Goal: Transaction & Acquisition: Purchase product/service

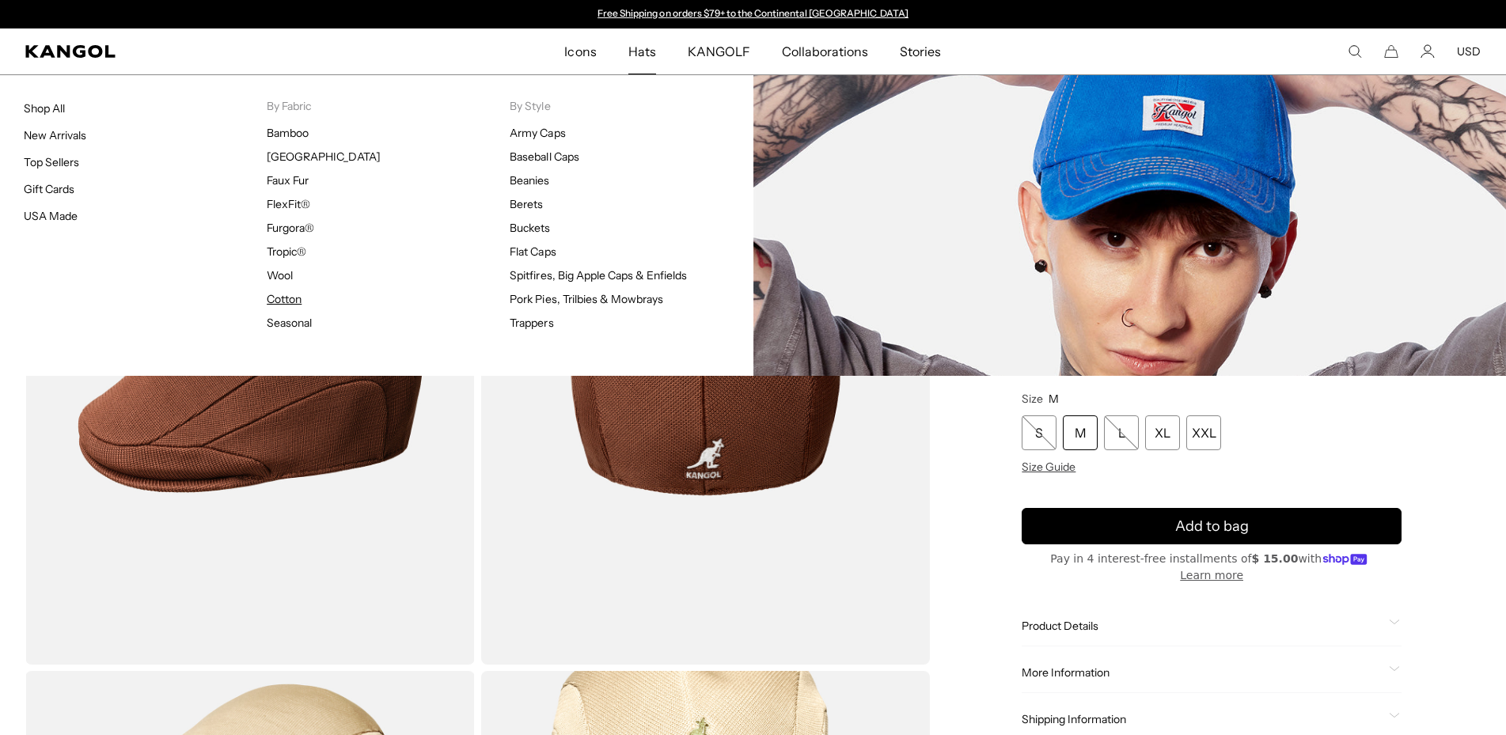
click at [290, 302] on link "Cotton" at bounding box center [284, 299] width 35 height 14
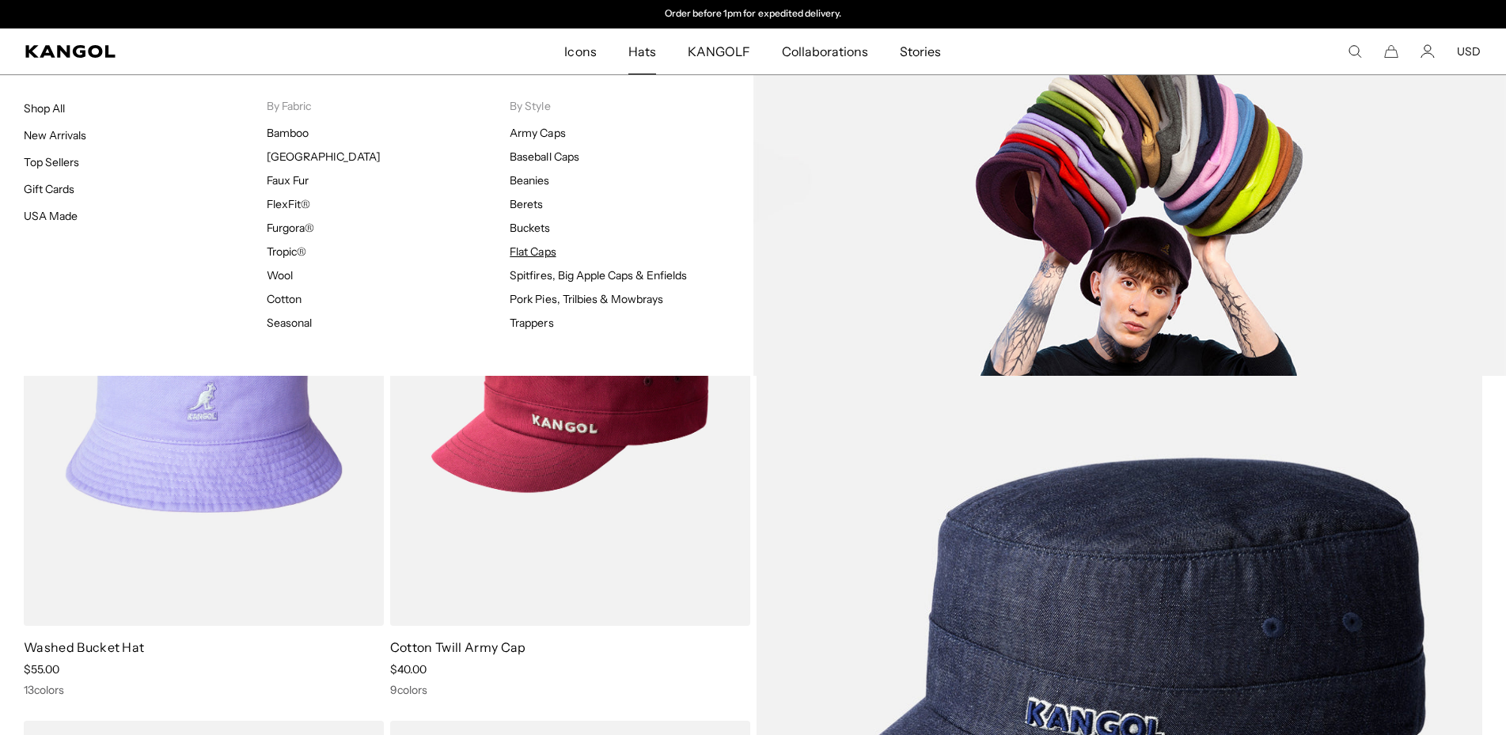
click at [526, 251] on link "Flat Caps" at bounding box center [533, 252] width 46 height 14
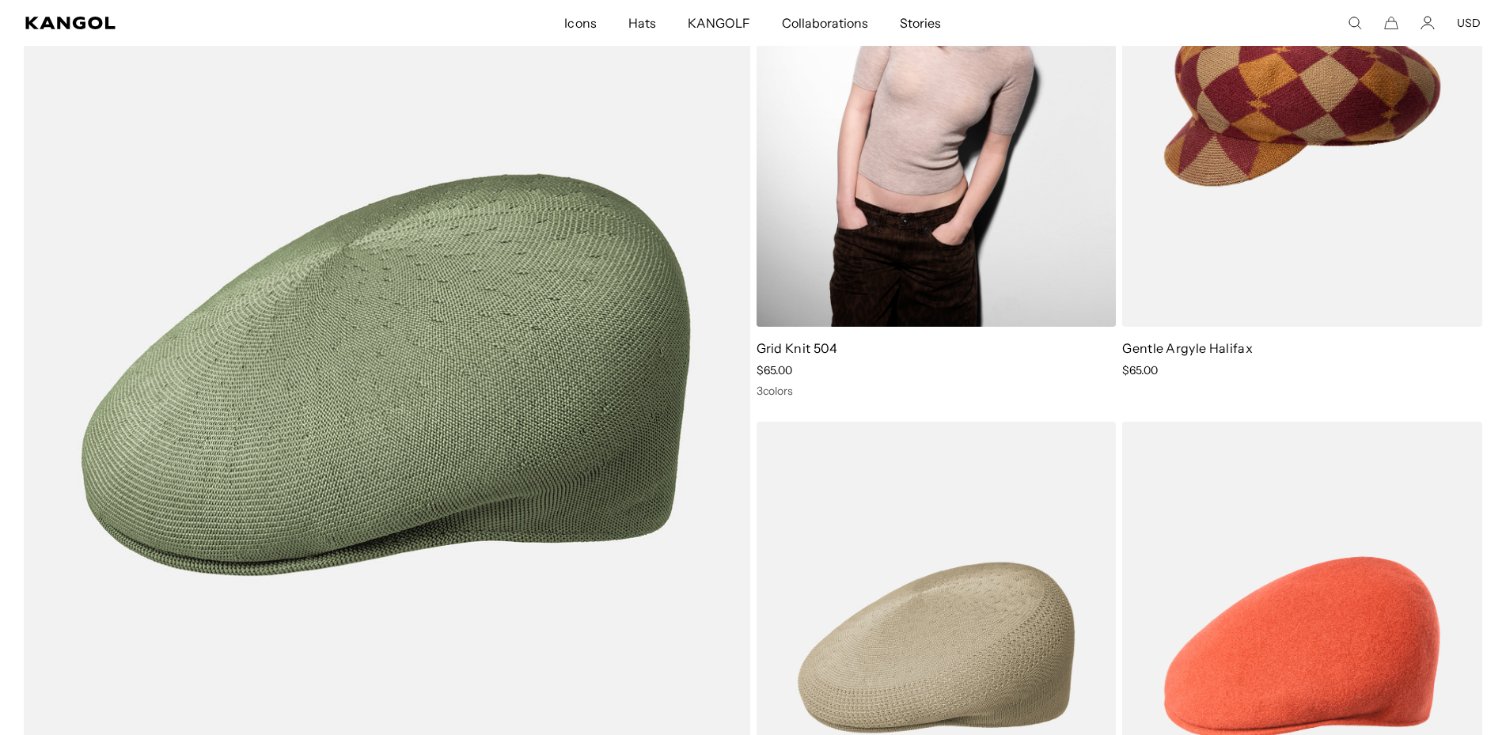
scroll to position [1291, 0]
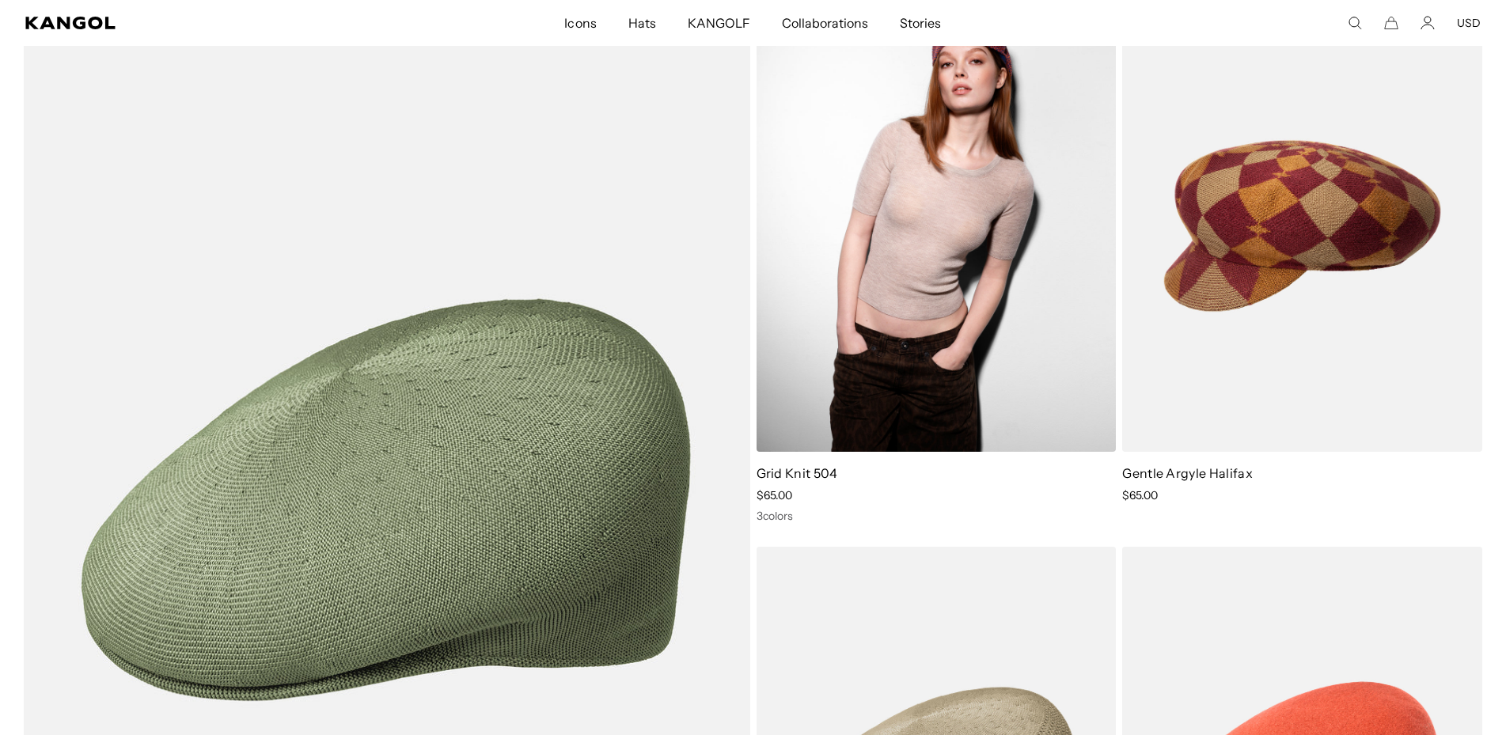
click at [1003, 209] on img at bounding box center [936, 226] width 360 height 452
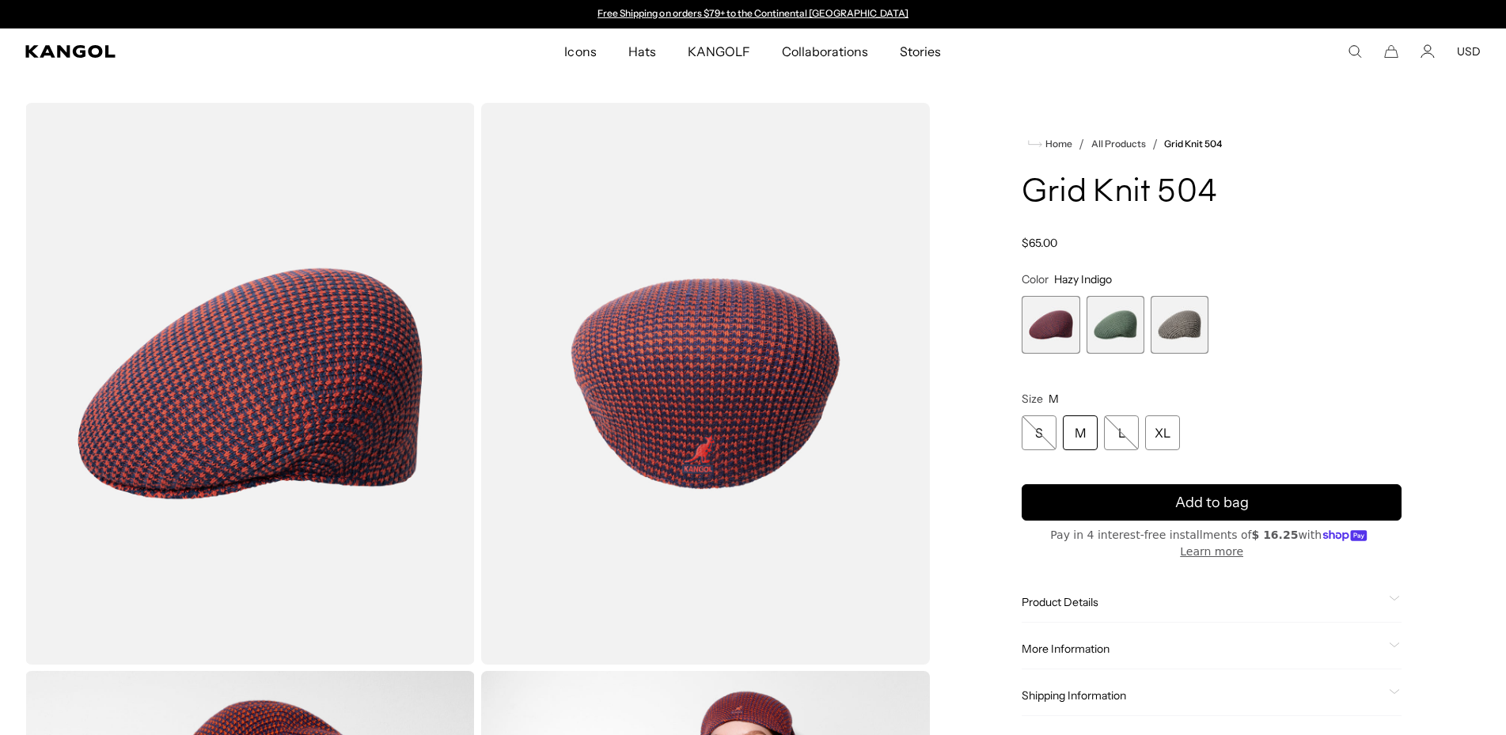
click at [1193, 317] on span "3 of 3" at bounding box center [1180, 325] width 58 height 58
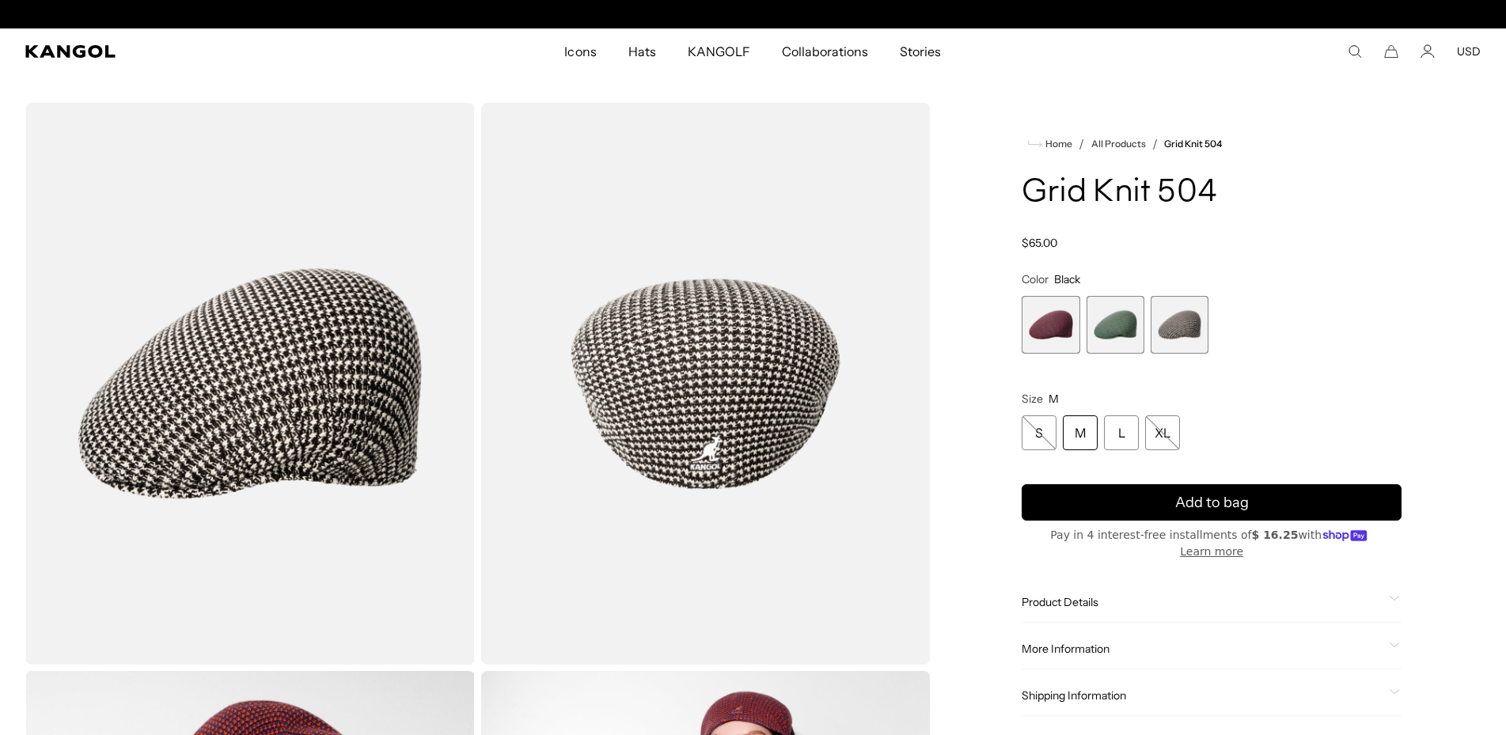
scroll to position [0, 326]
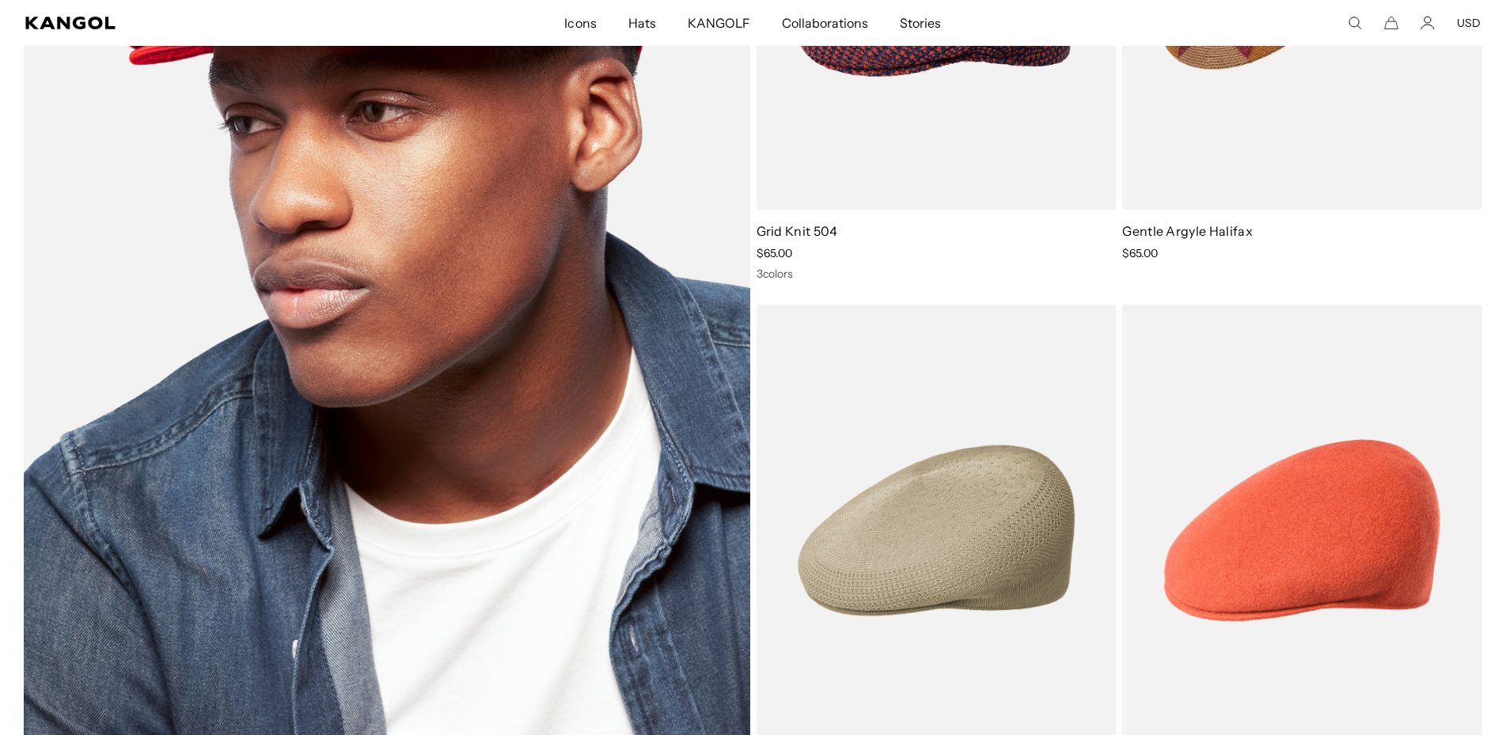
scroll to position [0, 326]
click at [679, 336] on img at bounding box center [387, 257] width 726 height 999
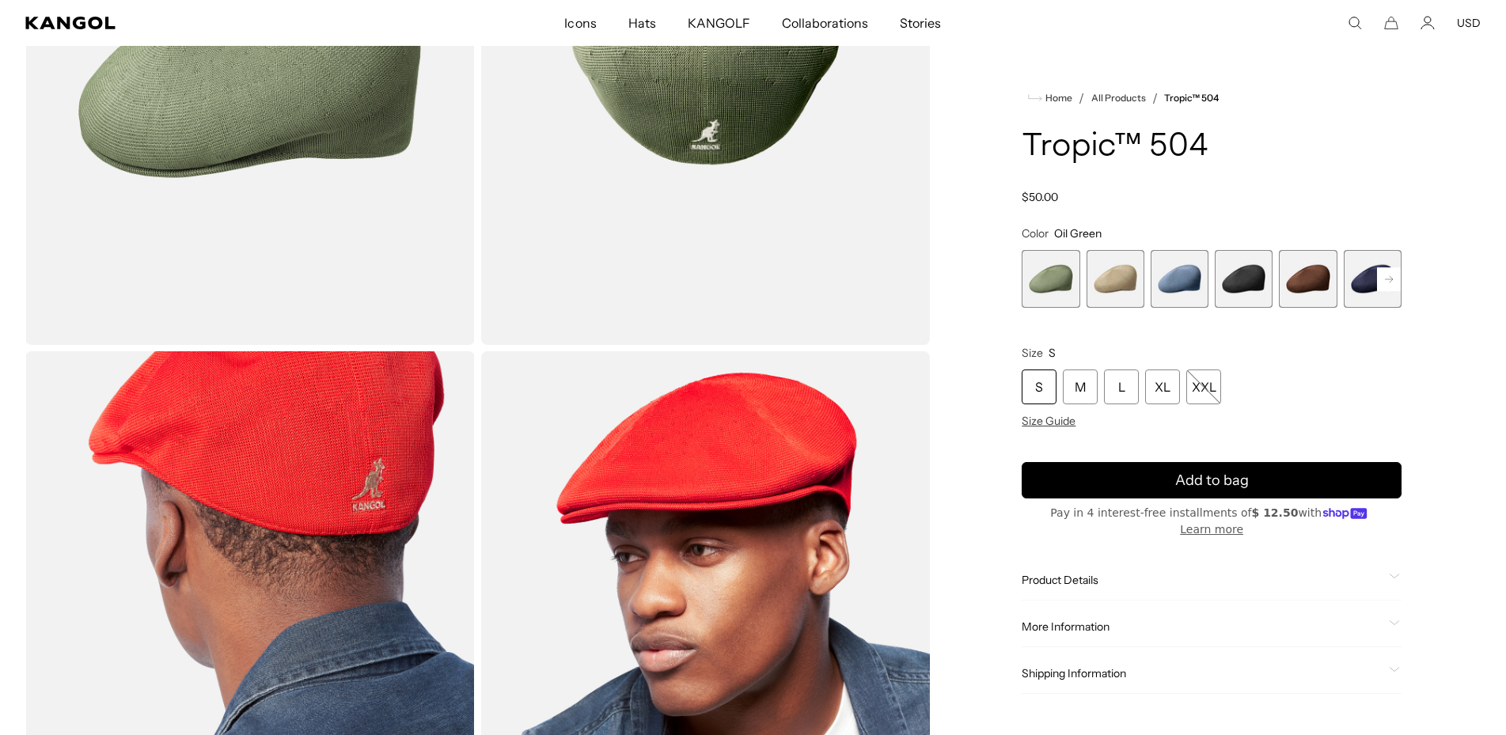
scroll to position [323, 0]
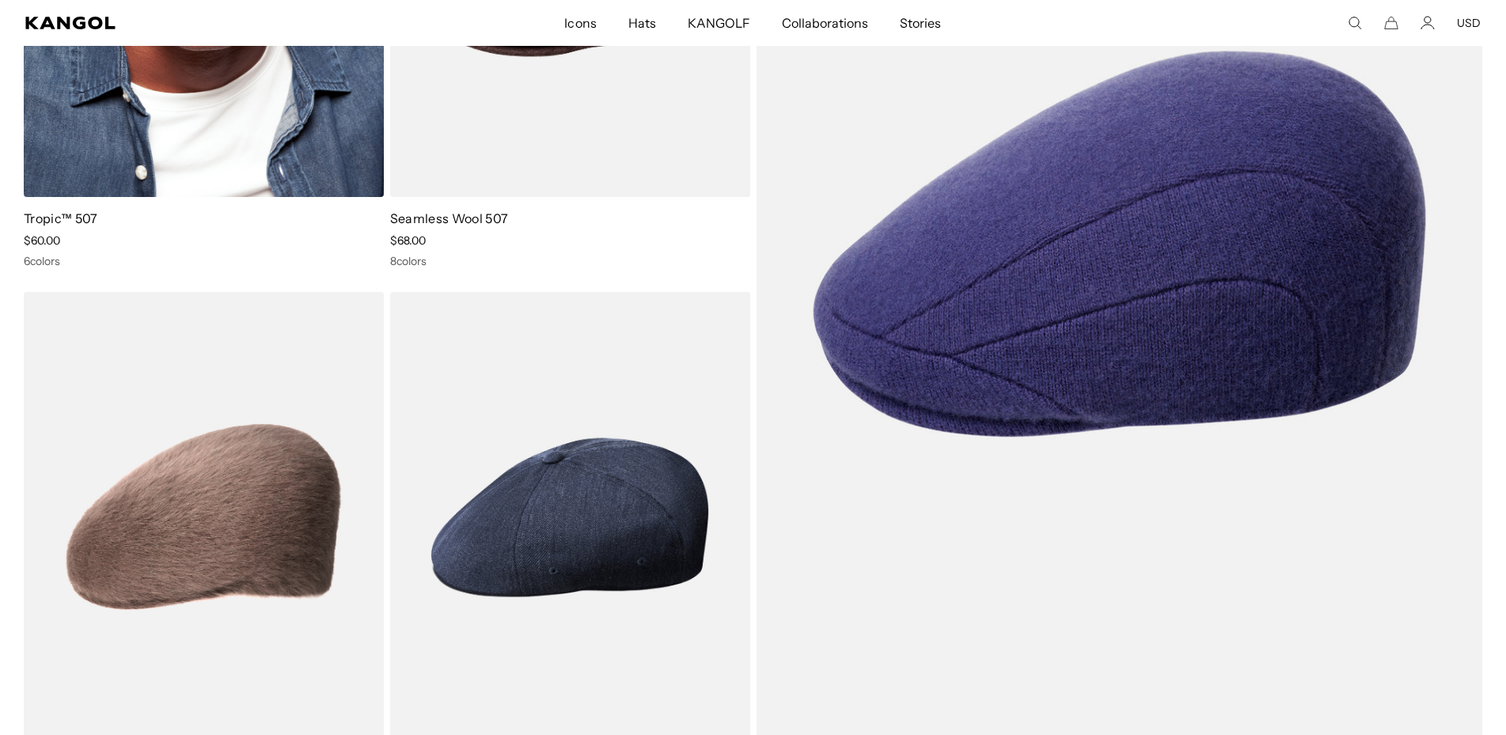
scroll to position [0, 326]
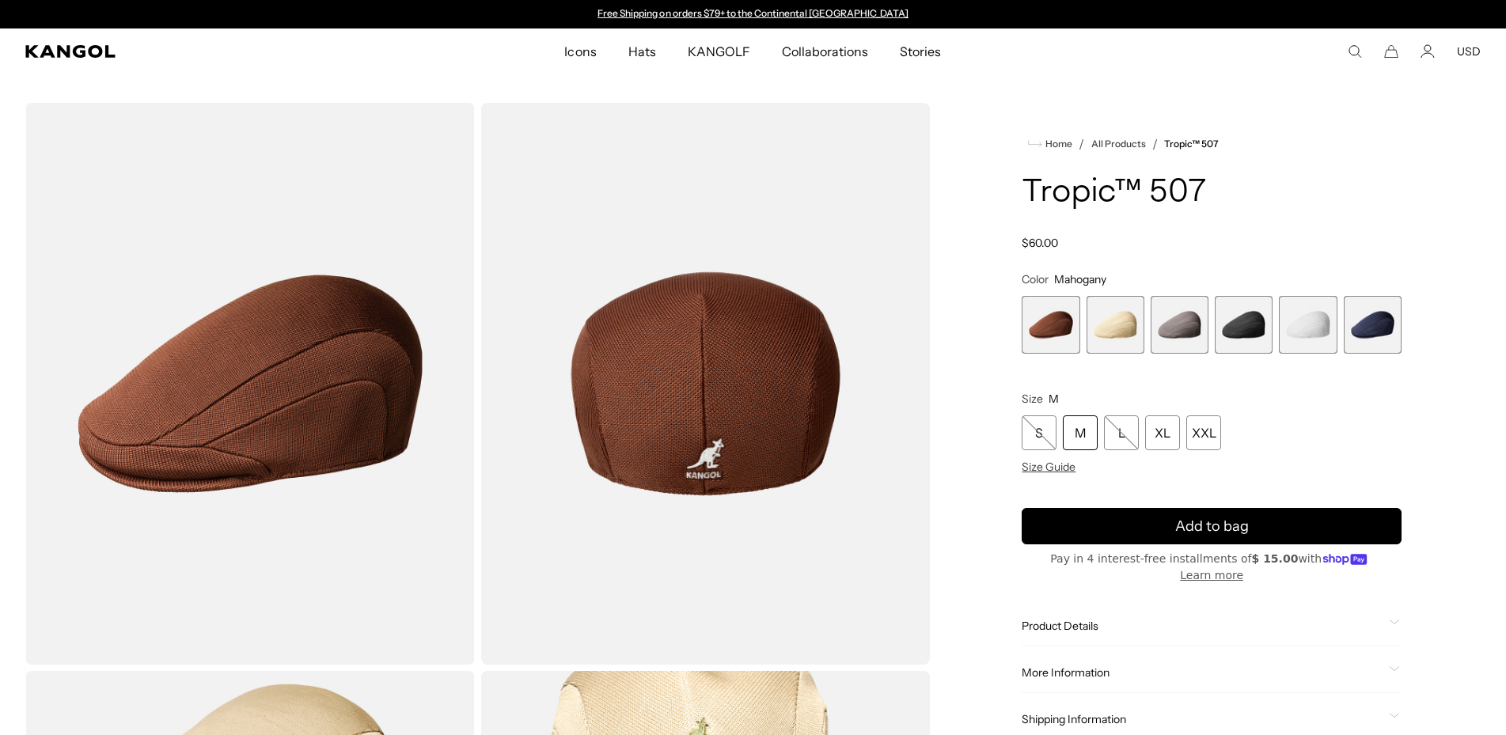
click at [1178, 313] on span "3 of 6" at bounding box center [1180, 325] width 58 height 58
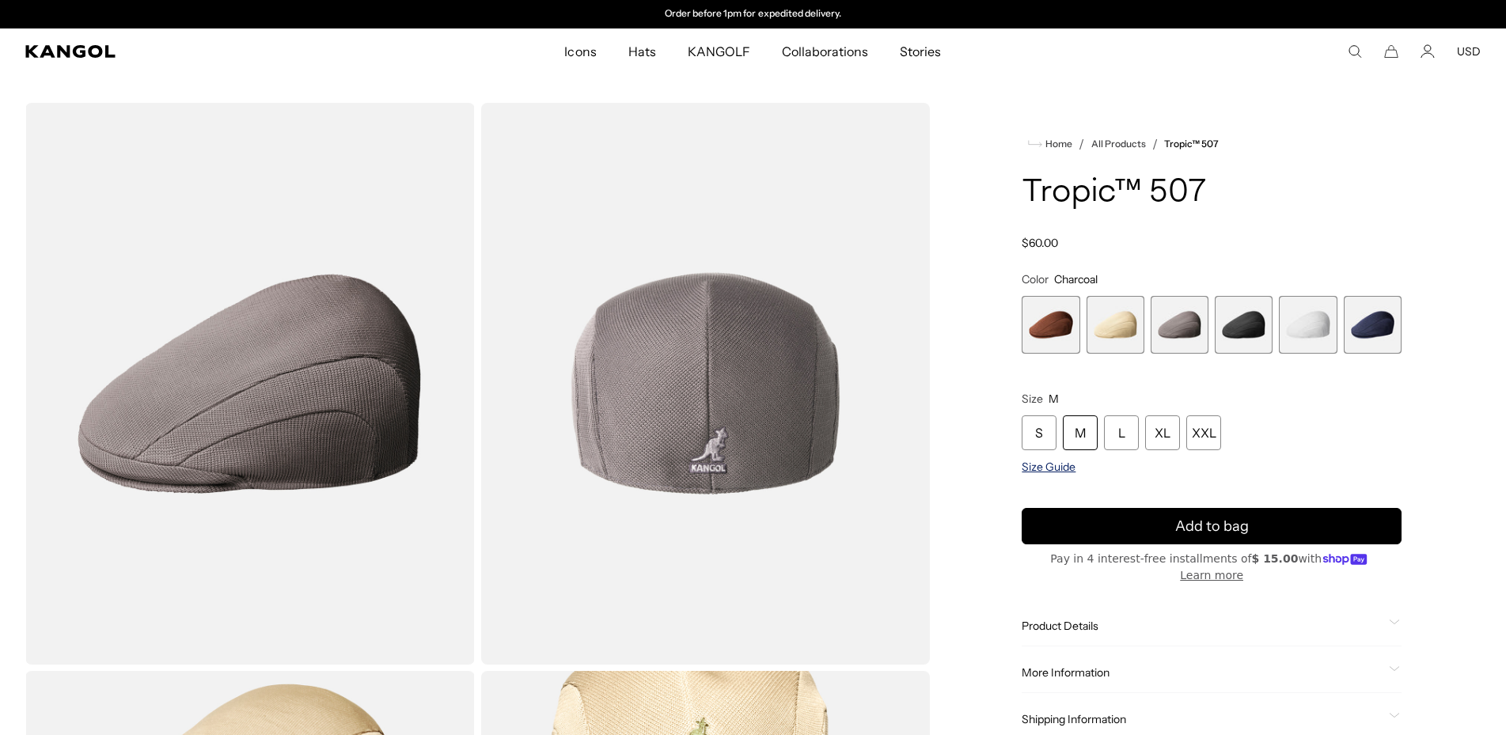
click at [1067, 468] on span "Size Guide" at bounding box center [1049, 467] width 54 height 14
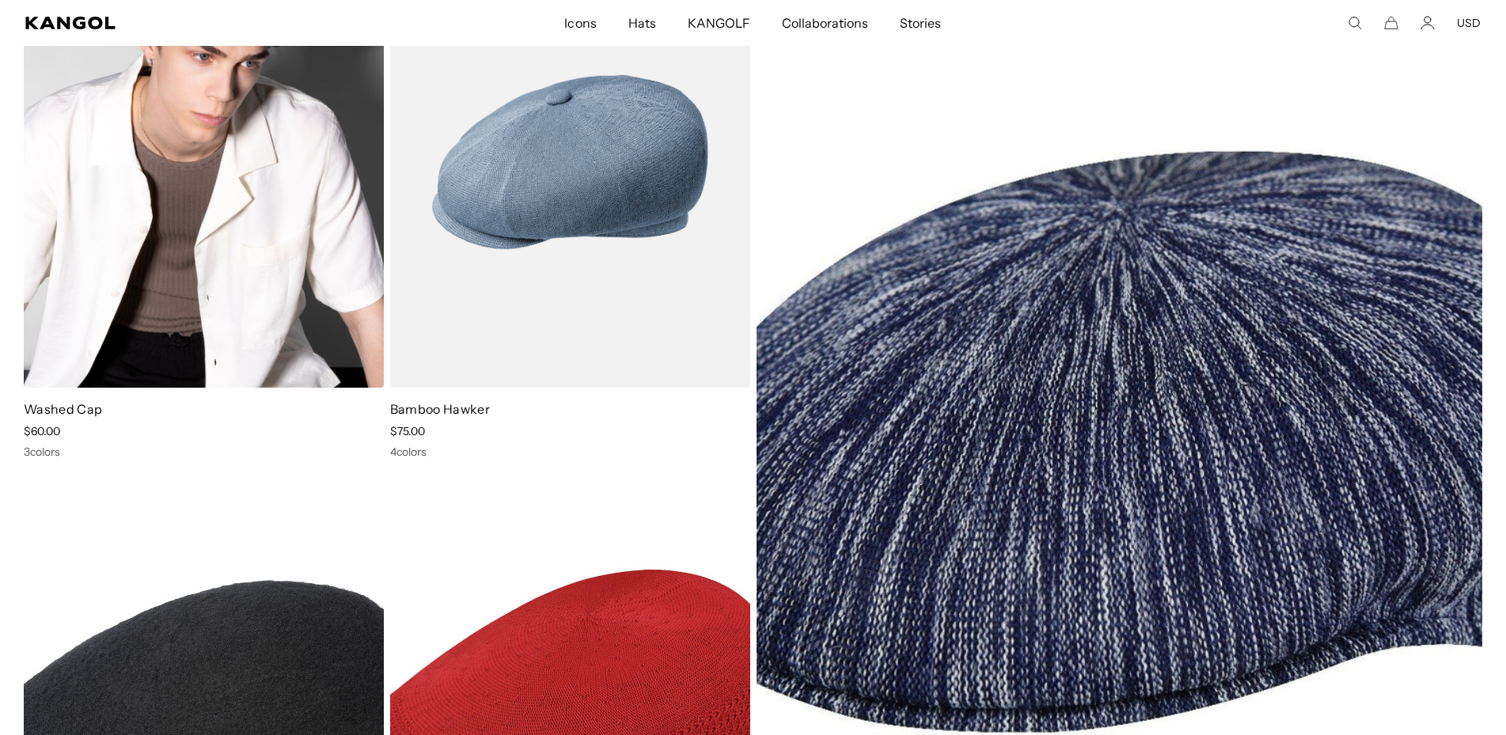
click at [300, 258] on img at bounding box center [204, 162] width 360 height 452
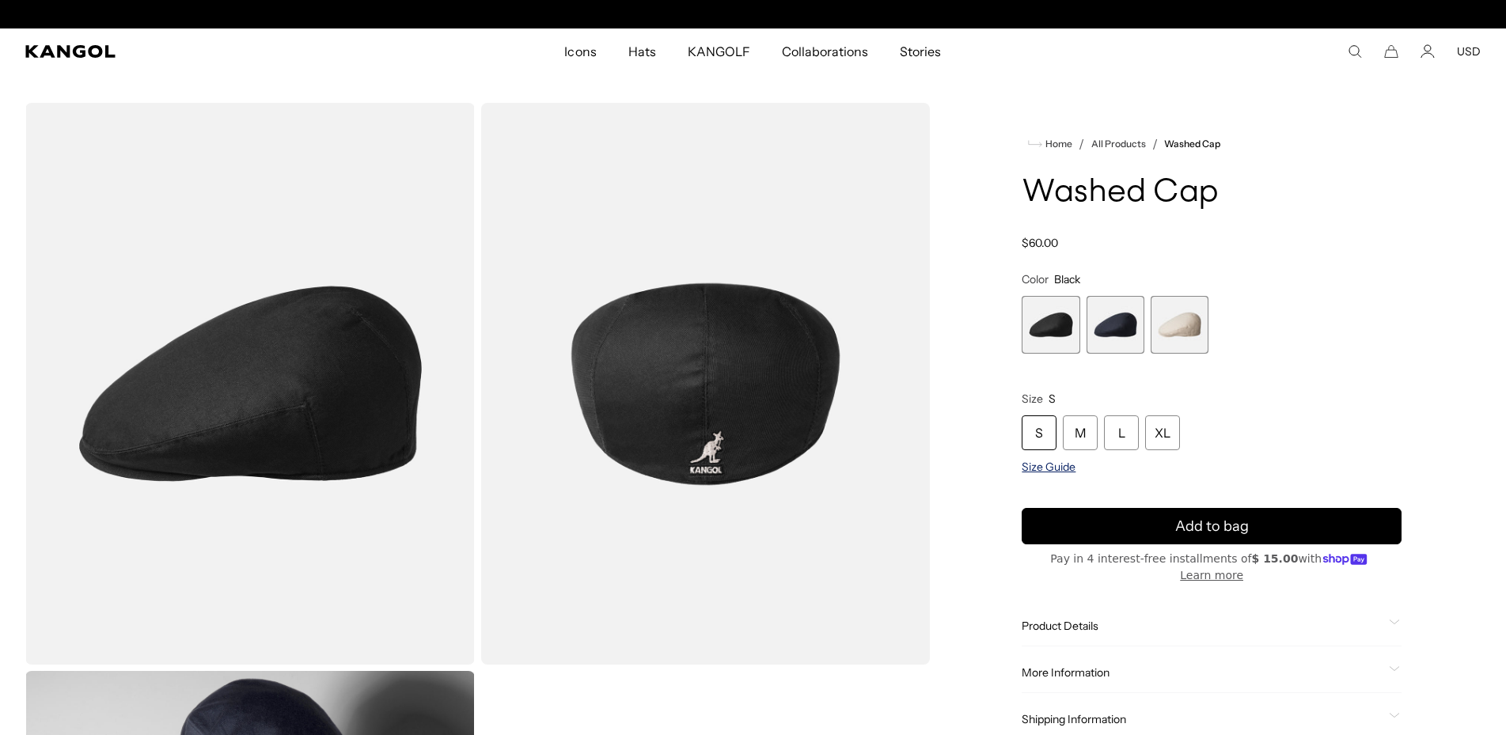
click at [1065, 465] on span "Size Guide" at bounding box center [1049, 467] width 54 height 14
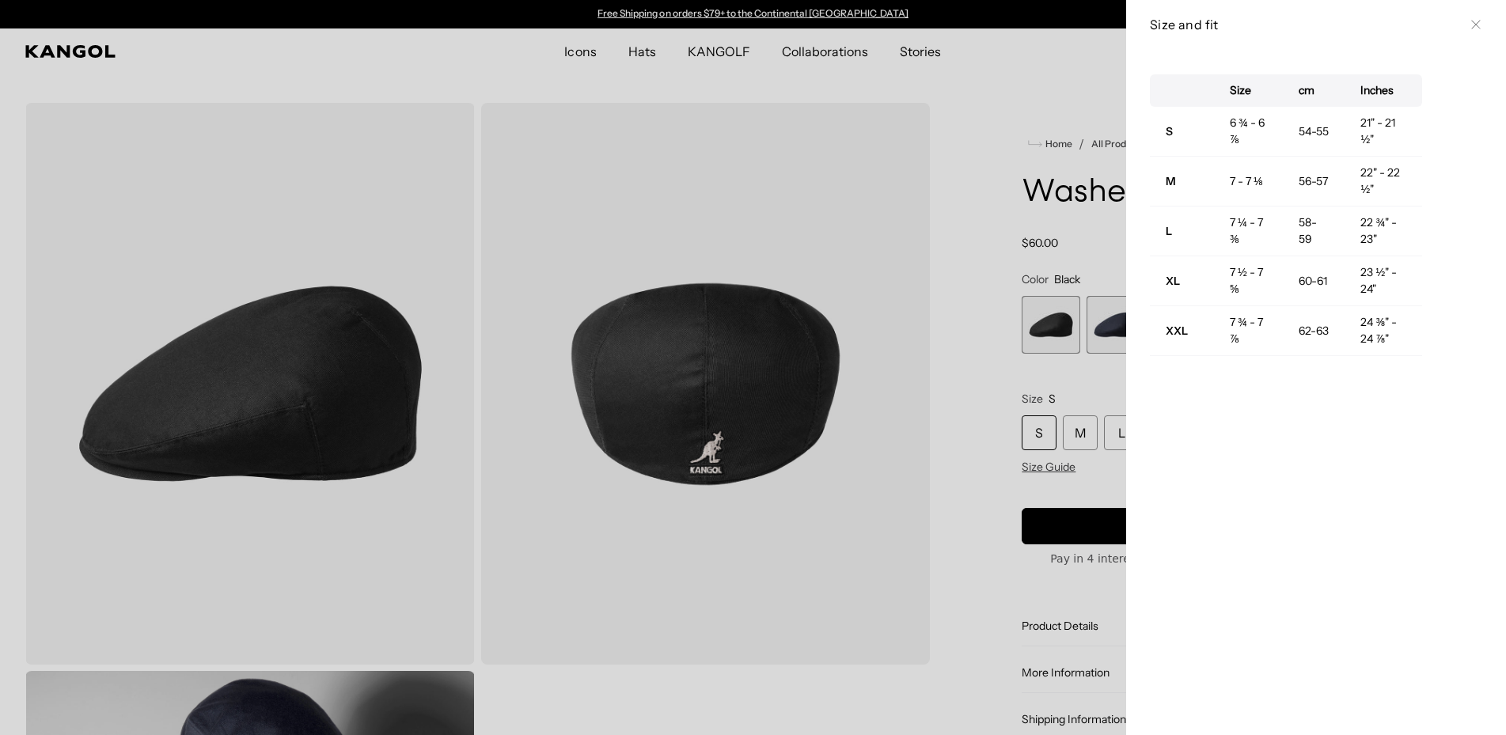
click at [978, 339] on div at bounding box center [753, 367] width 1506 height 735
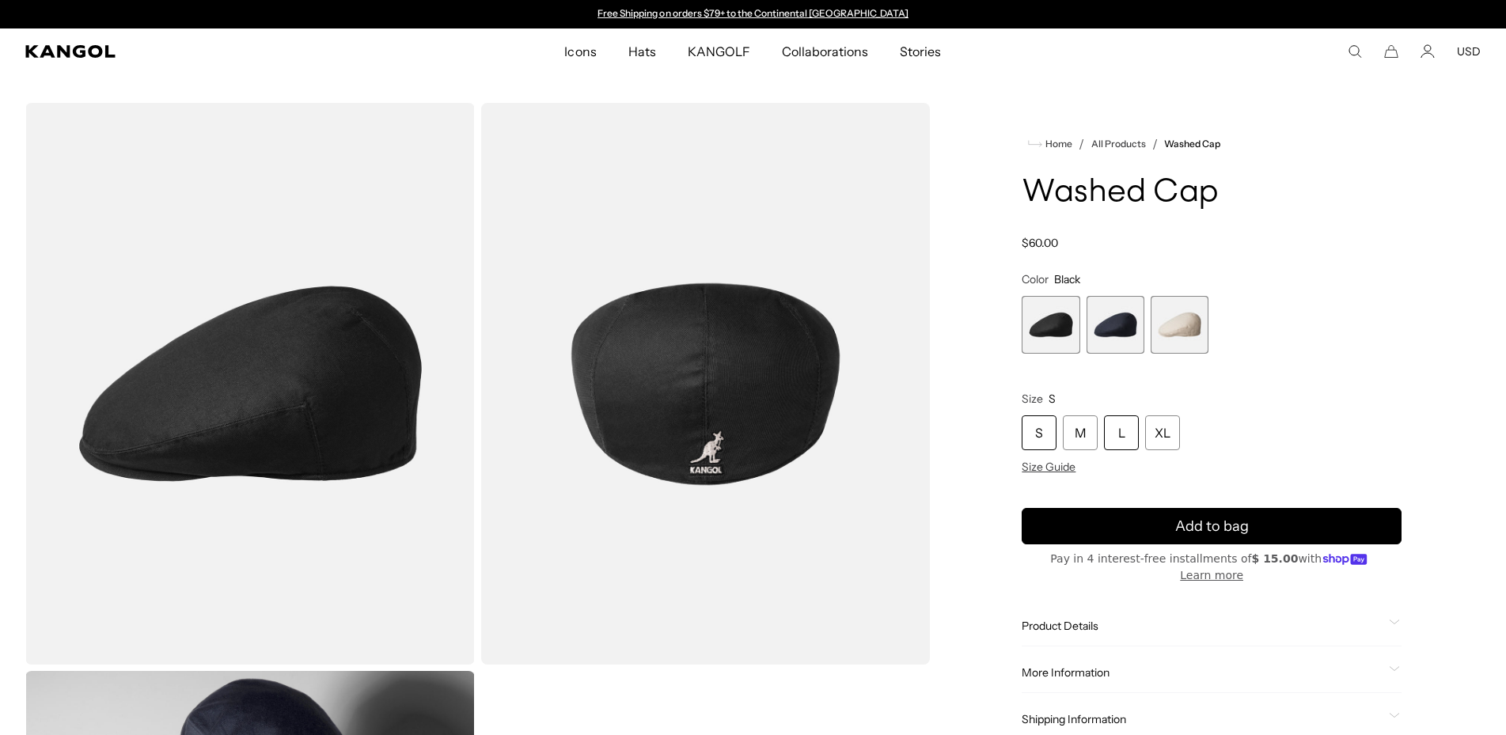
click at [1121, 437] on div "L" at bounding box center [1121, 432] width 35 height 35
click at [1114, 346] on span "2 of 3" at bounding box center [1115, 325] width 58 height 58
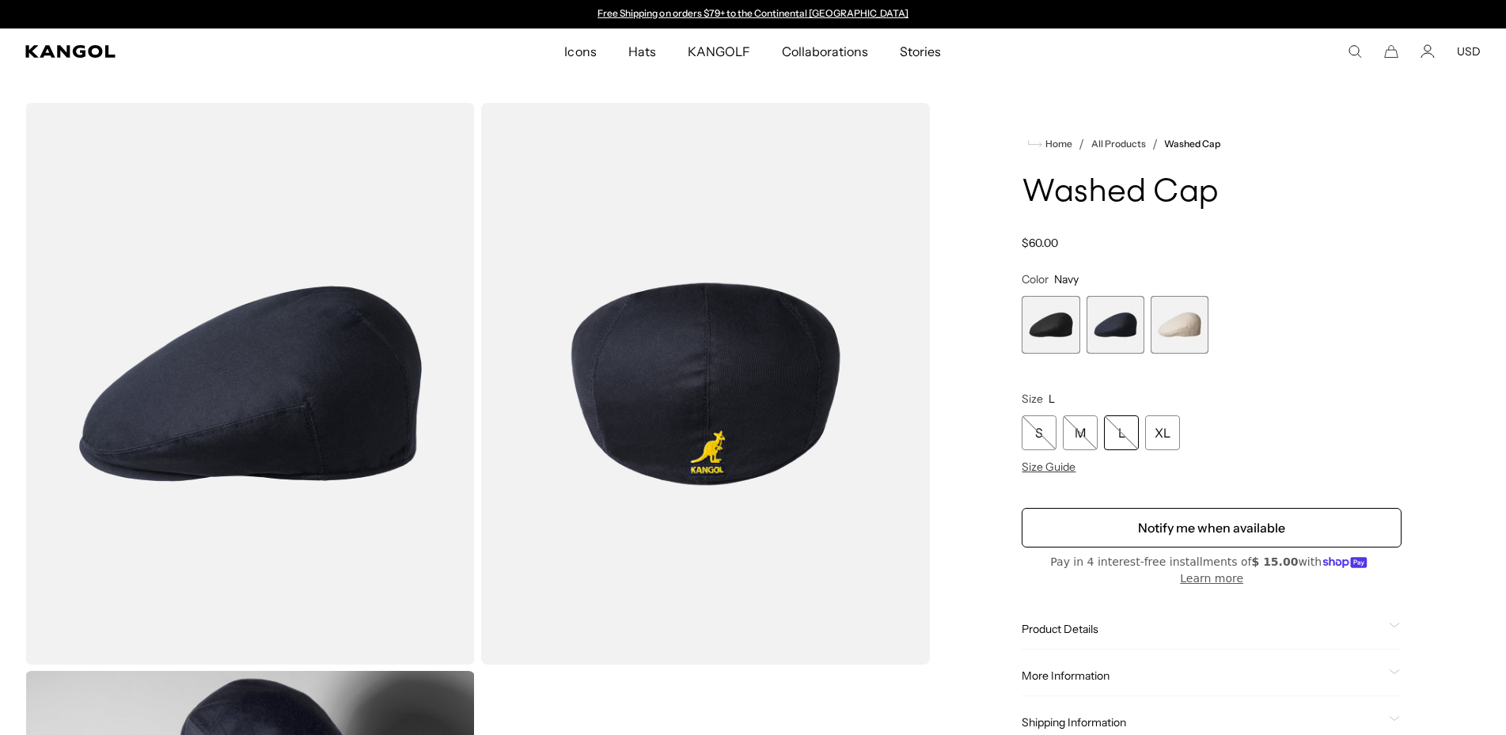
click at [1182, 338] on span "3 of 3" at bounding box center [1180, 325] width 58 height 58
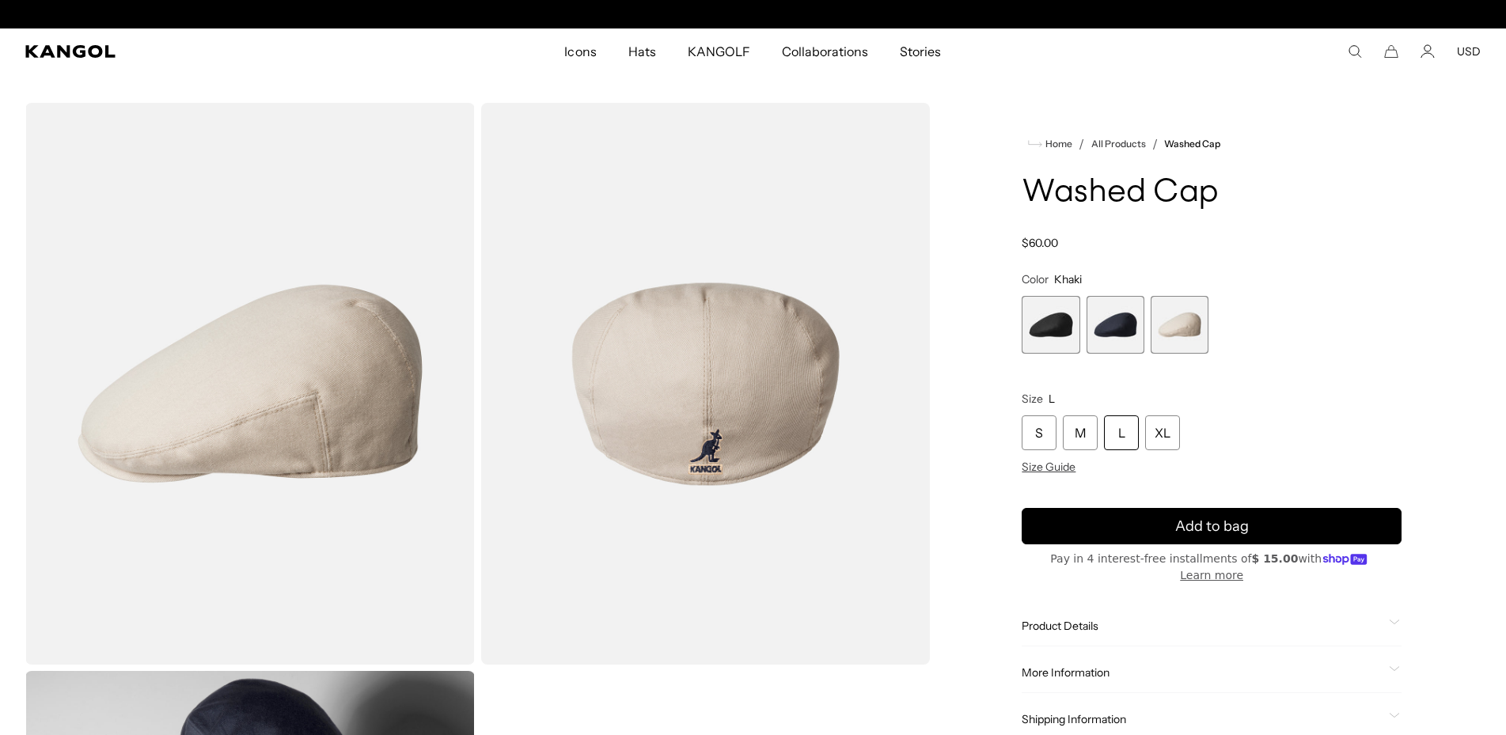
scroll to position [0, 326]
click at [1051, 332] on span "1 of 3" at bounding box center [1051, 325] width 58 height 58
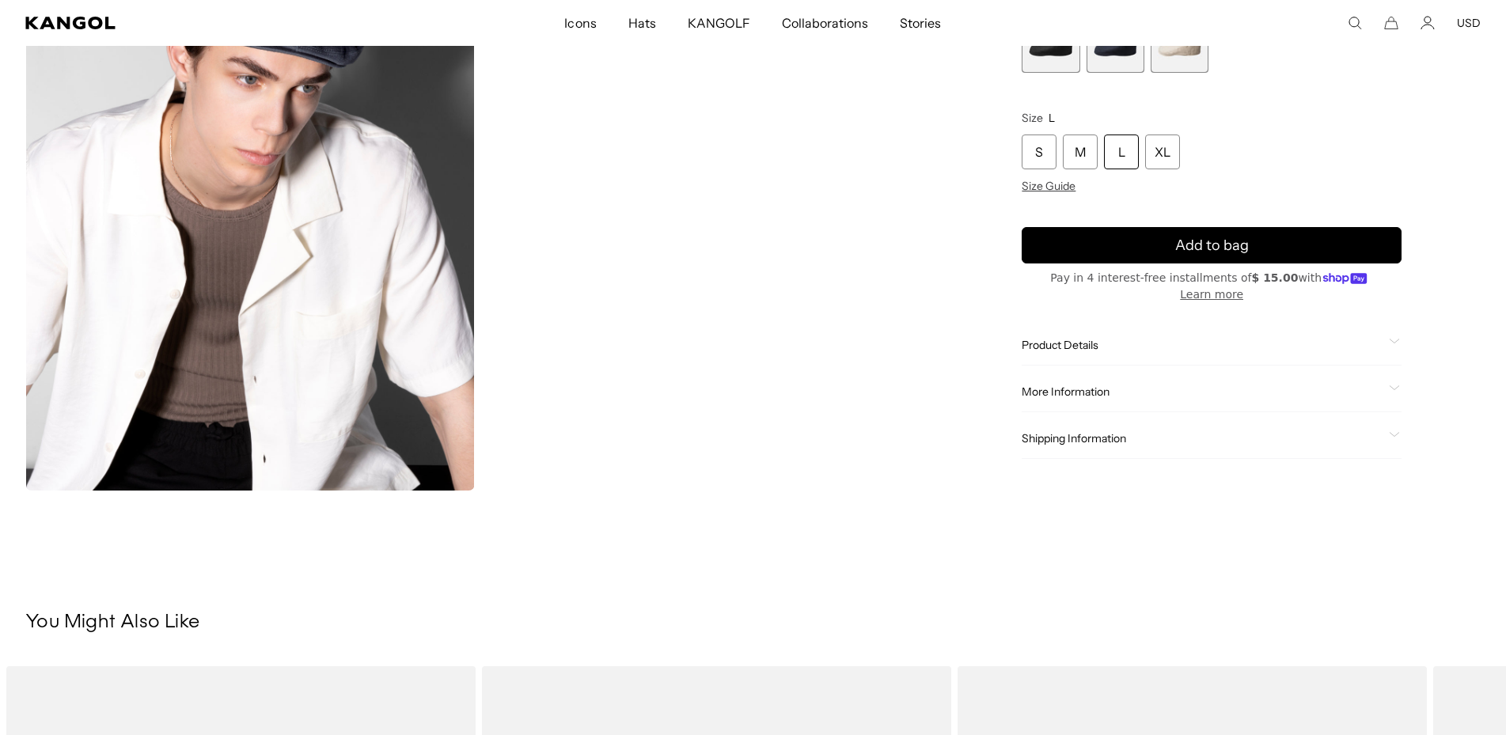
scroll to position [726, 0]
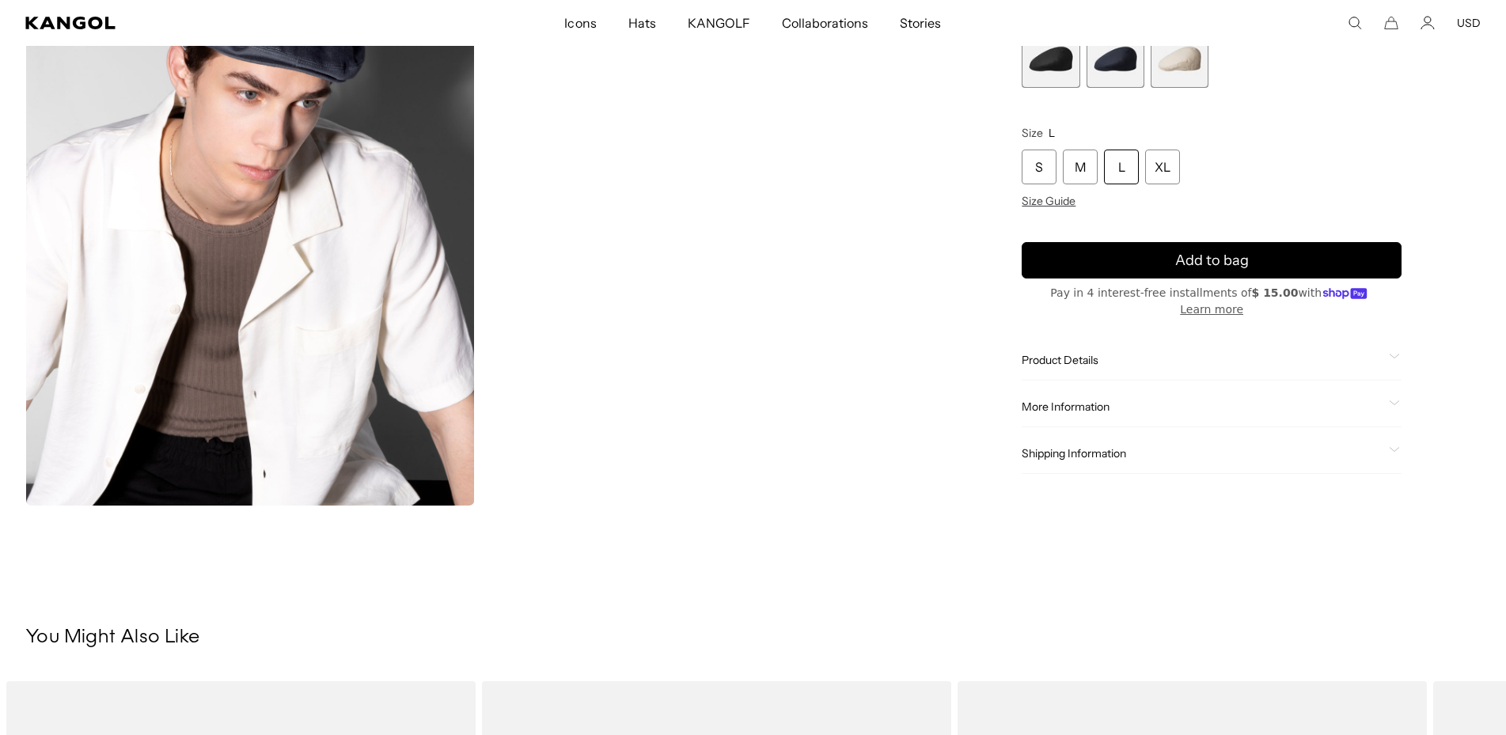
click at [1098, 359] on span "Product Details" at bounding box center [1202, 360] width 361 height 14
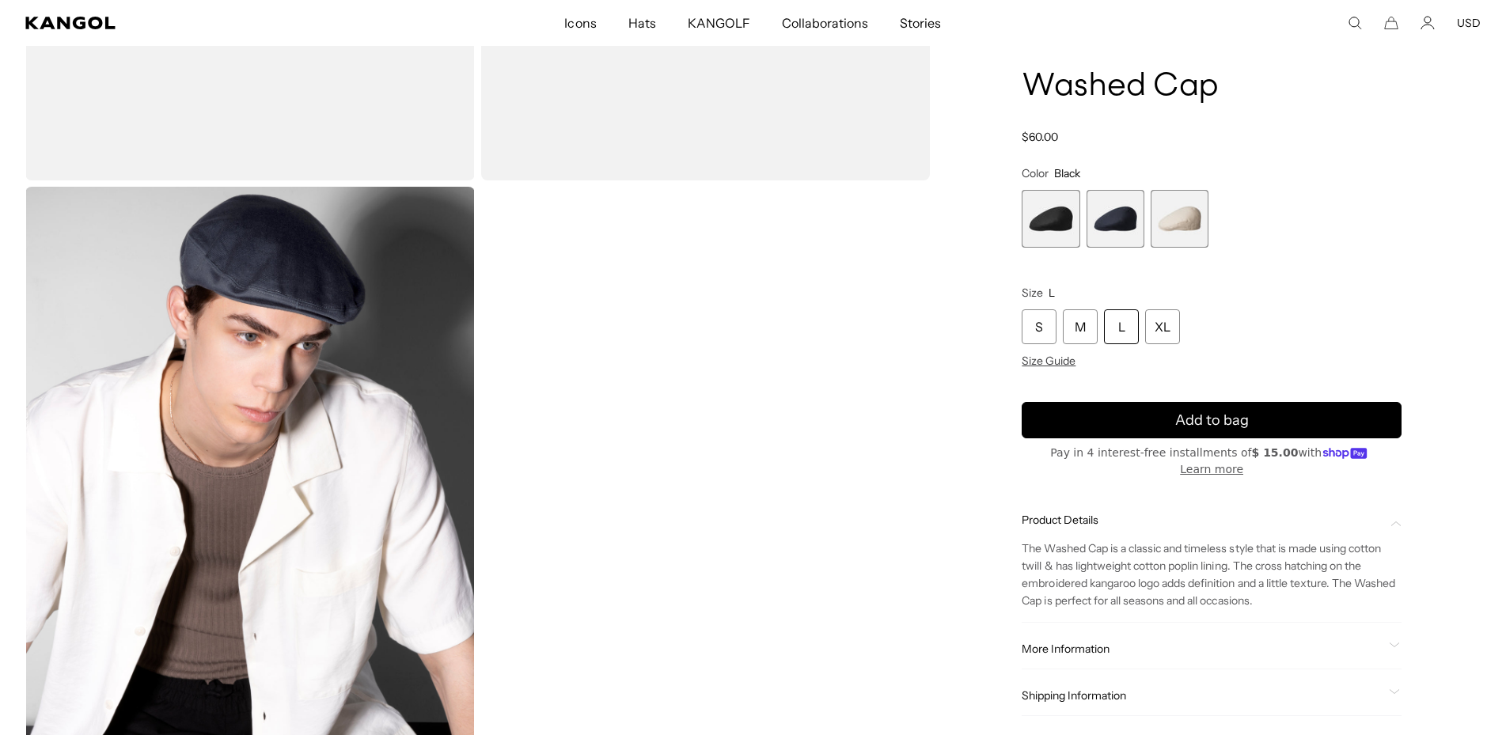
scroll to position [0, 326]
click at [362, 272] on img "Gallery Viewer" at bounding box center [249, 468] width 449 height 562
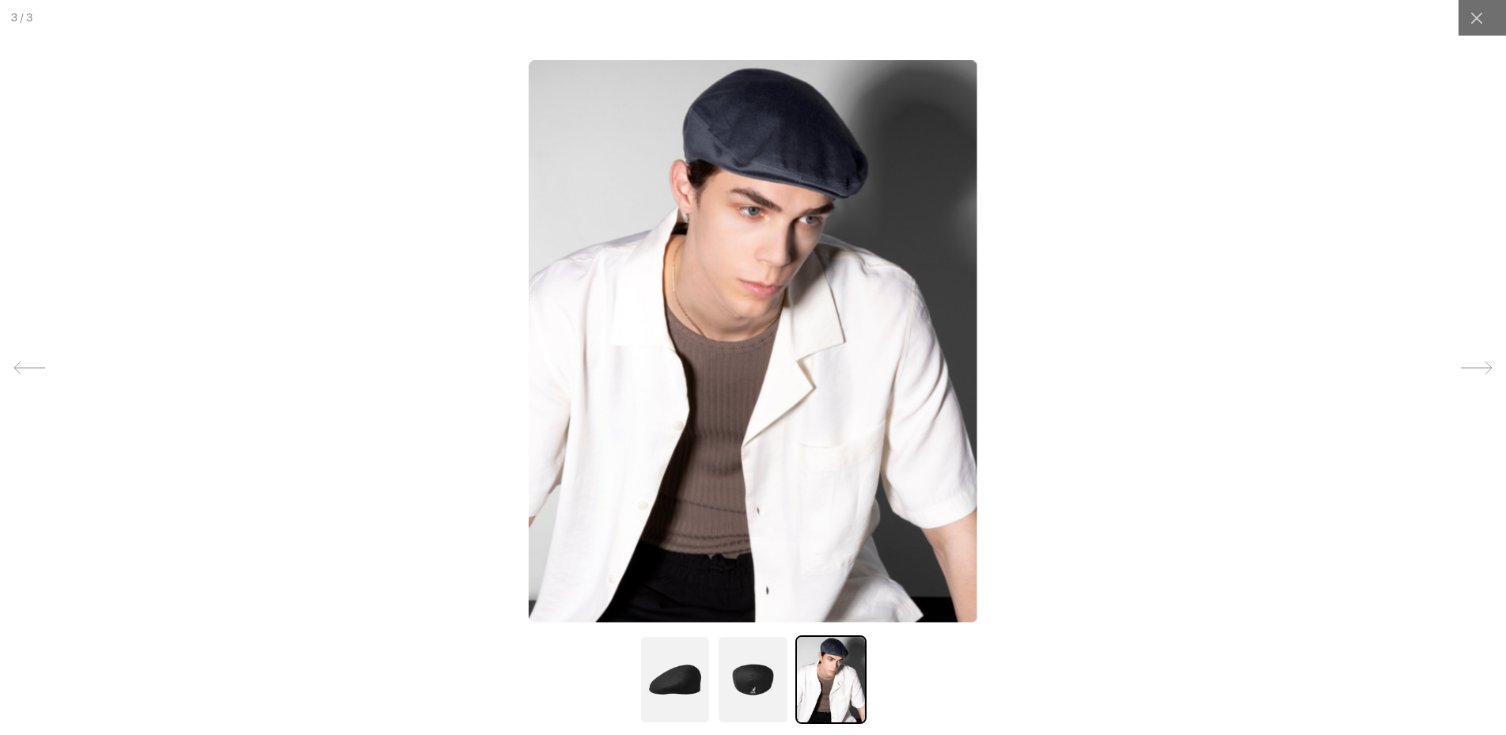
click at [749, 665] on img at bounding box center [752, 679] width 71 height 89
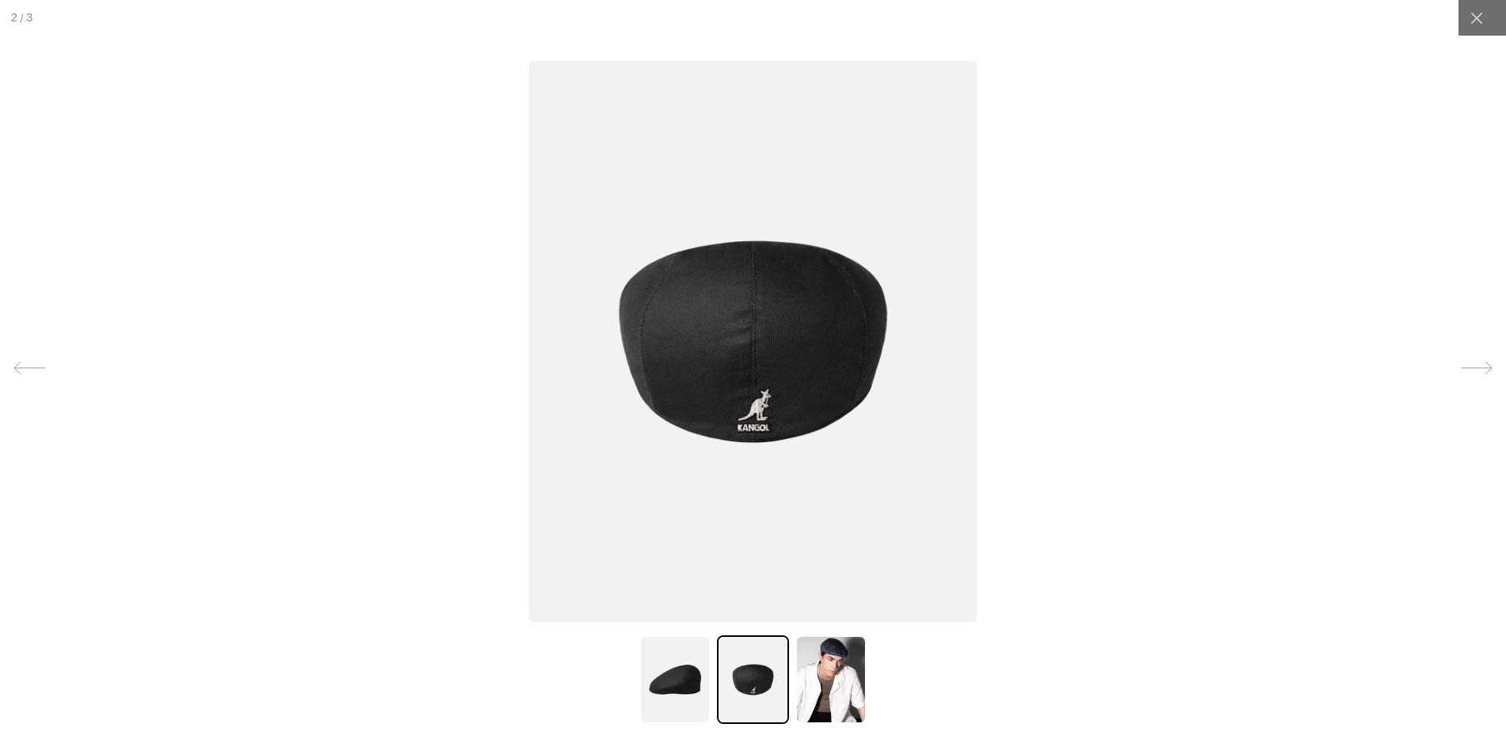
scroll to position [0, 0]
click at [677, 669] on img at bounding box center [674, 679] width 71 height 89
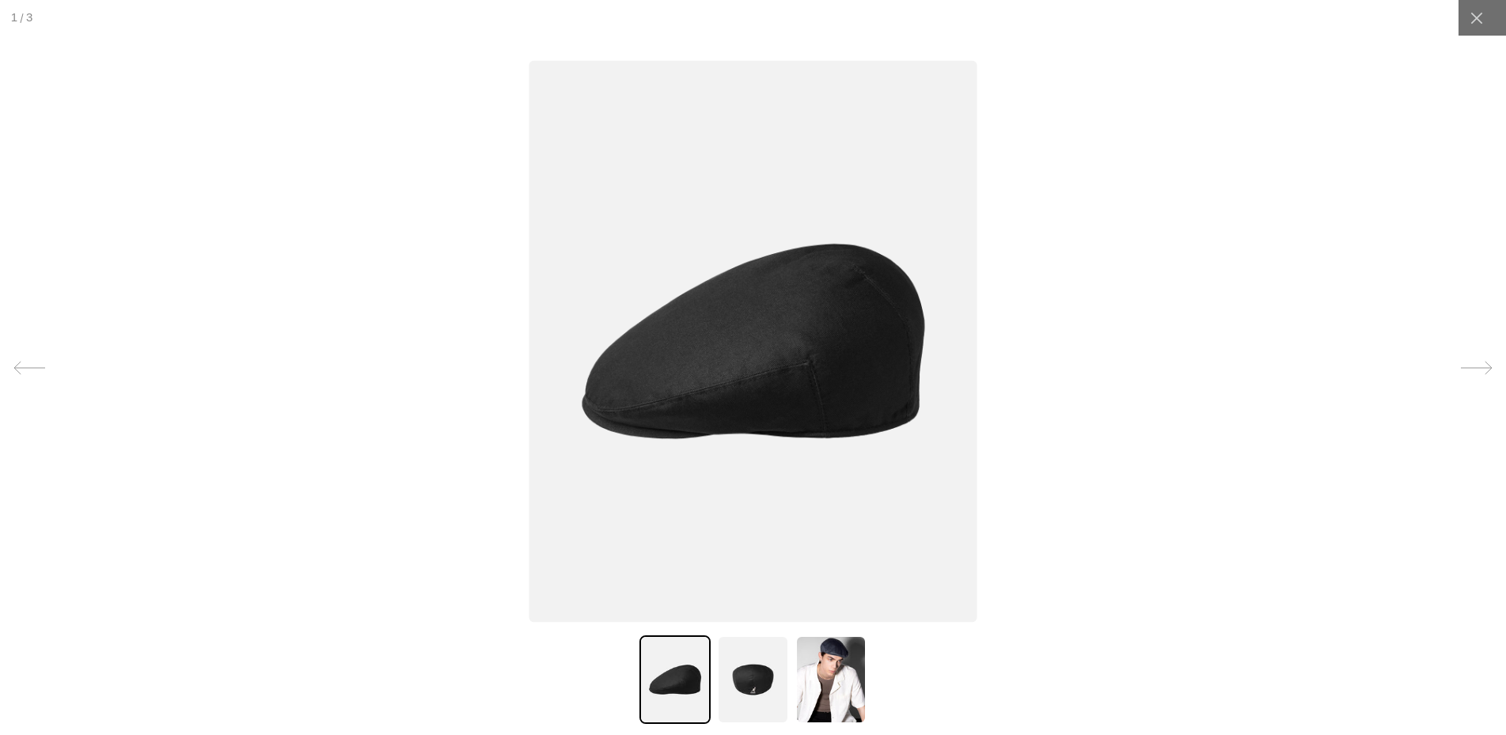
scroll to position [0, 326]
click at [1481, 27] on div at bounding box center [1476, 18] width 36 height 36
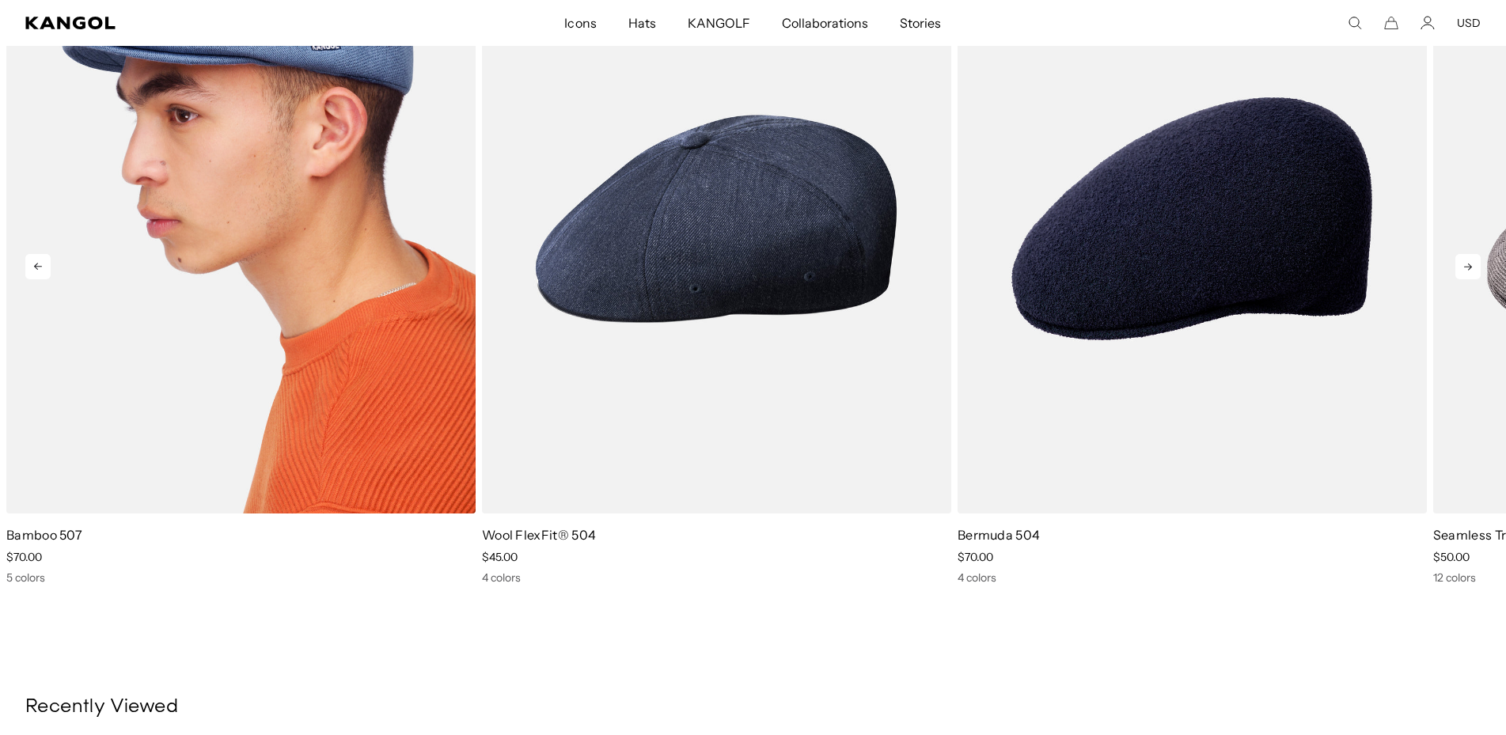
scroll to position [0, 0]
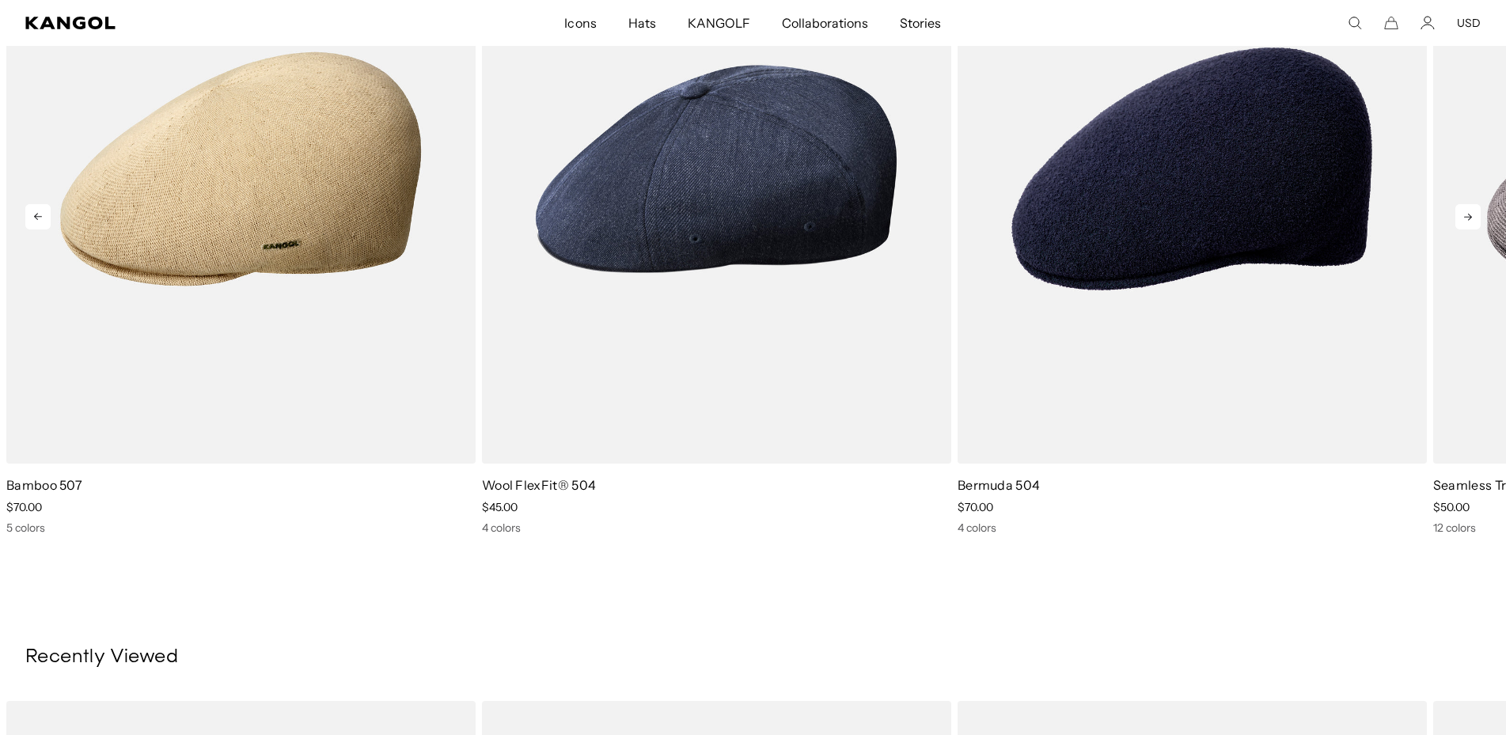
click at [1462, 227] on icon at bounding box center [1467, 216] width 25 height 25
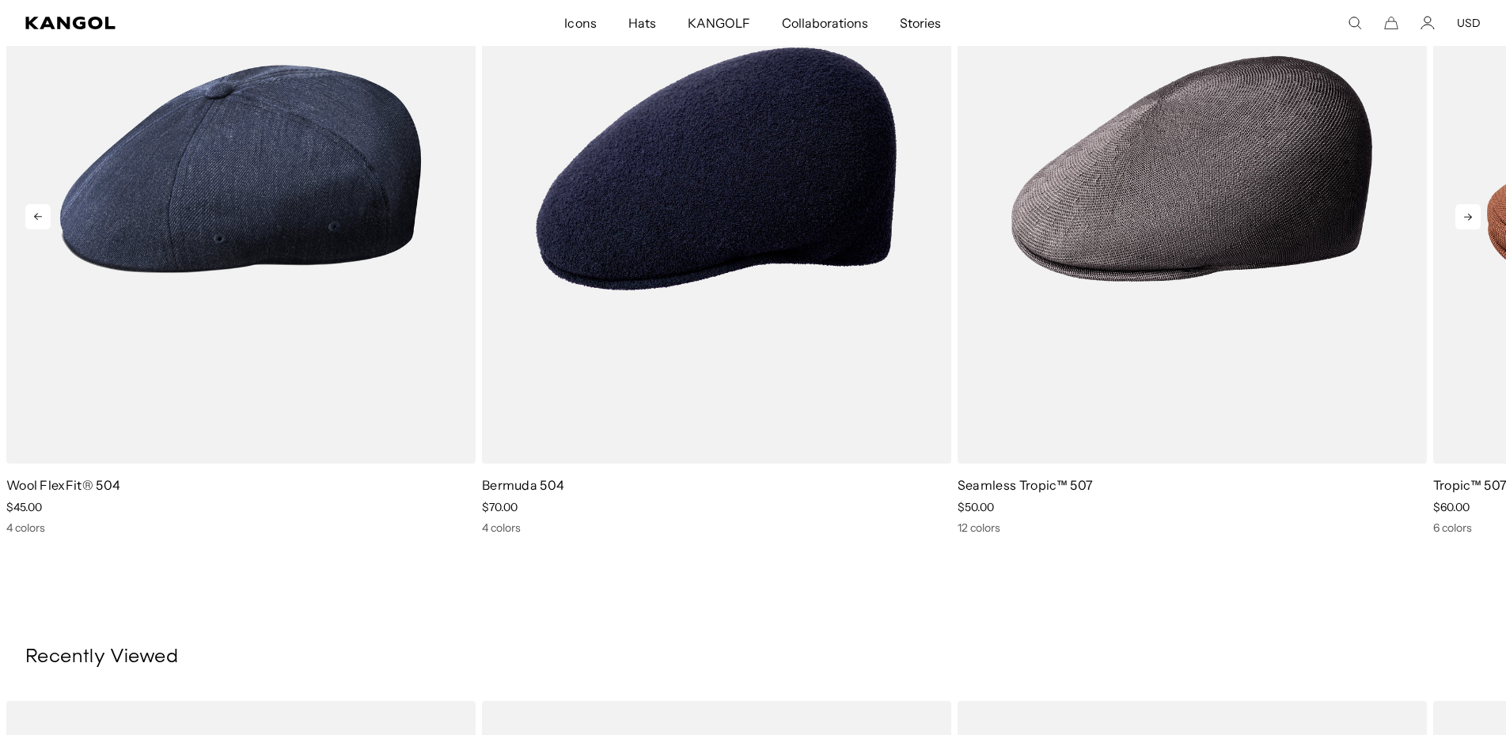
click at [1462, 227] on icon at bounding box center [1467, 216] width 25 height 25
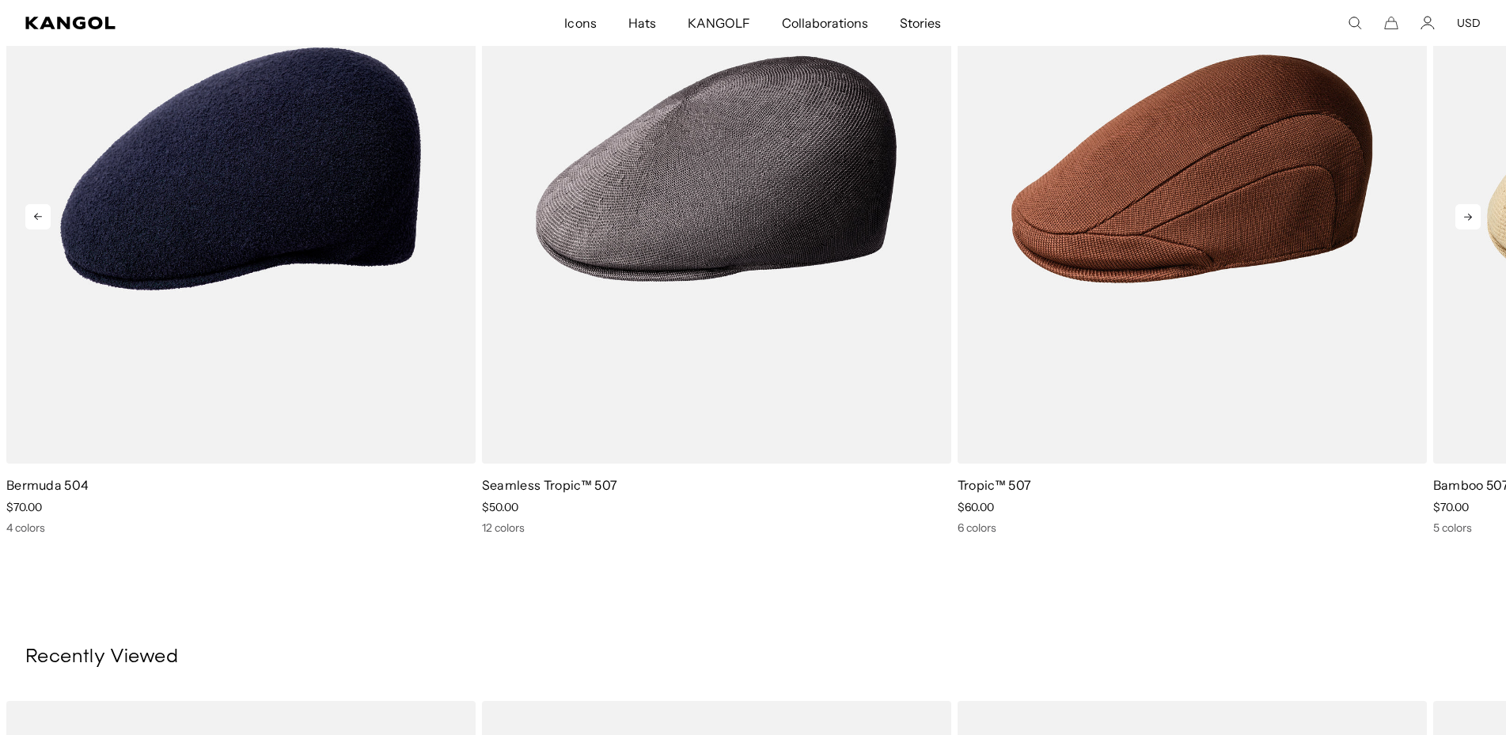
scroll to position [0, 326]
click at [1462, 227] on icon at bounding box center [1467, 216] width 25 height 25
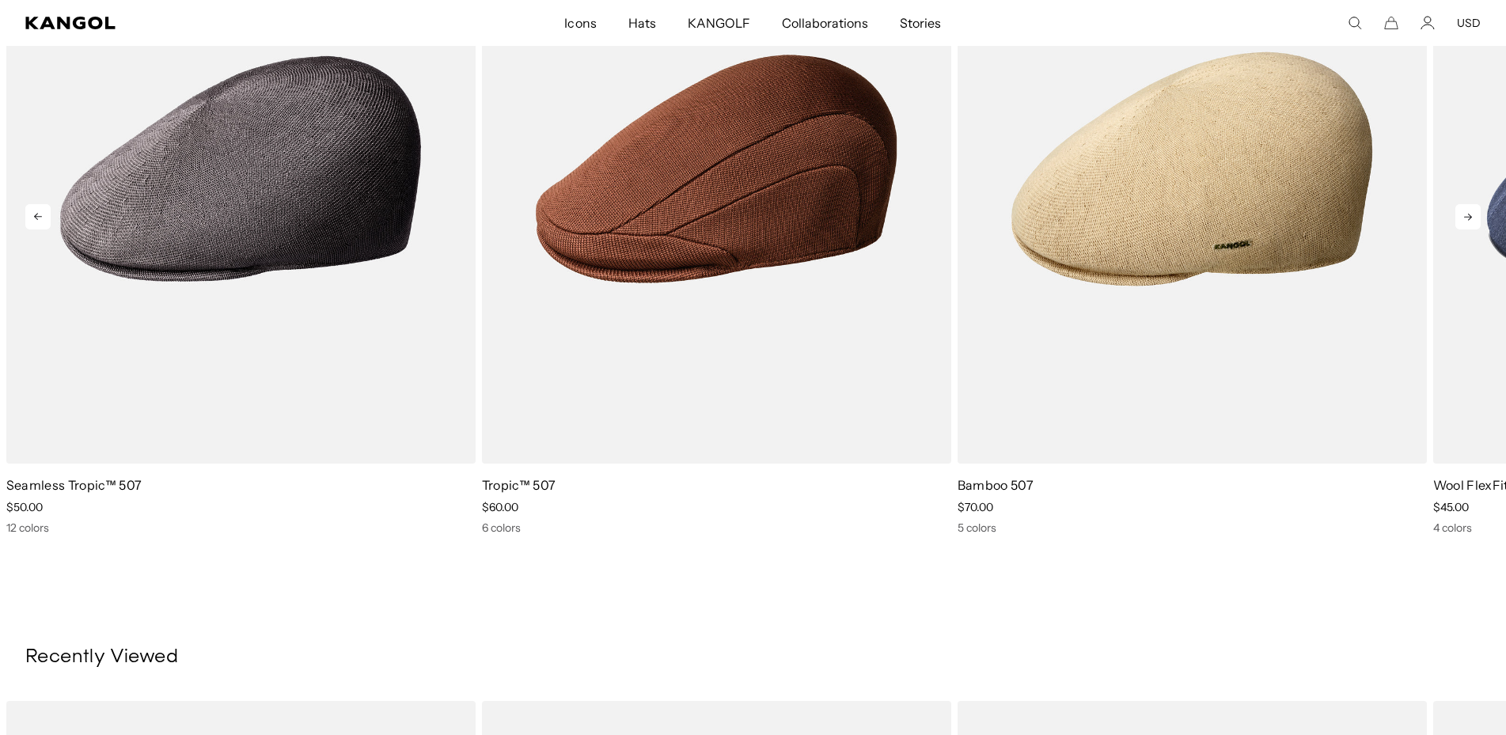
click at [1462, 227] on icon at bounding box center [1467, 216] width 25 height 25
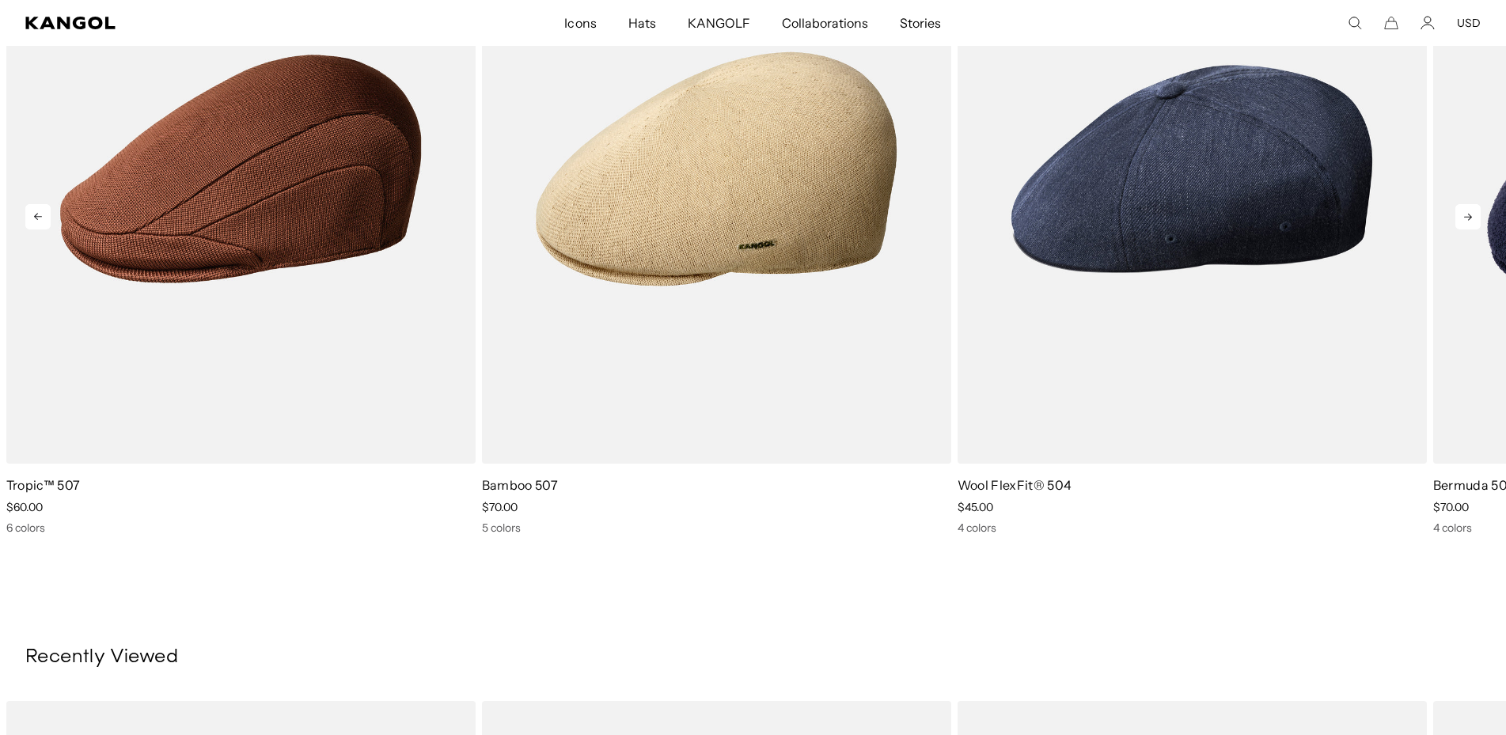
click at [1462, 227] on icon at bounding box center [1467, 216] width 25 height 25
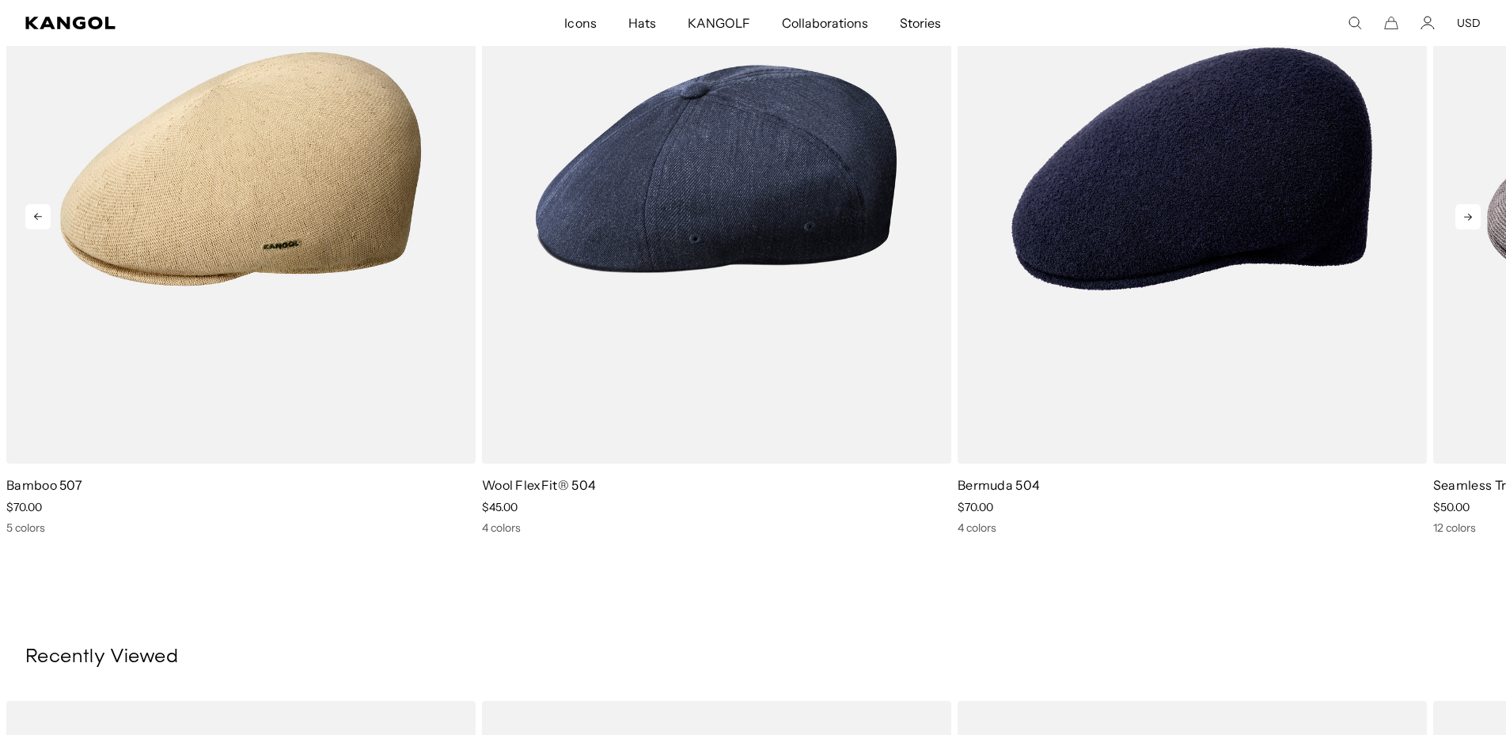
click at [1462, 227] on icon at bounding box center [1467, 216] width 25 height 25
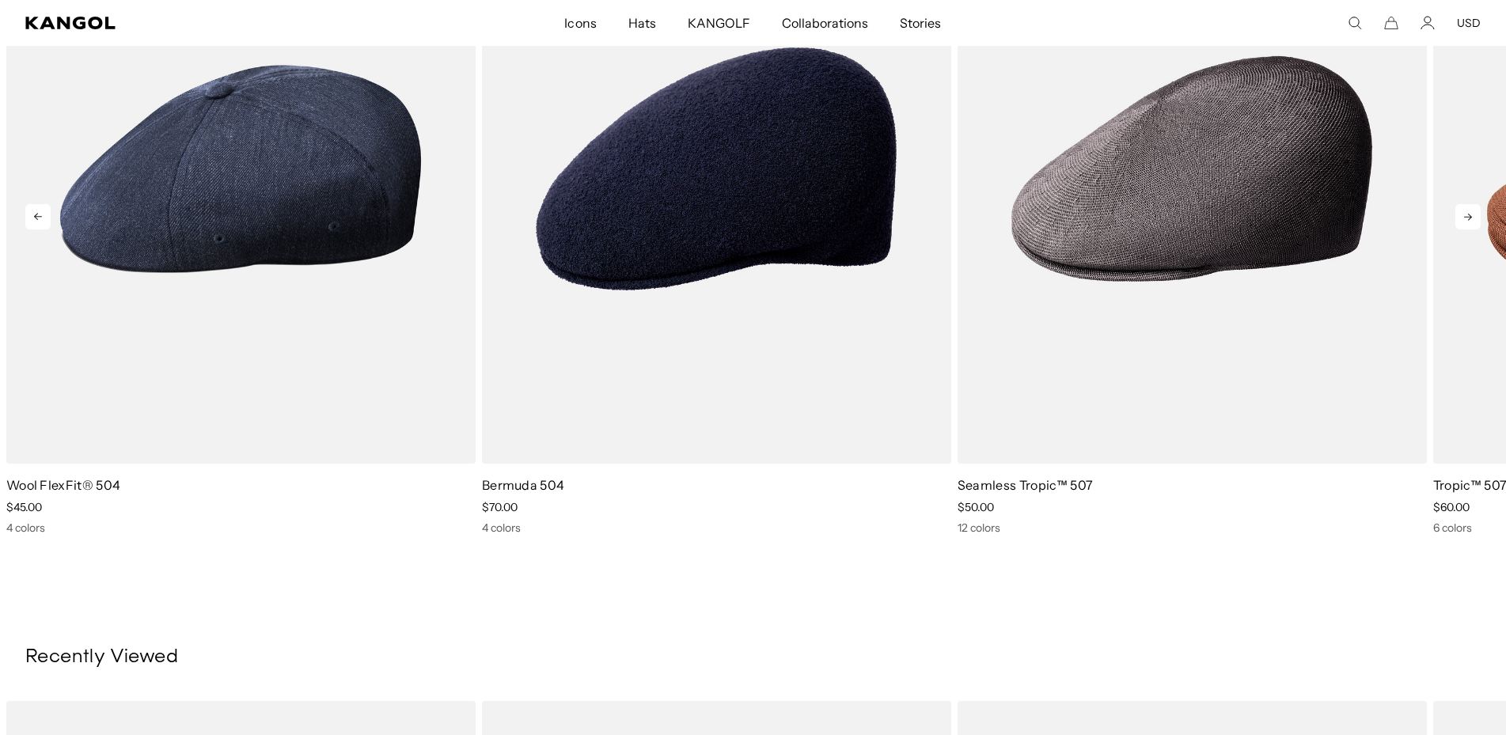
scroll to position [0, 0]
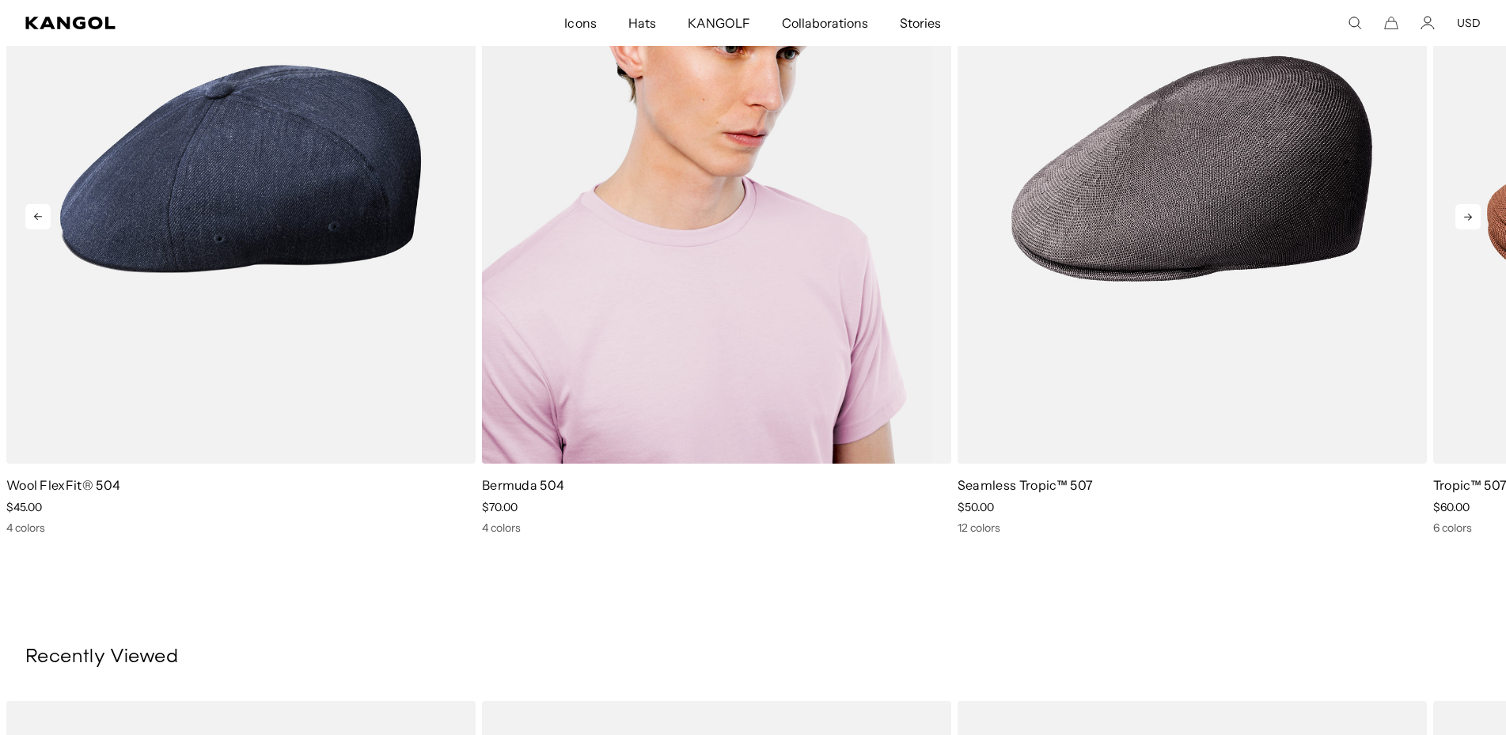
click at [843, 177] on img "3 of 5" at bounding box center [716, 168] width 469 height 589
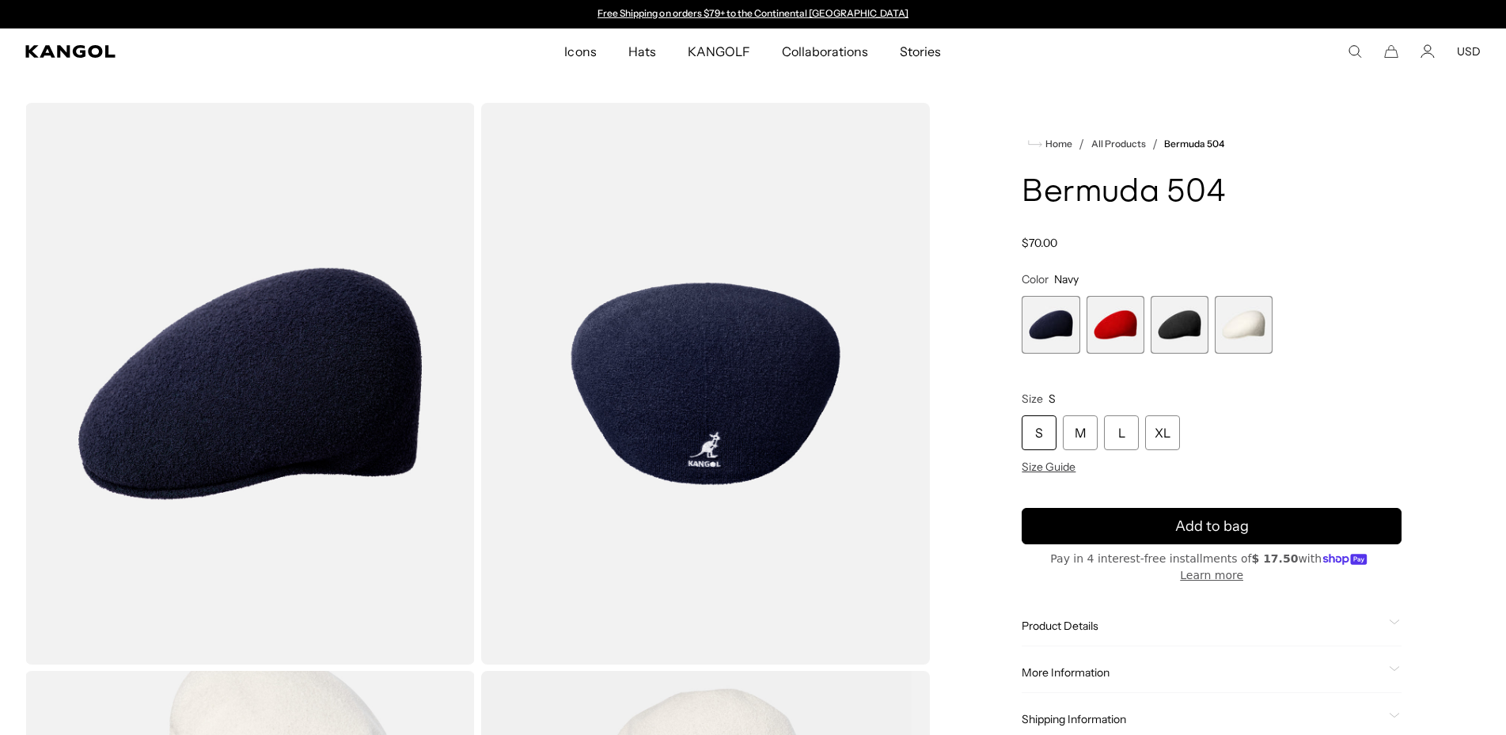
click at [1180, 338] on span "3 of 4" at bounding box center [1180, 325] width 58 height 58
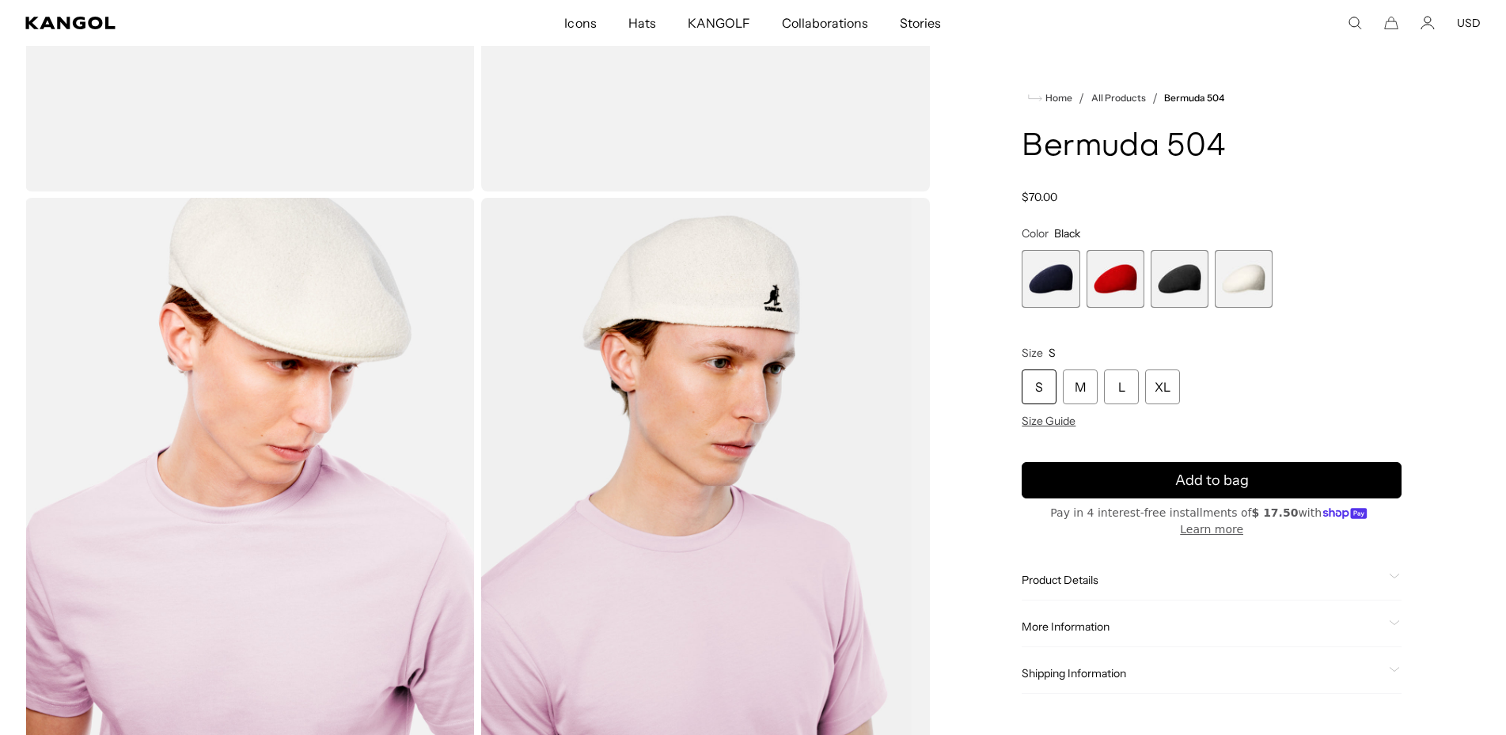
scroll to position [484, 0]
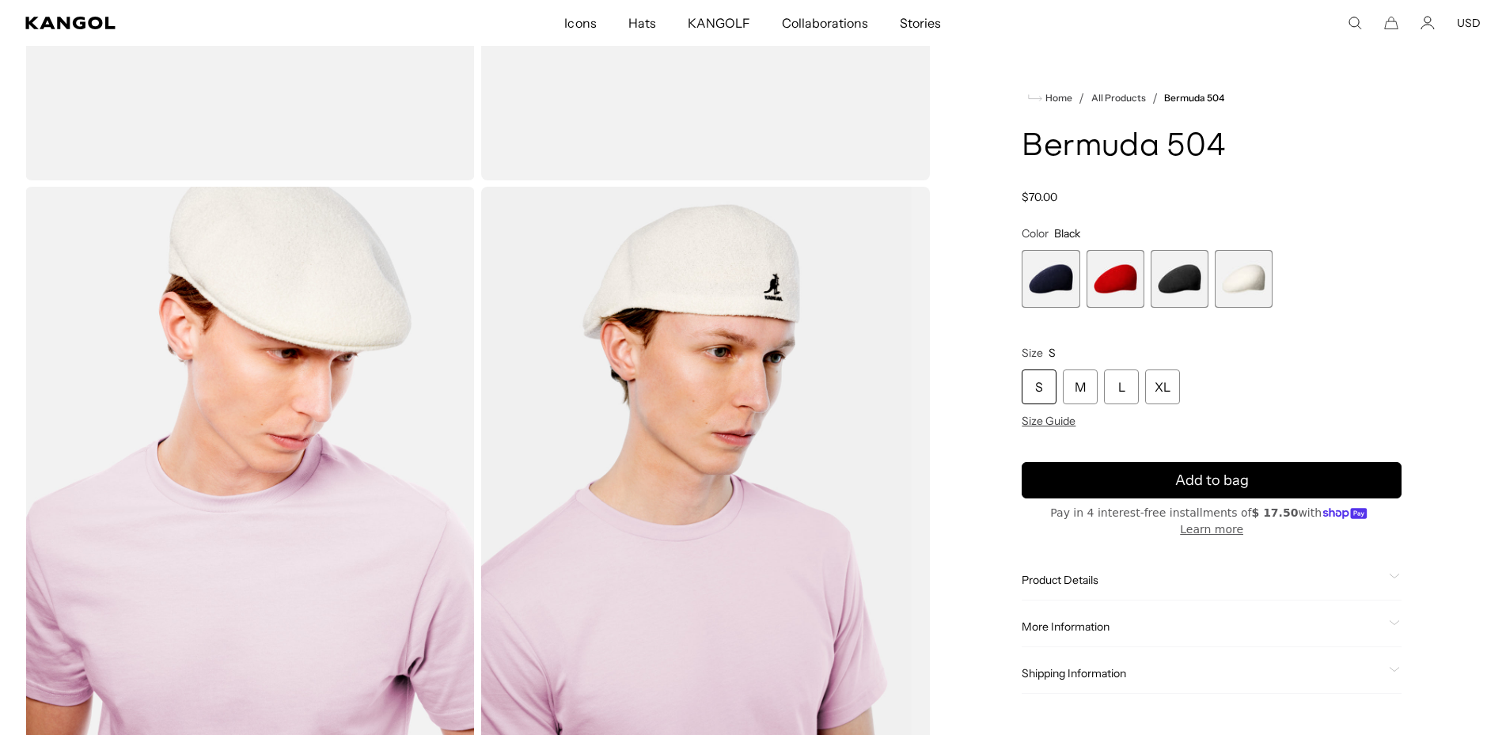
click at [1090, 573] on span "Product Details" at bounding box center [1202, 580] width 361 height 14
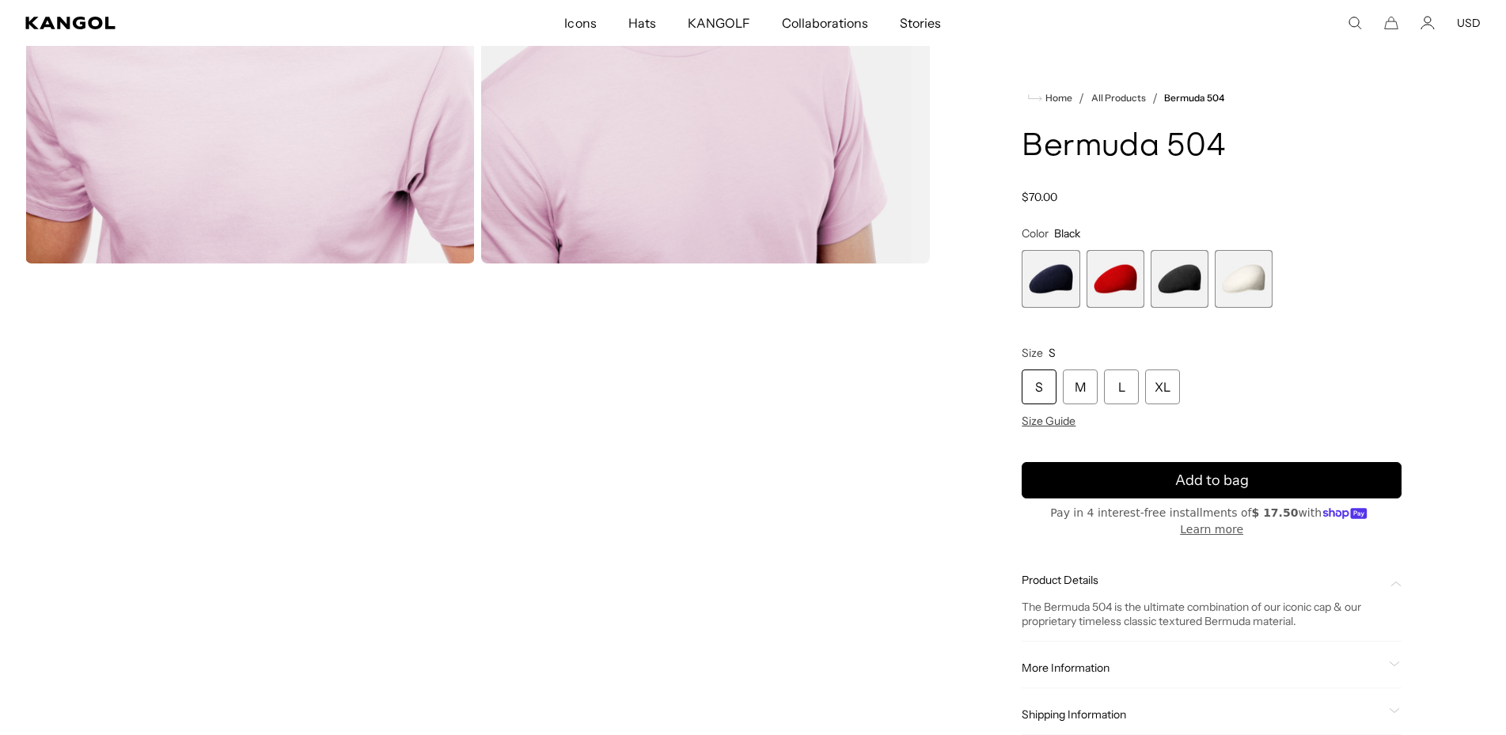
scroll to position [0, 0]
click at [404, 537] on video "Gallery Viewer" at bounding box center [249, 551] width 449 height 562
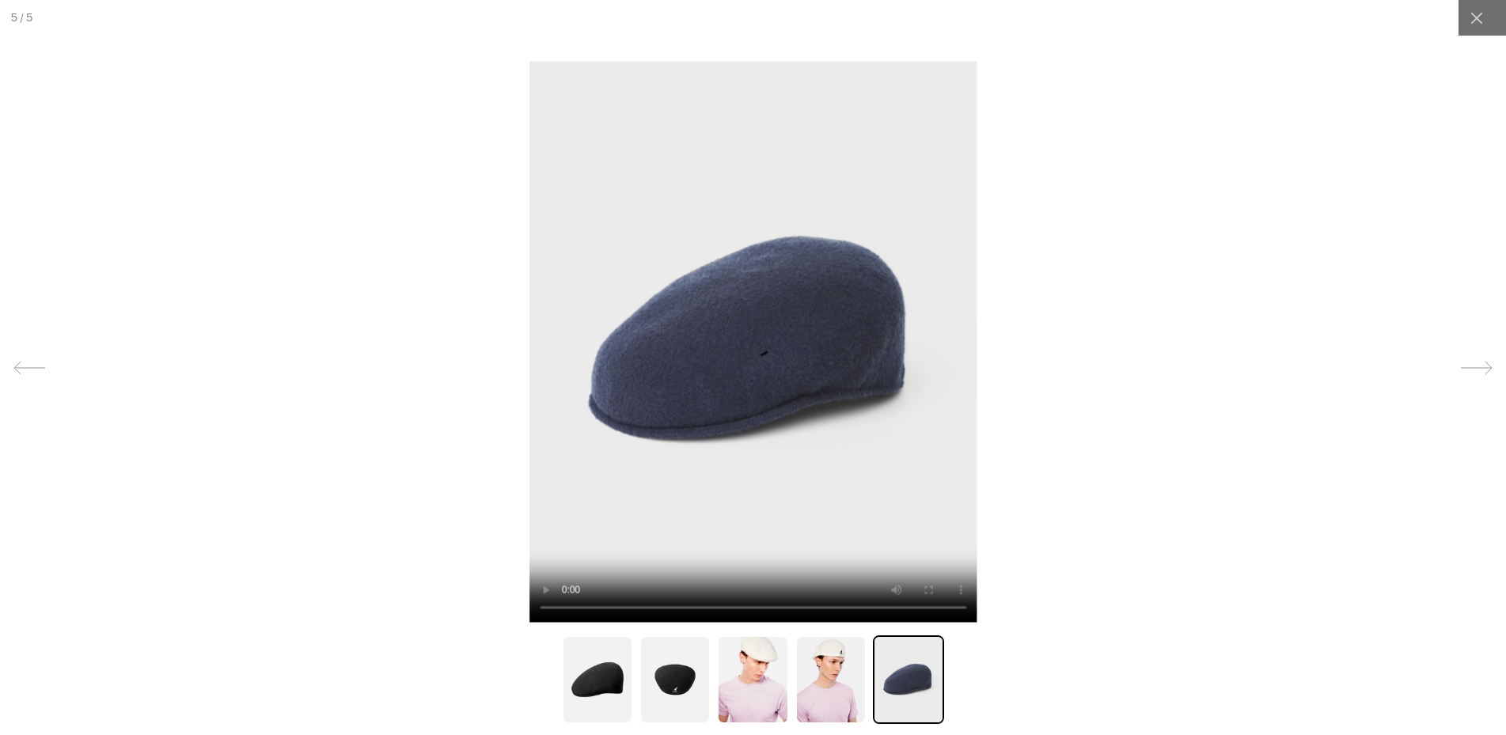
scroll to position [0, 326]
click at [680, 687] on img at bounding box center [674, 679] width 71 height 89
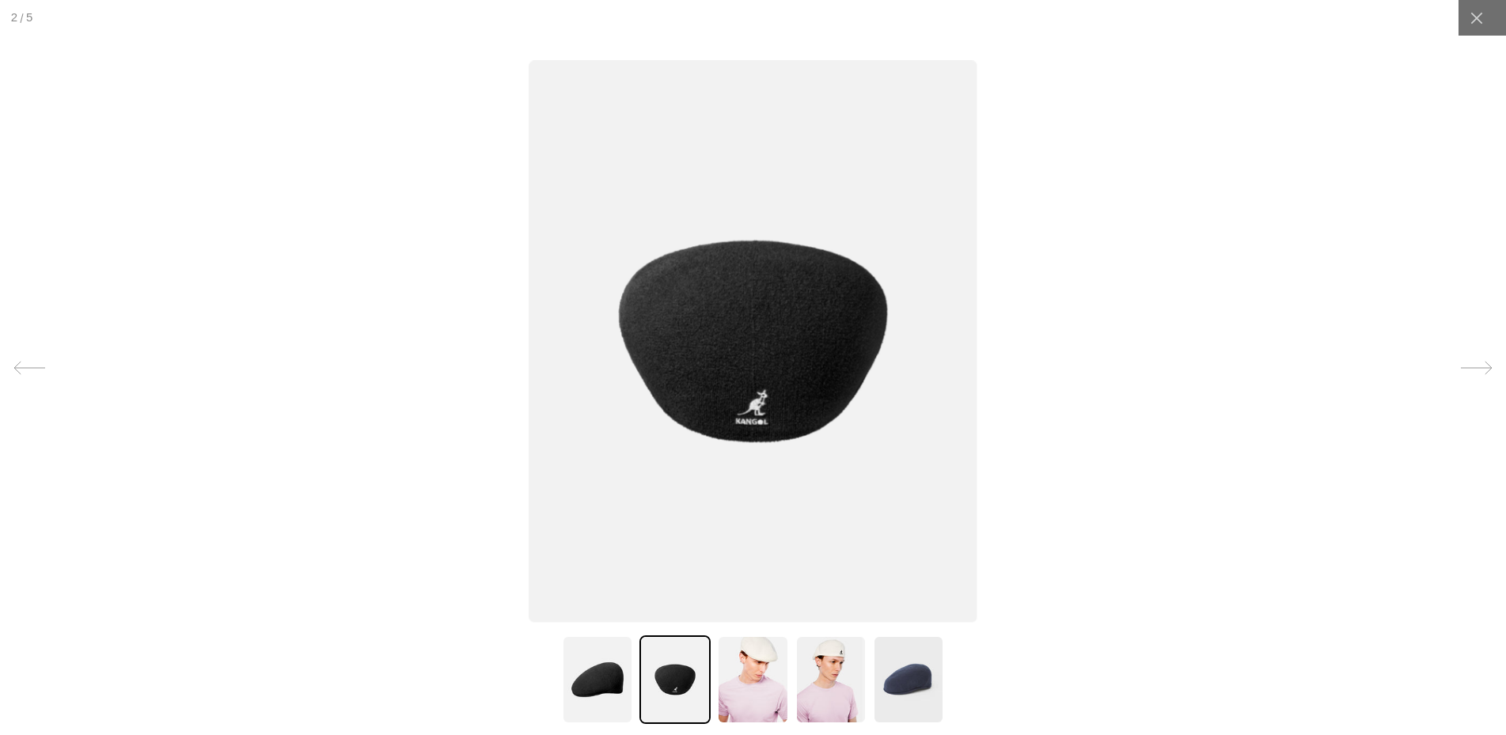
click at [761, 681] on img at bounding box center [752, 679] width 71 height 89
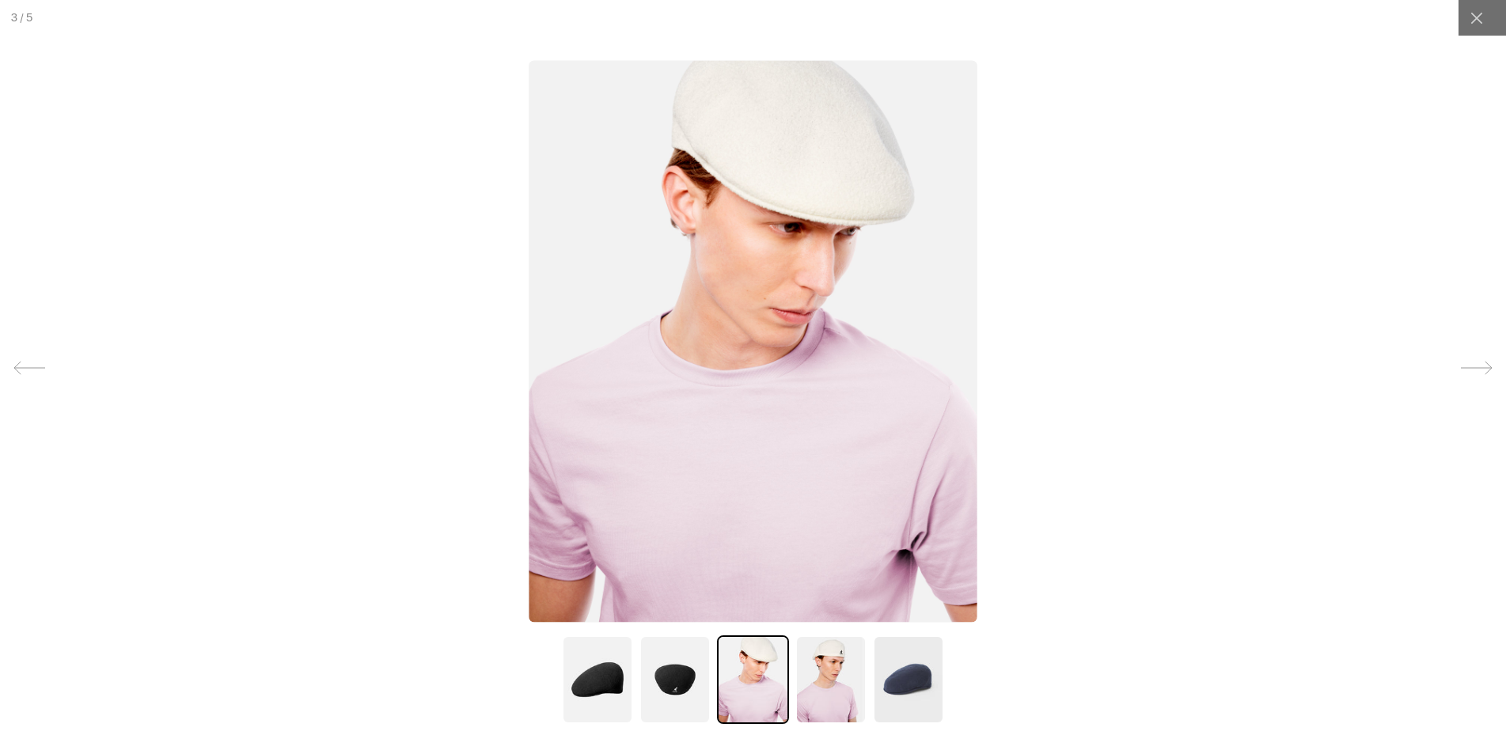
scroll to position [0, 326]
click at [805, 675] on img at bounding box center [830, 679] width 71 height 89
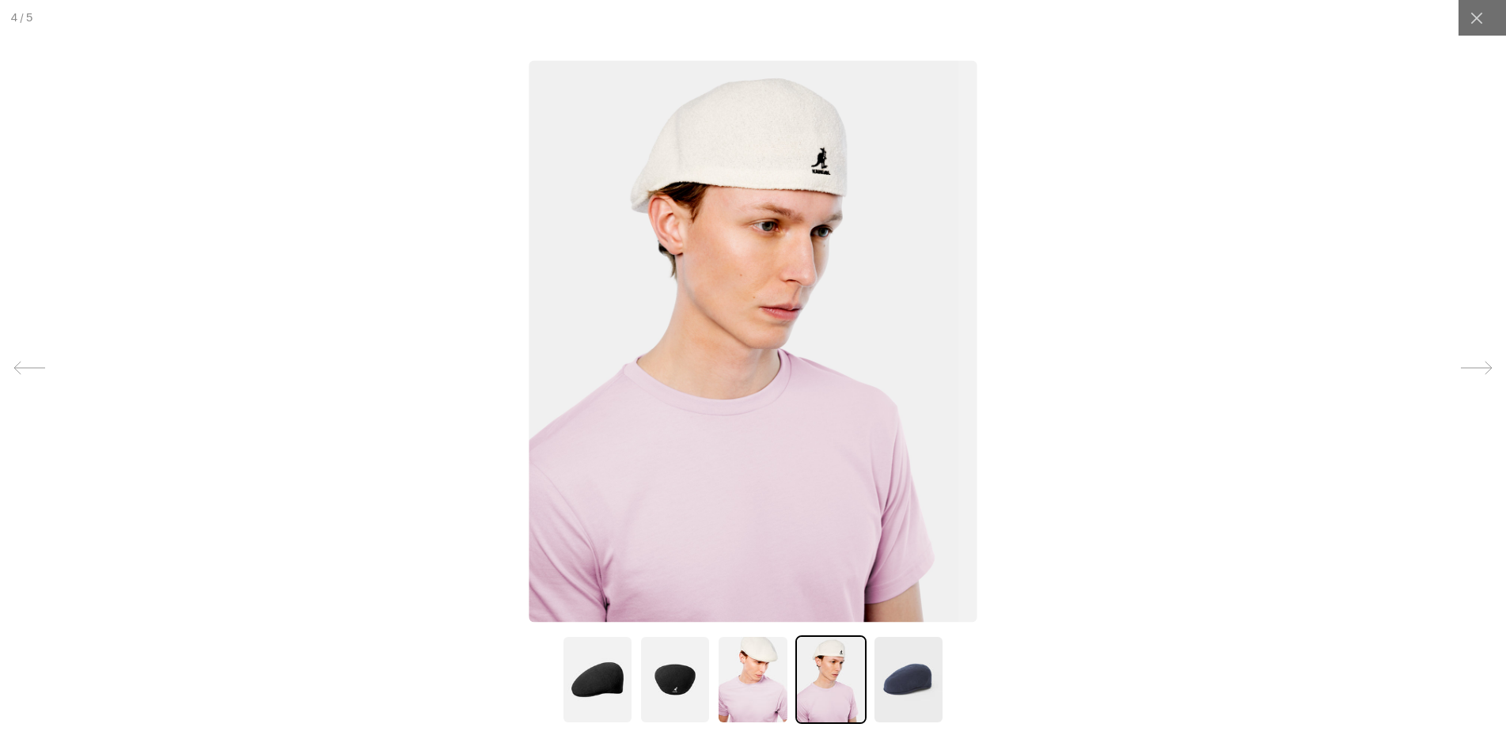
scroll to position [0, 0]
click at [897, 673] on img at bounding box center [908, 679] width 71 height 89
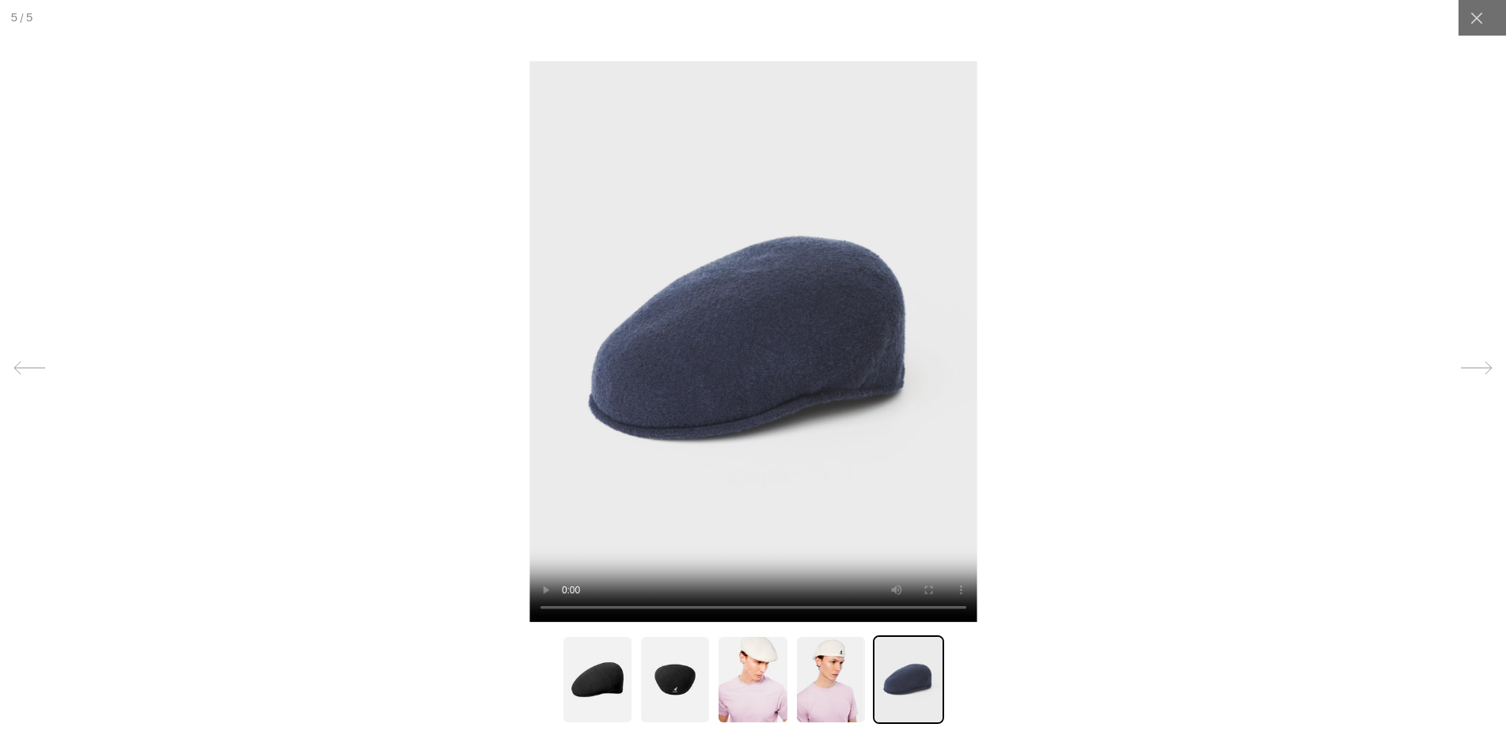
click at [1488, 370] on icon at bounding box center [1477, 368] width 32 height 32
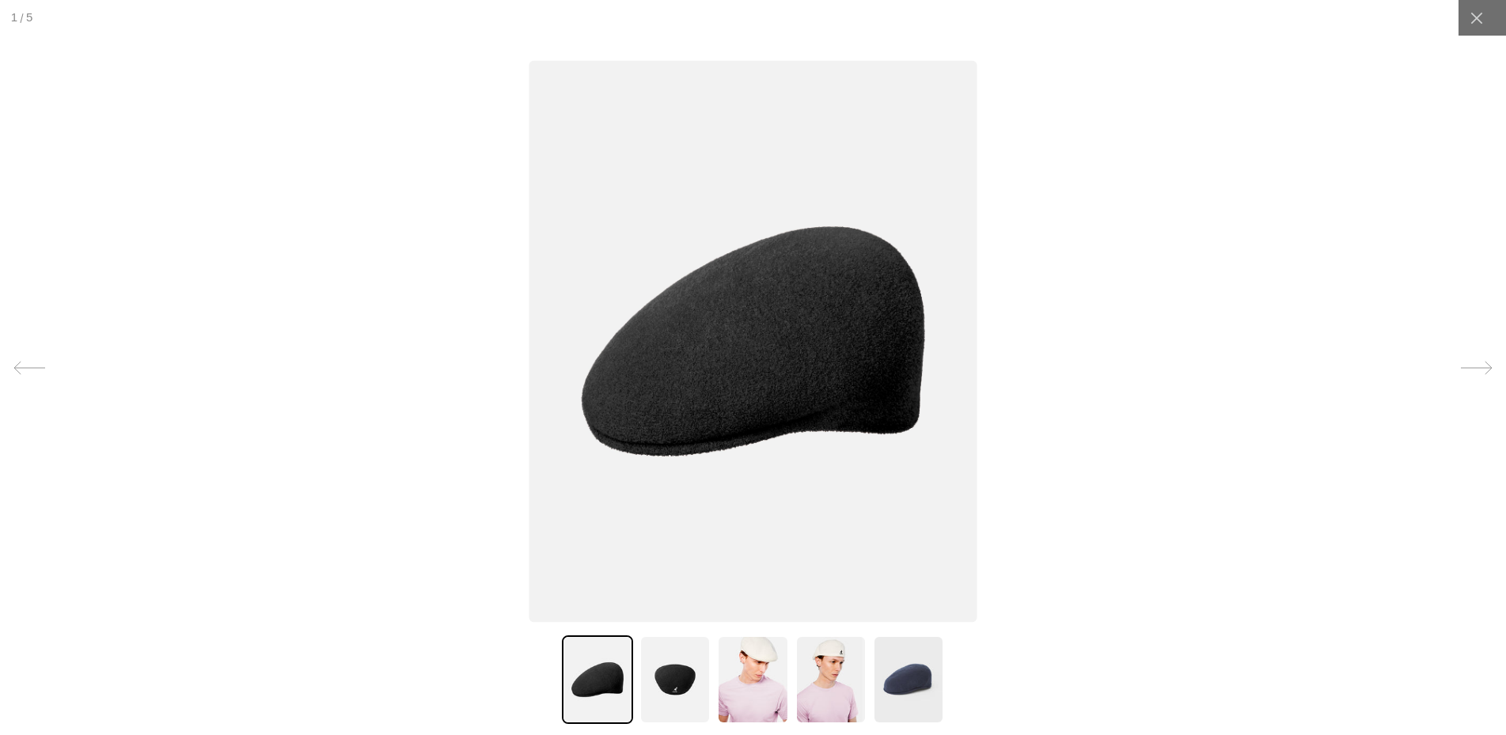
scroll to position [0, 326]
click at [1481, 19] on icon at bounding box center [1477, 18] width 16 height 16
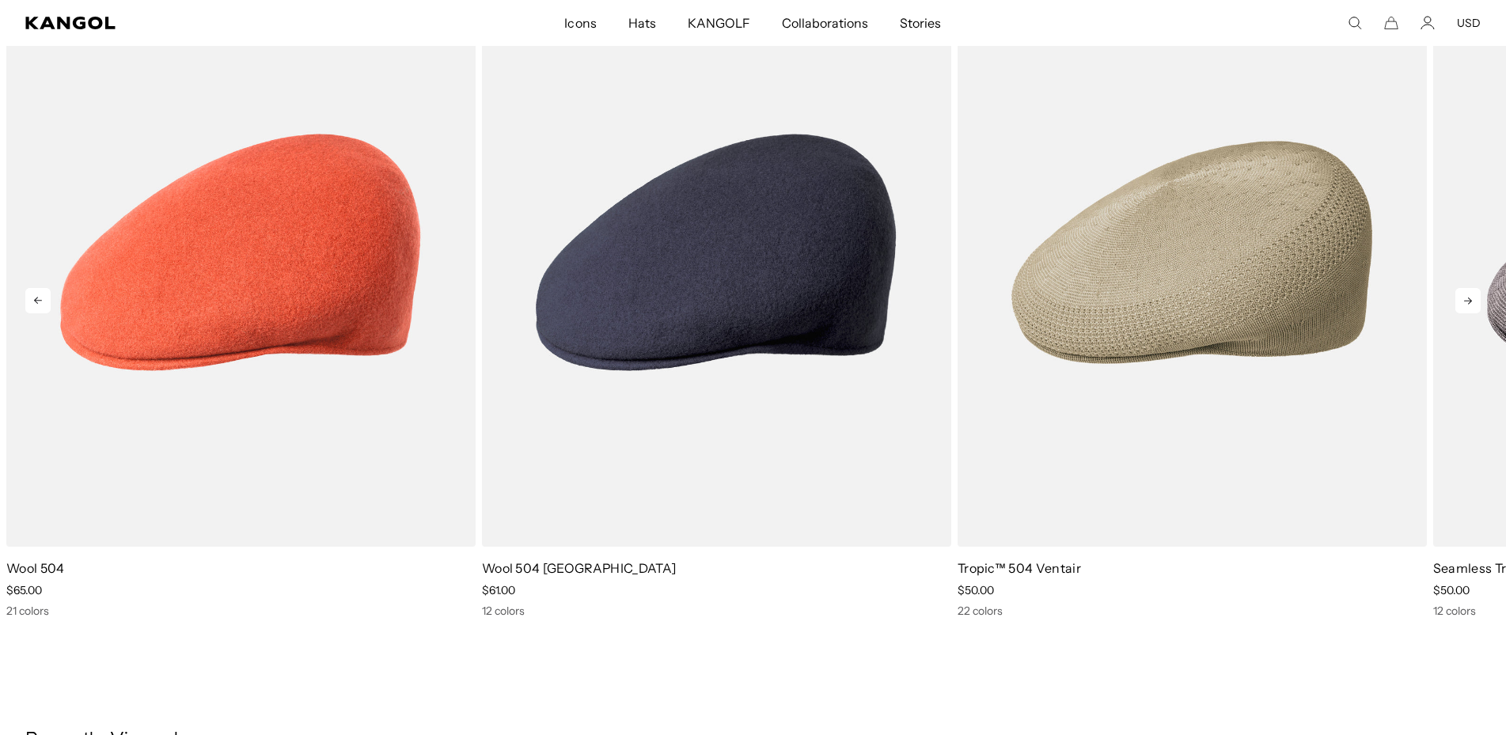
click at [1464, 298] on icon at bounding box center [1467, 300] width 25 height 25
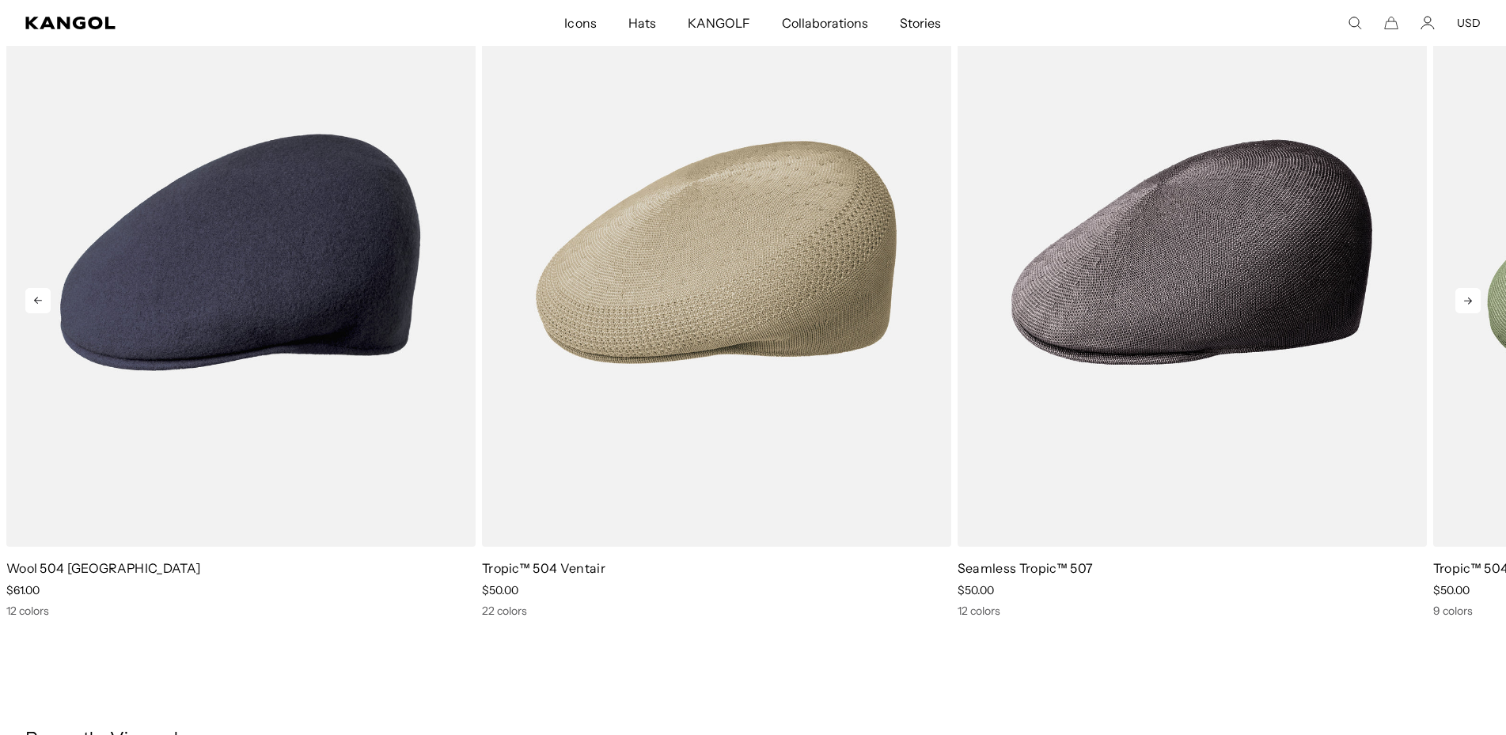
click at [1464, 298] on icon at bounding box center [1467, 300] width 25 height 25
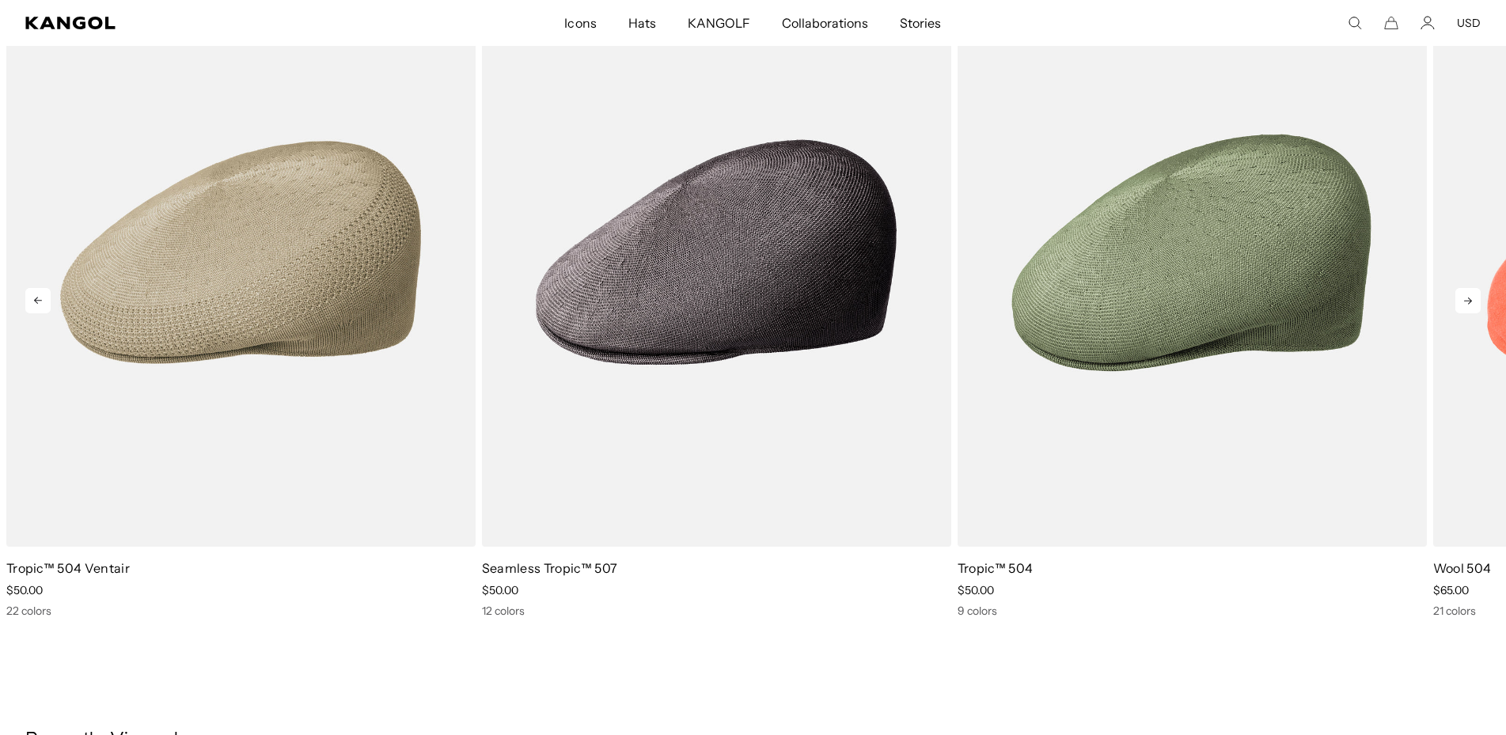
click at [1464, 298] on icon at bounding box center [1467, 300] width 25 height 25
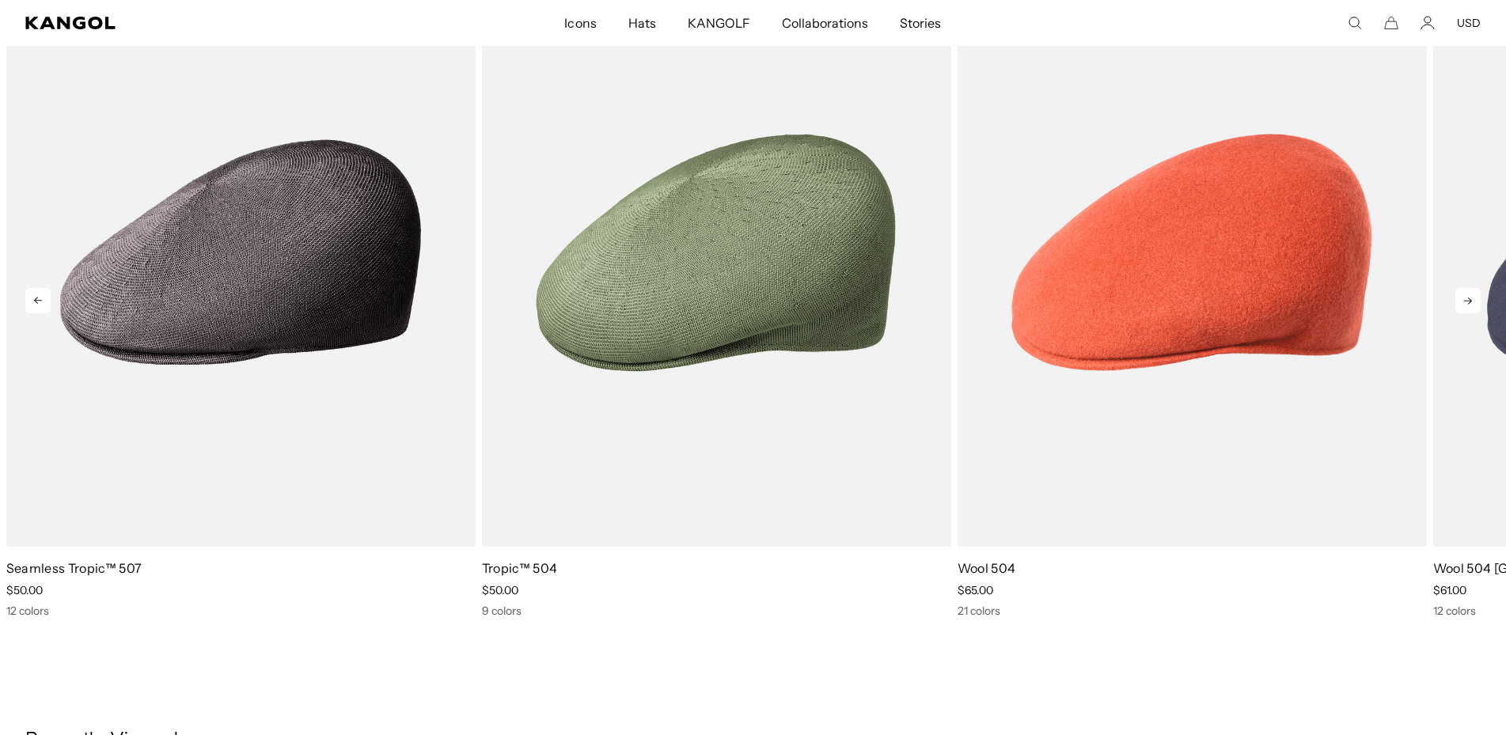
scroll to position [0, 0]
click at [1464, 298] on icon at bounding box center [1467, 300] width 25 height 25
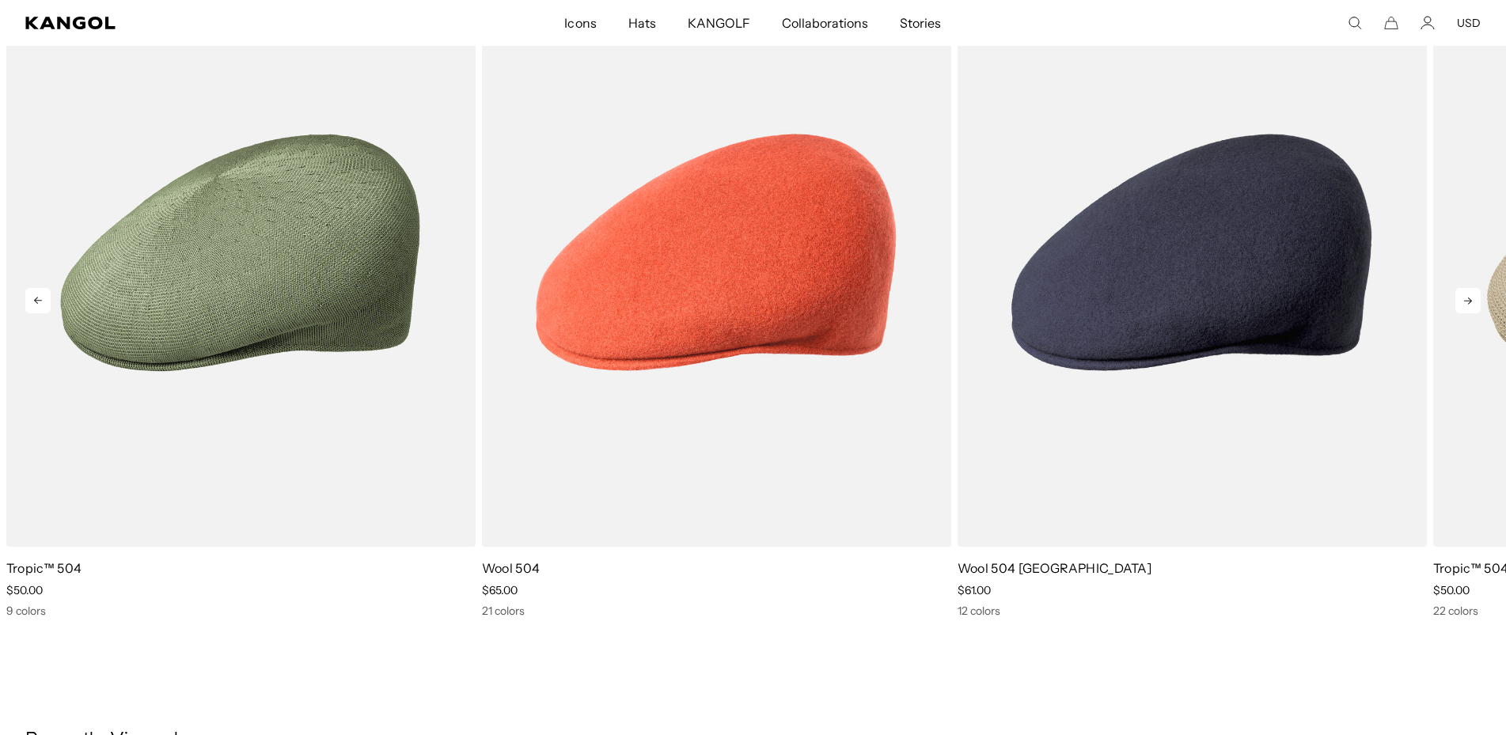
click at [1464, 298] on icon at bounding box center [1467, 300] width 25 height 25
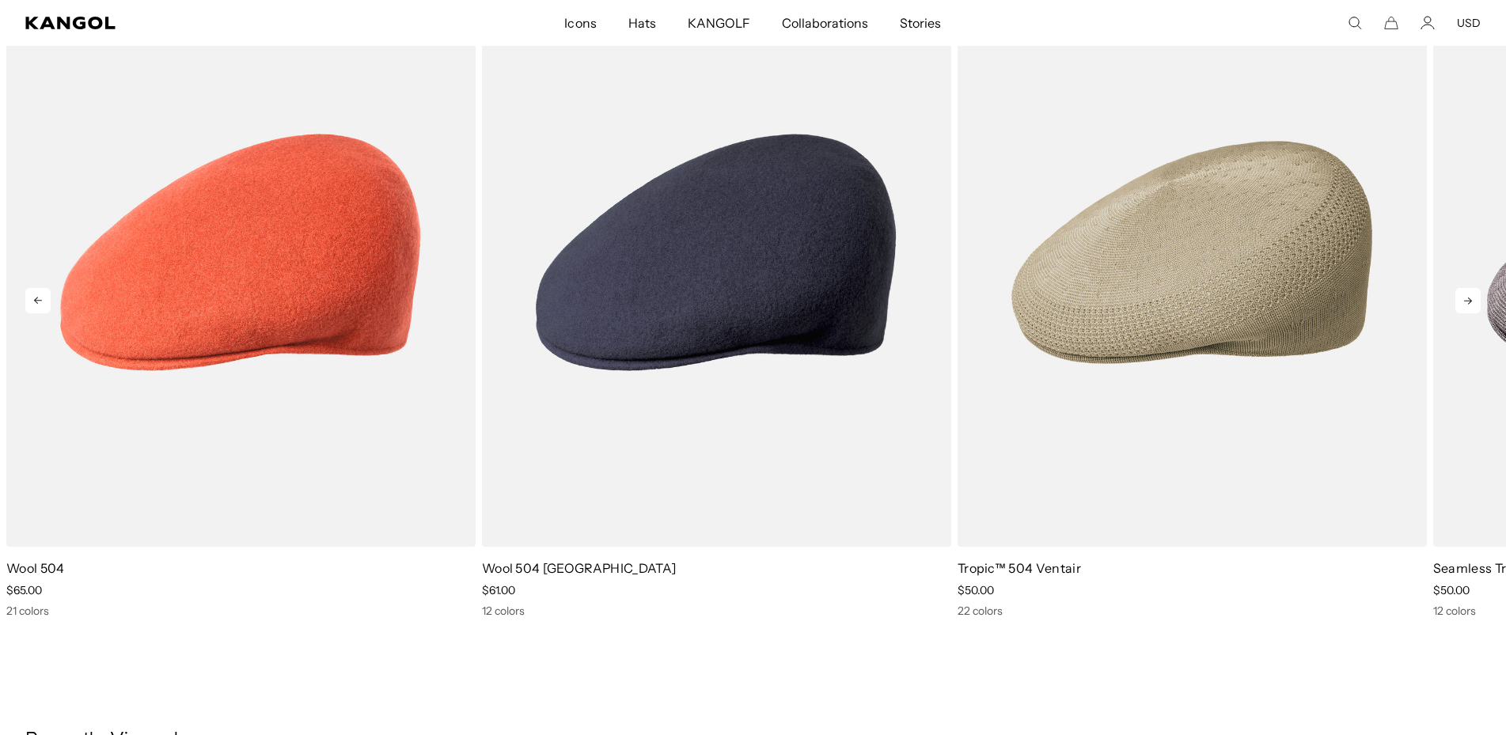
click at [1464, 298] on icon at bounding box center [1467, 300] width 25 height 25
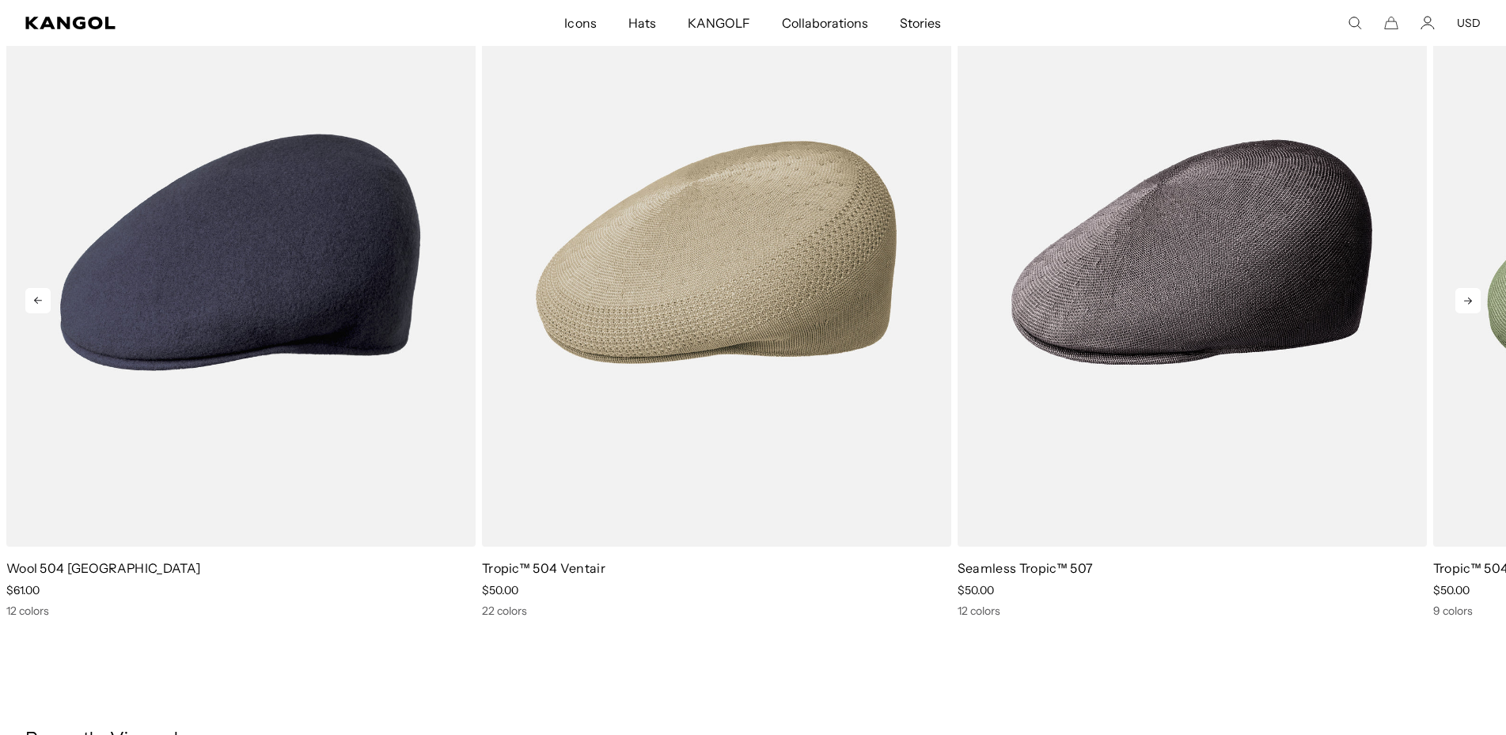
scroll to position [0, 326]
click at [1464, 298] on icon at bounding box center [1467, 300] width 25 height 25
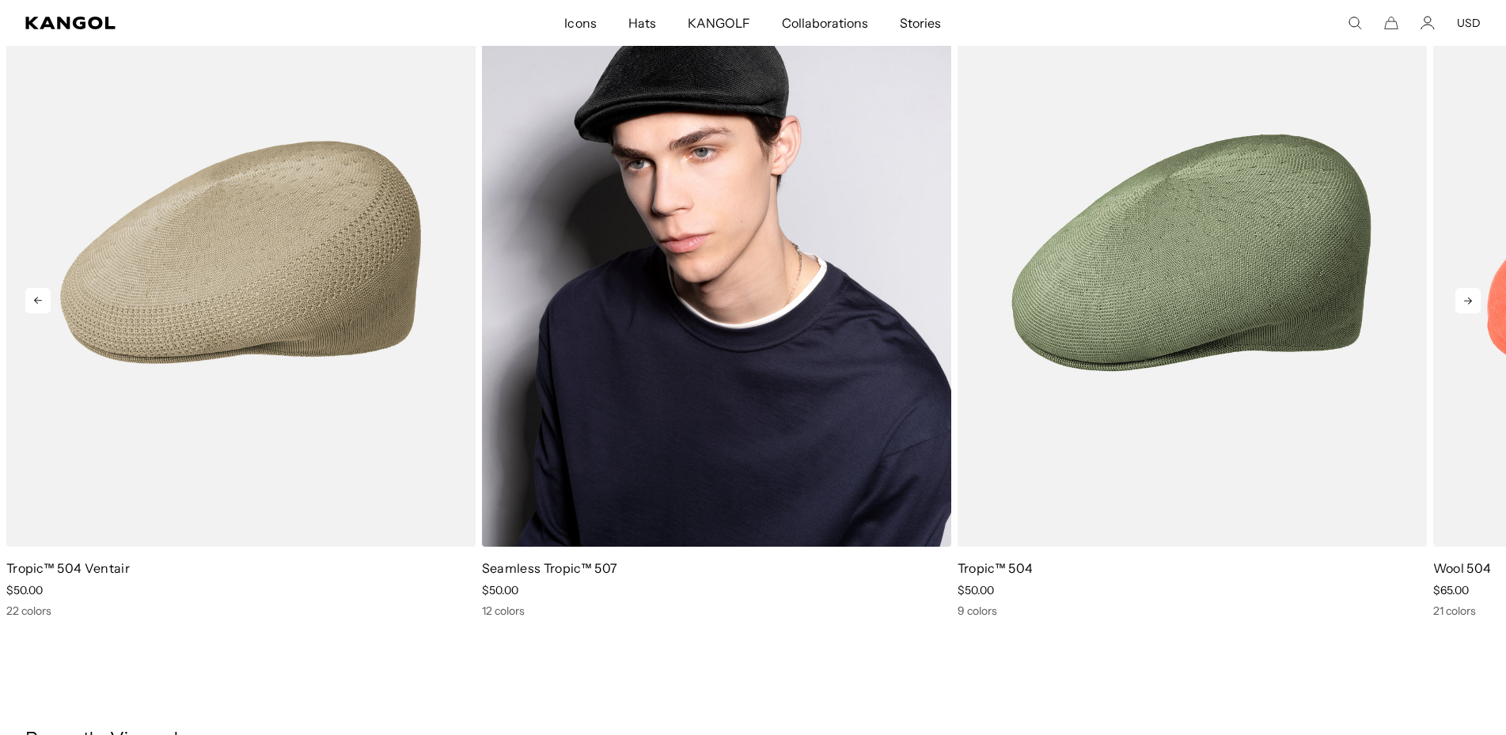
scroll to position [0, 0]
click at [855, 297] on img "4 of 5" at bounding box center [716, 252] width 469 height 589
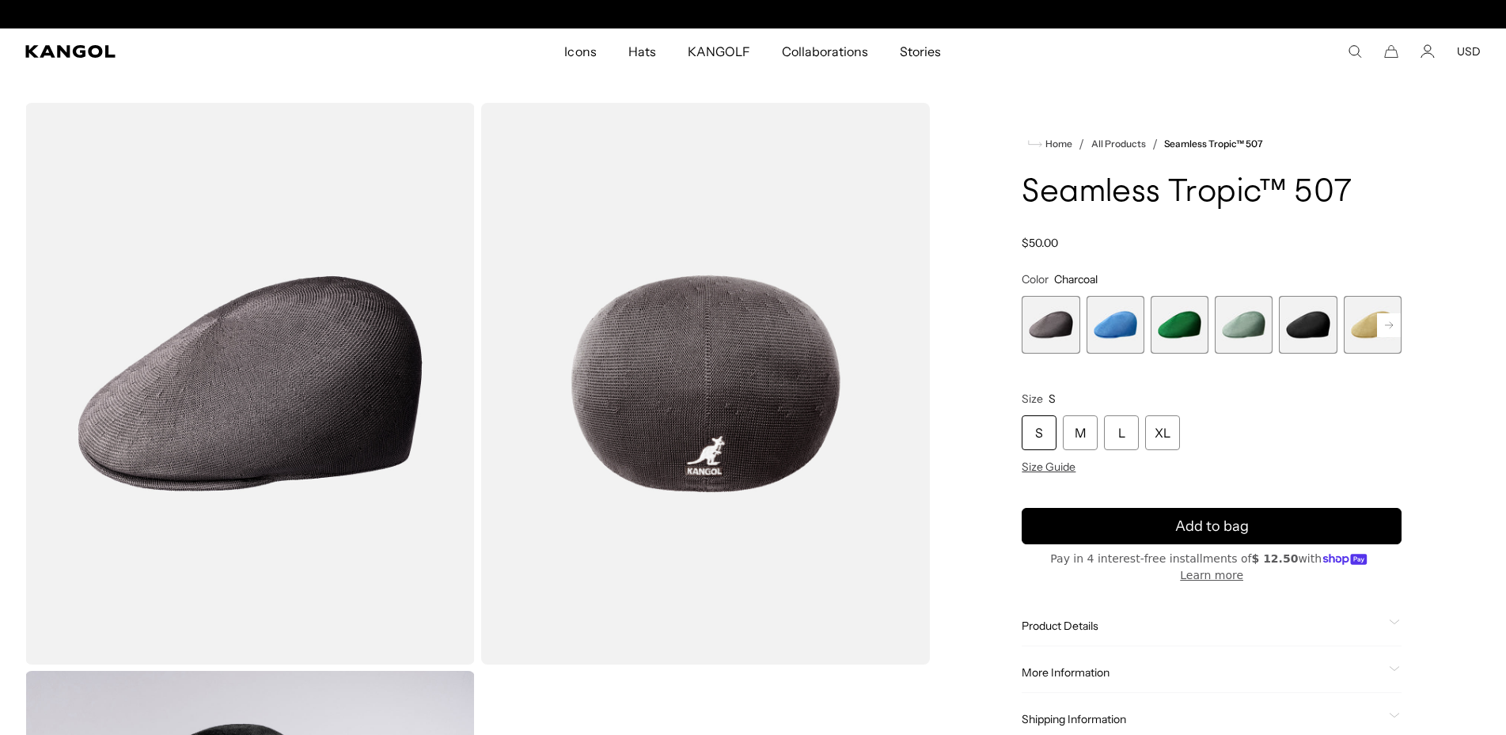
click at [1046, 331] on span "1 of 12" at bounding box center [1051, 325] width 58 height 58
click at [1108, 336] on span "2 of 12" at bounding box center [1115, 325] width 58 height 58
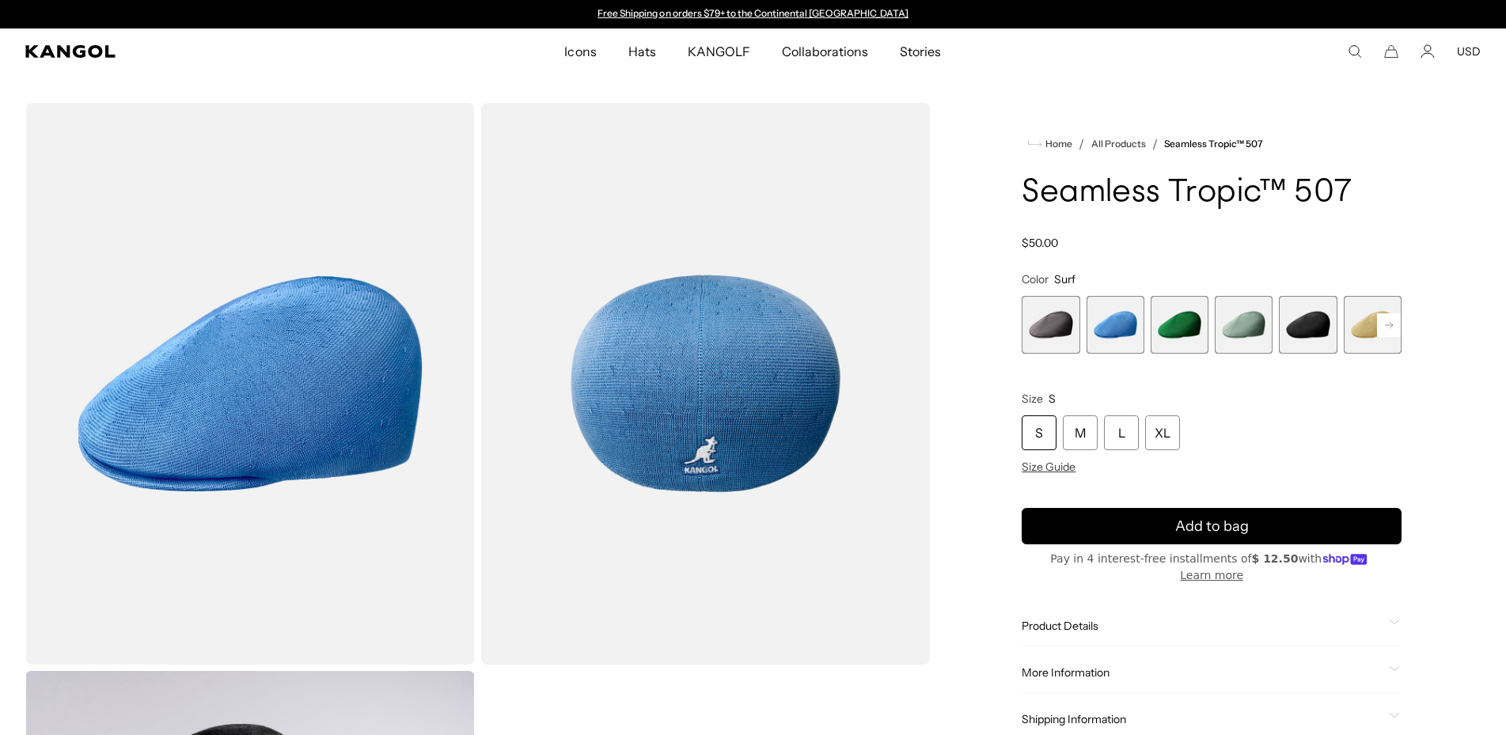
click at [1181, 335] on span "3 of 12" at bounding box center [1180, 325] width 58 height 58
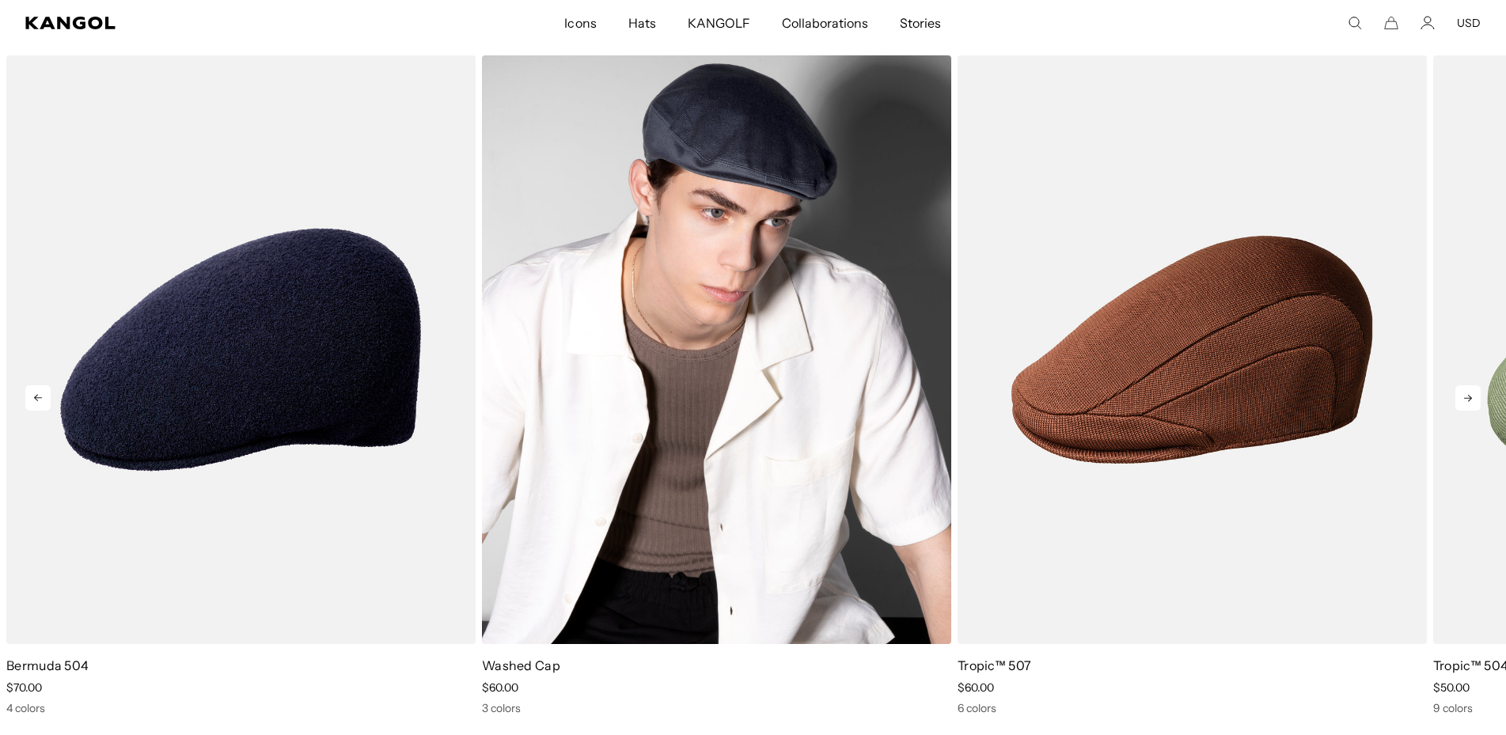
click at [817, 333] on img "2 of 5" at bounding box center [716, 349] width 469 height 589
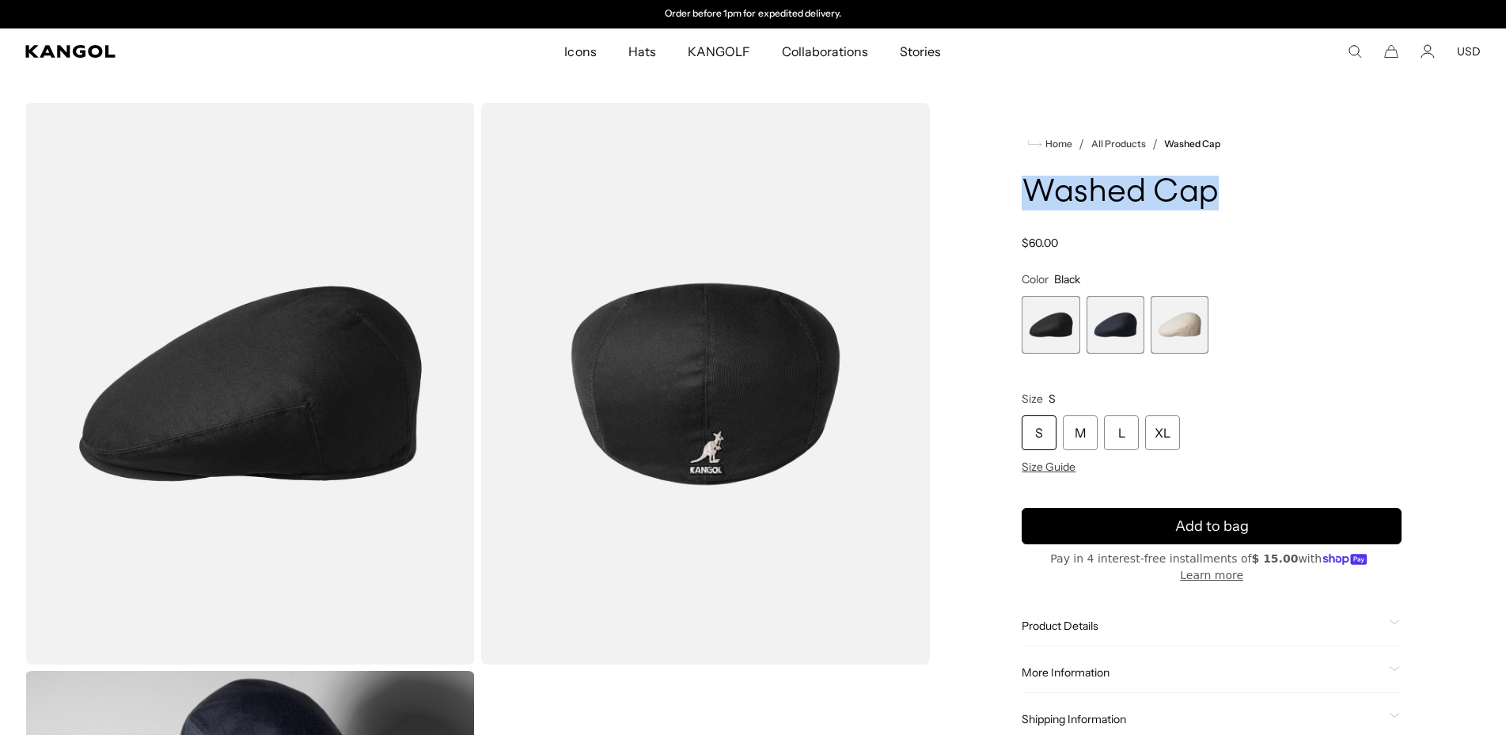
drag, startPoint x: 1022, startPoint y: 185, endPoint x: 1218, endPoint y: 195, distance: 196.5
click at [1218, 195] on div "Home / All Products / Washed Cap Washed Cap Regular price $60.00 Regular price …" at bounding box center [1211, 667] width 538 height 1129
copy h1 "Washed Cap"
click at [1060, 342] on span "1 of 3" at bounding box center [1051, 325] width 58 height 58
click at [1105, 339] on span "2 of 3" at bounding box center [1115, 325] width 58 height 58
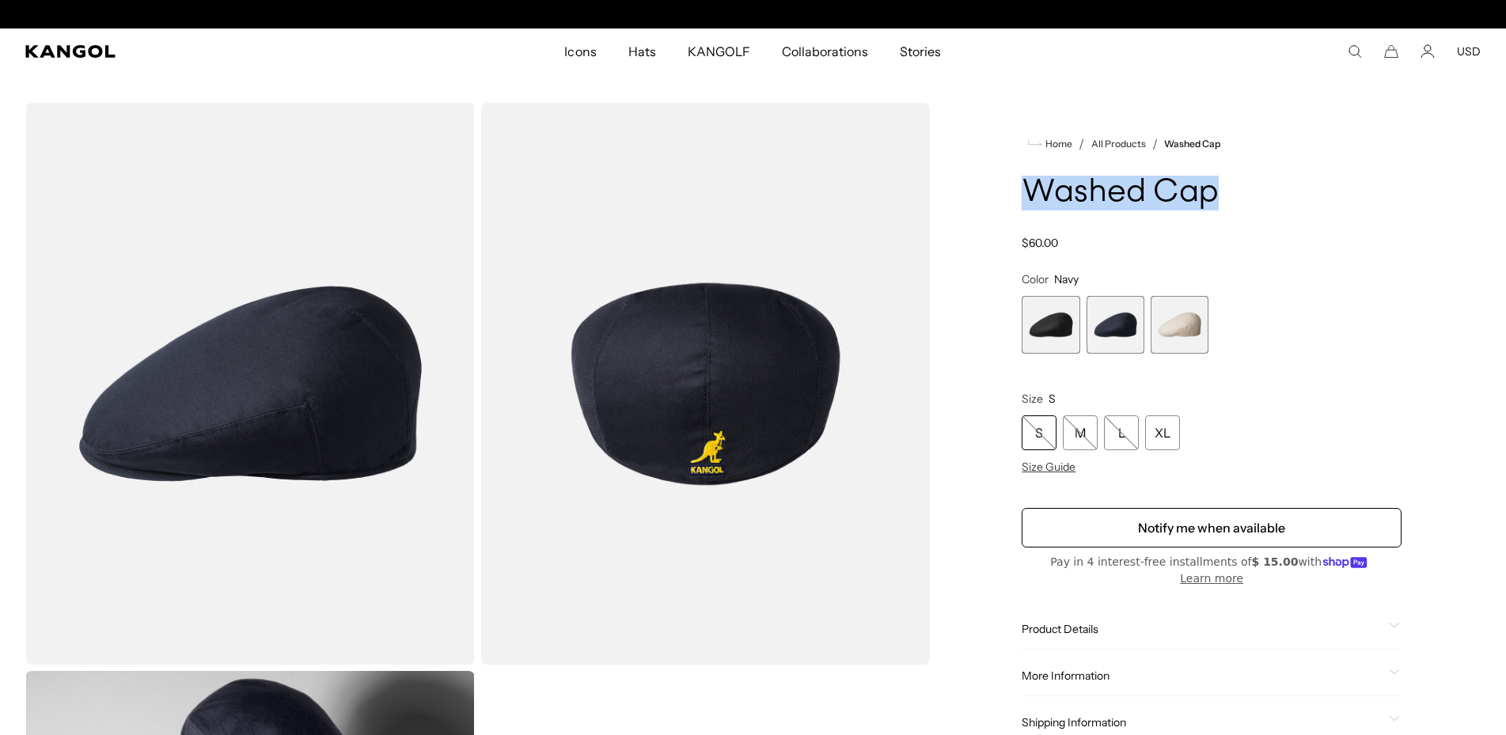
scroll to position [0, 326]
click at [1056, 339] on span "1 of 3" at bounding box center [1051, 325] width 58 height 58
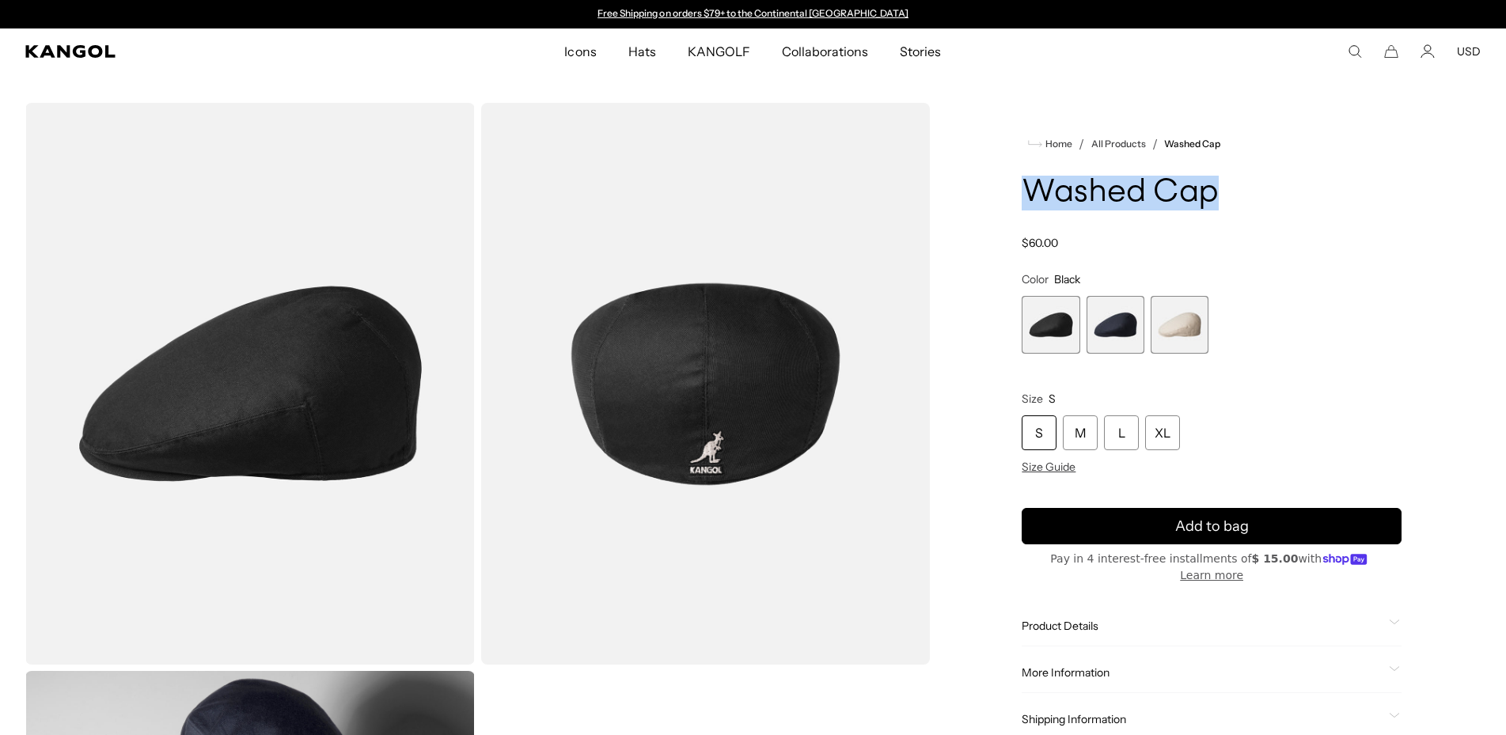
click at [775, 415] on img "Gallery Viewer" at bounding box center [705, 384] width 449 height 562
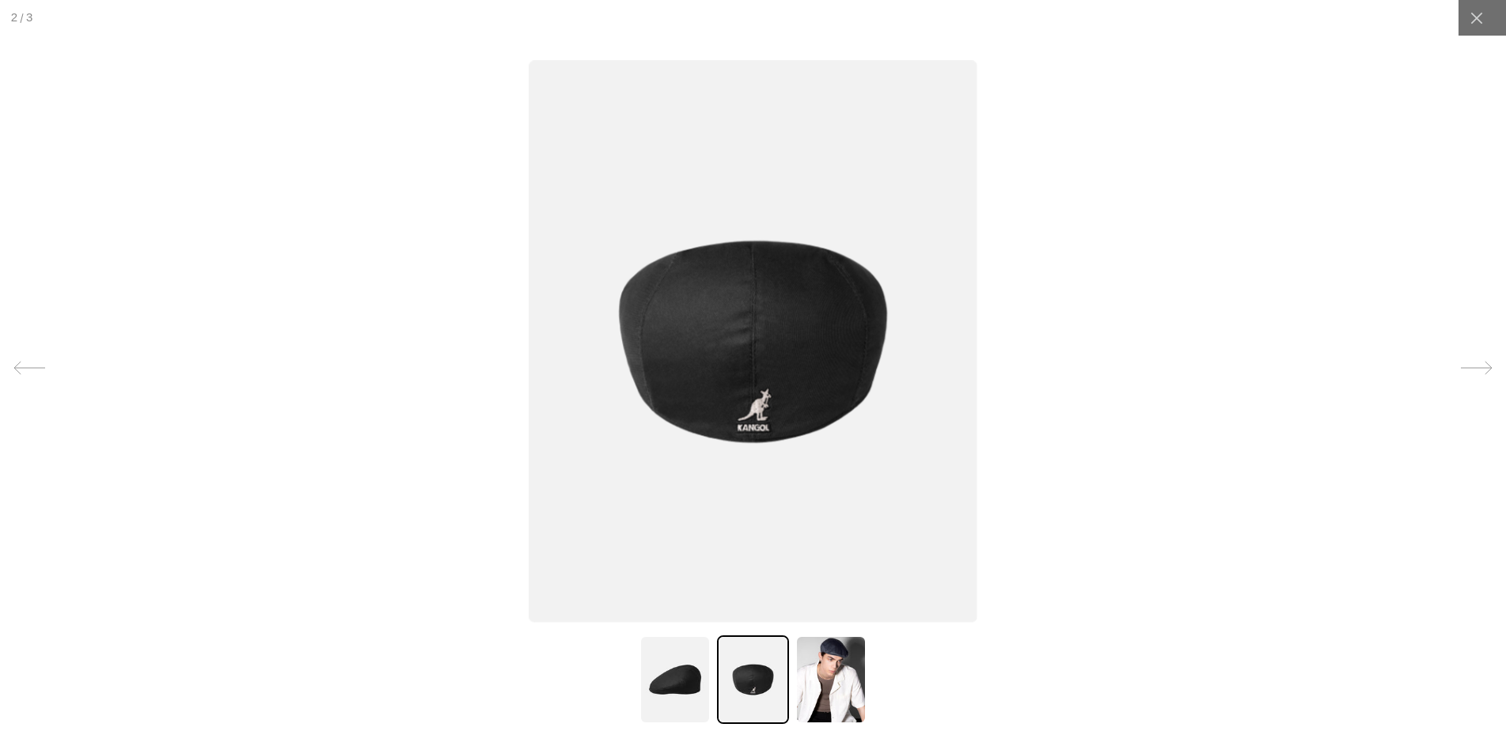
click at [775, 415] on img at bounding box center [753, 342] width 449 height 562
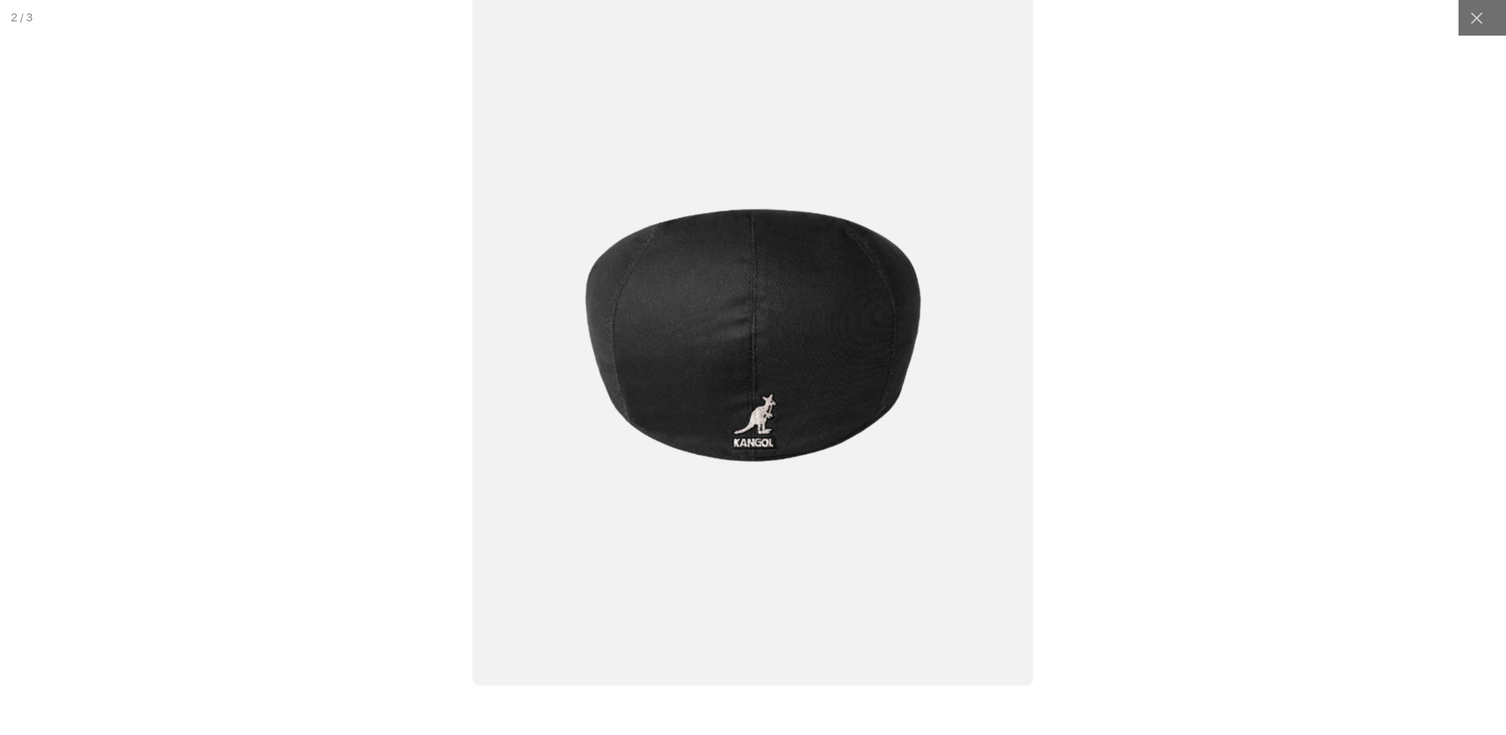
click at [718, 387] on img at bounding box center [752, 335] width 560 height 703
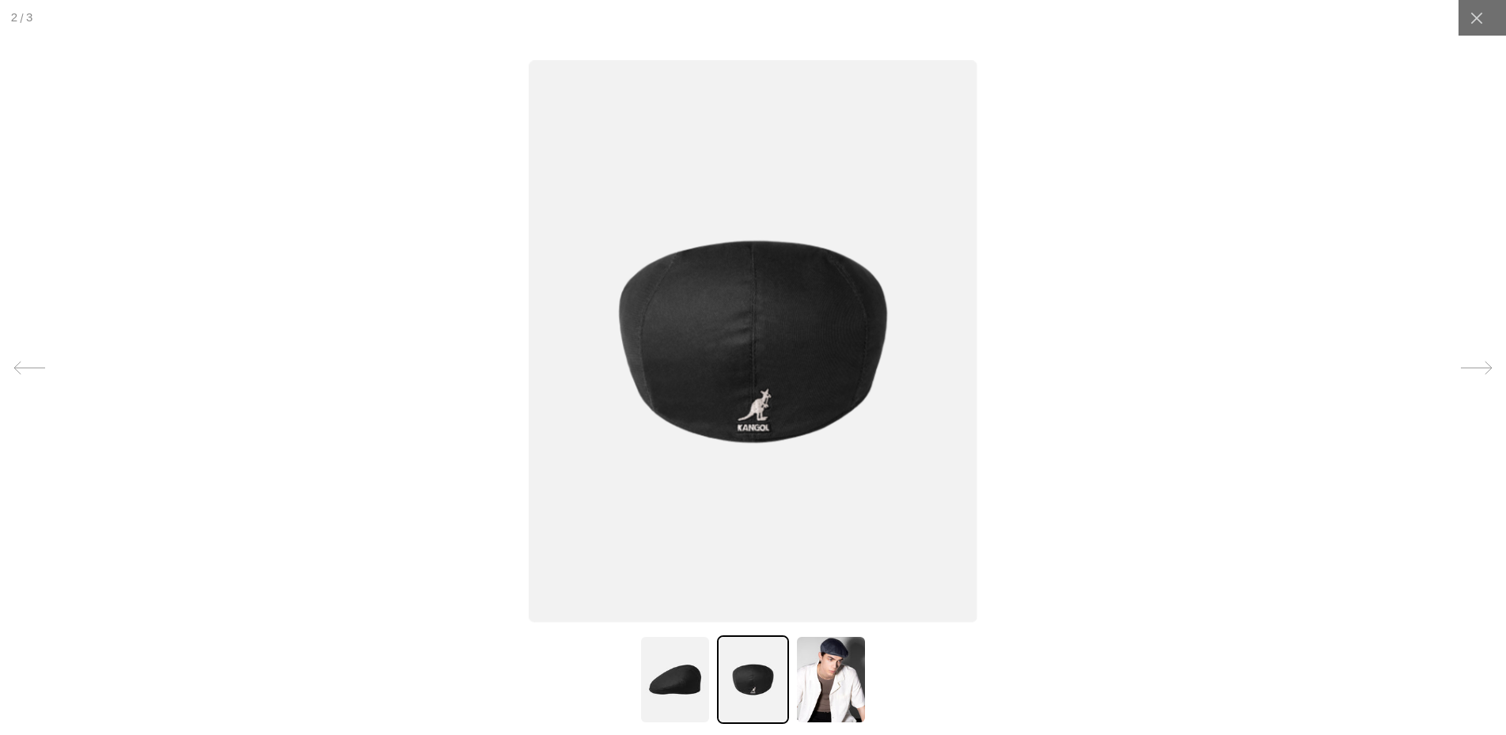
scroll to position [0, 326]
click at [691, 677] on img at bounding box center [674, 679] width 71 height 89
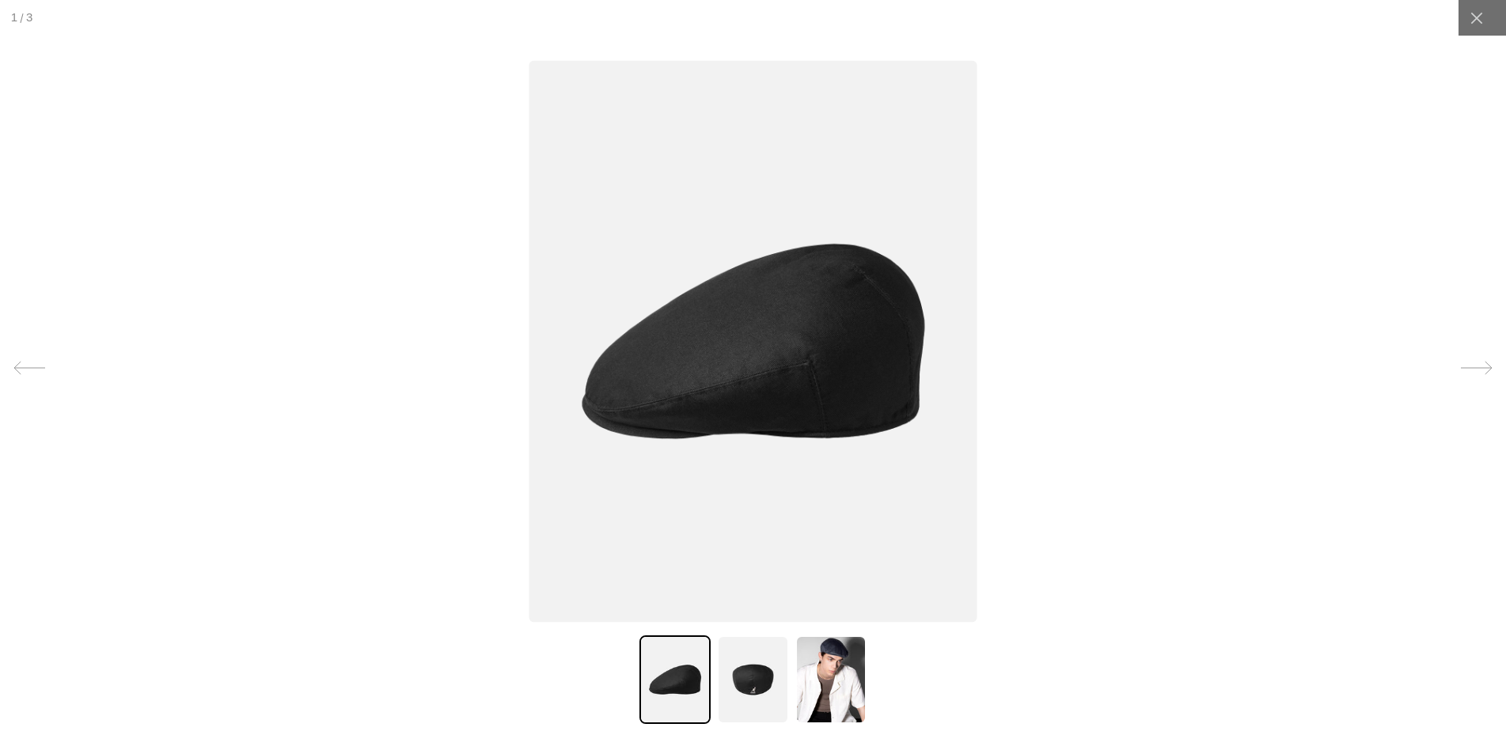
click at [844, 693] on img at bounding box center [830, 679] width 71 height 89
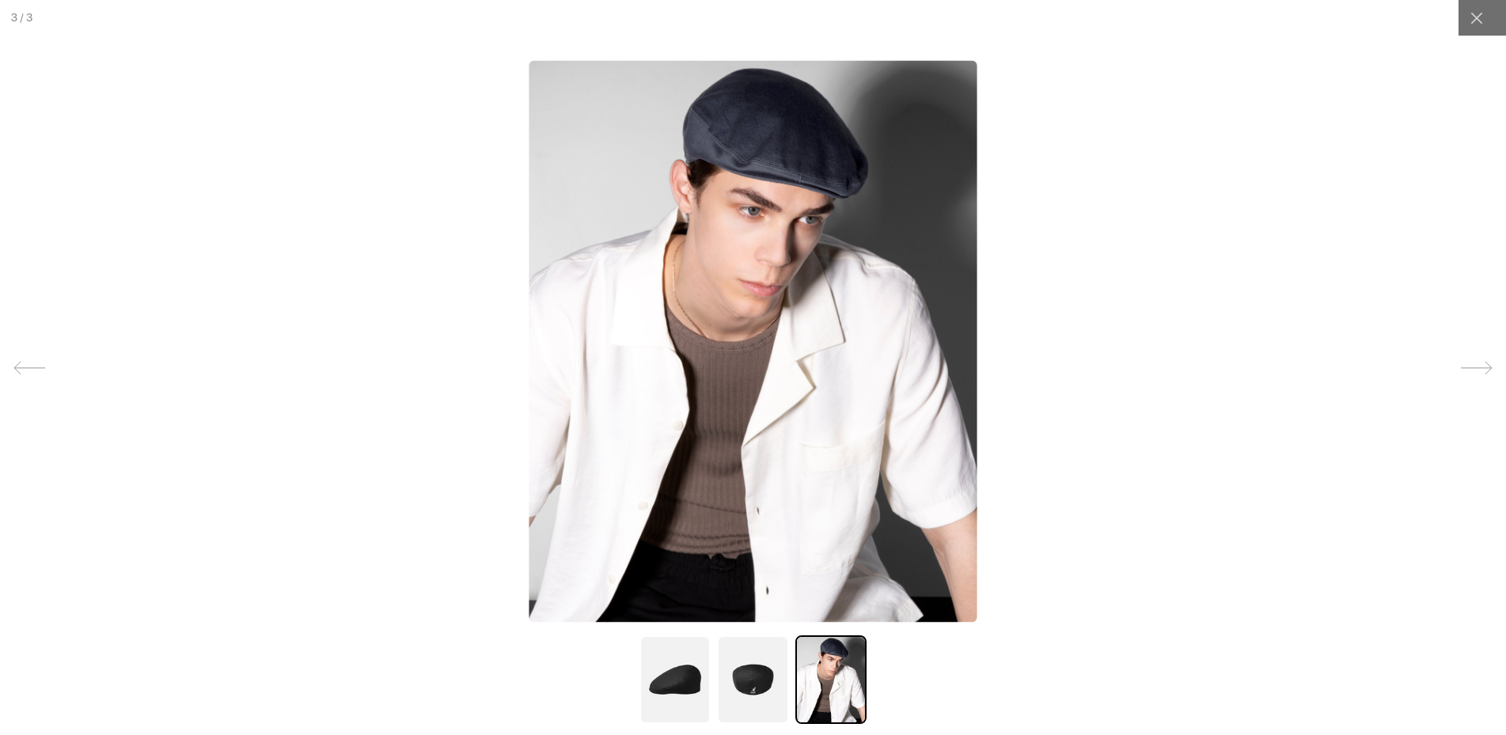
click at [1491, 370] on icon at bounding box center [1477, 368] width 32 height 32
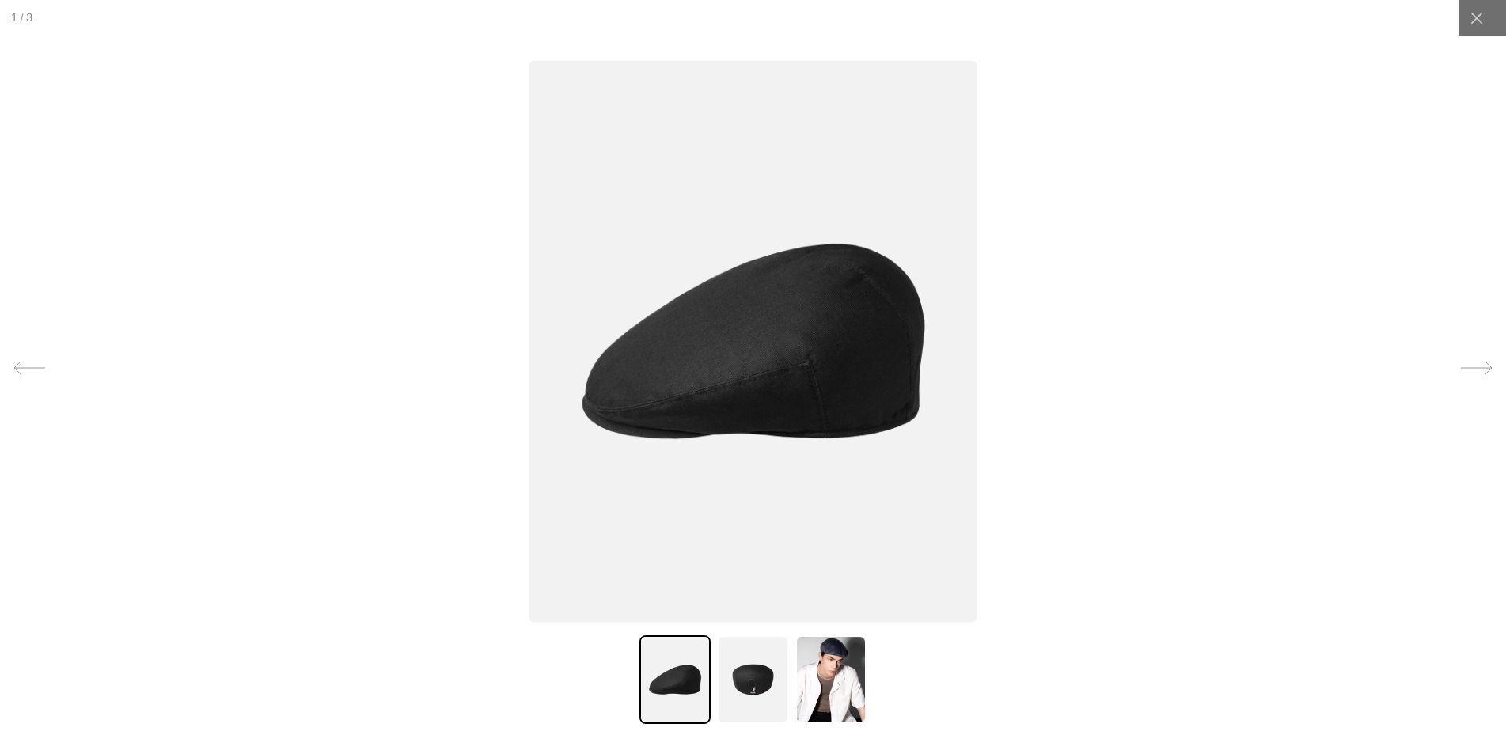
click at [1491, 370] on icon at bounding box center [1477, 368] width 32 height 32
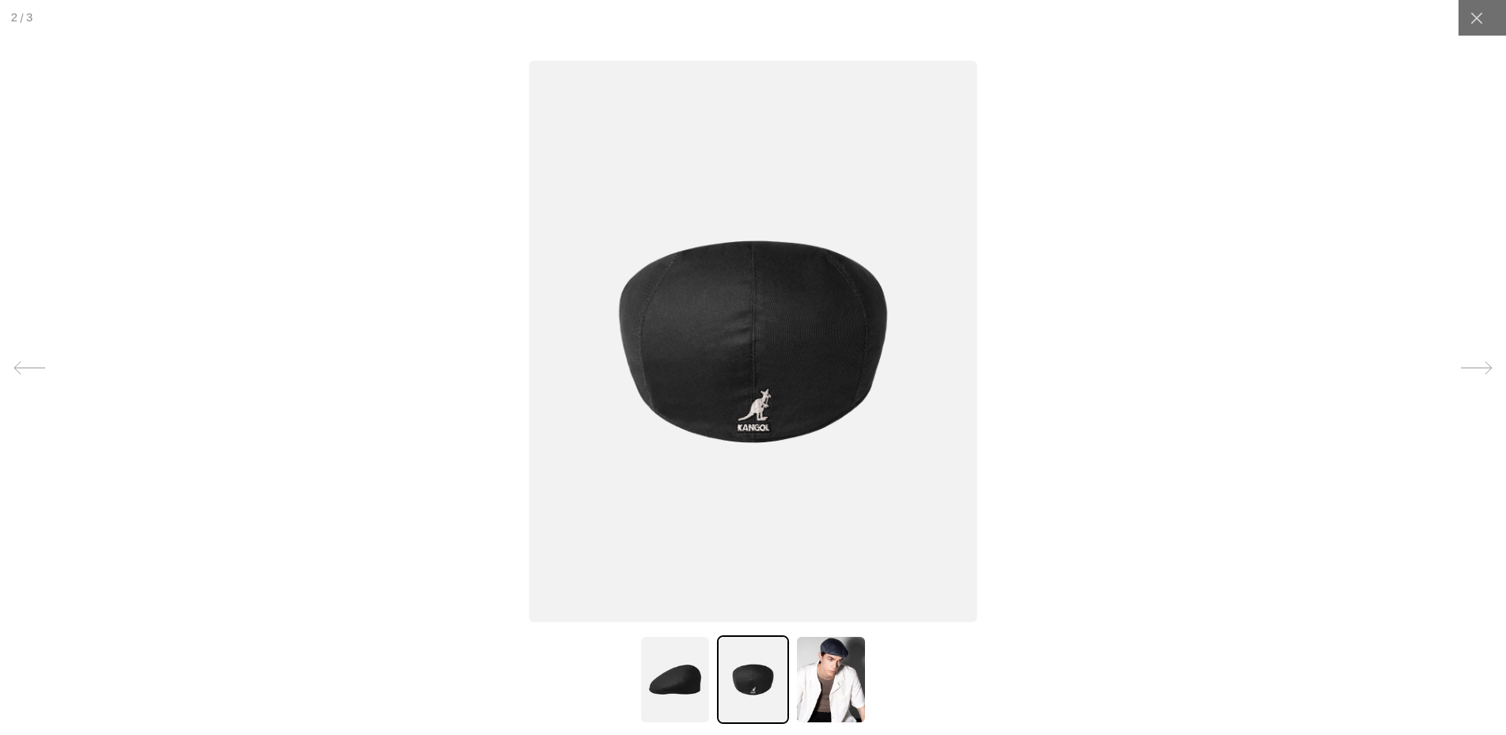
scroll to position [0, 0]
click at [1484, 23] on icon at bounding box center [1477, 18] width 16 height 16
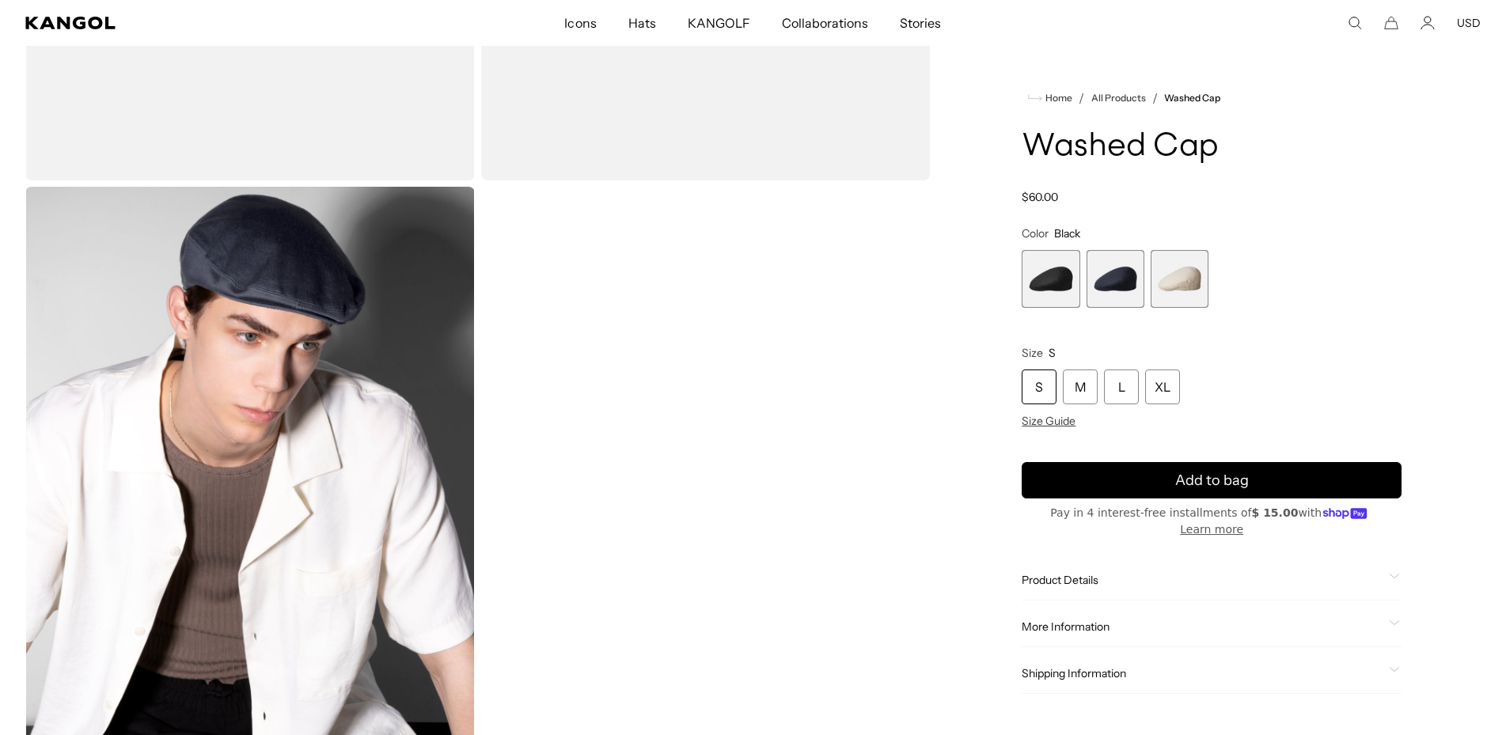
click at [1078, 573] on span "Product Details" at bounding box center [1202, 580] width 361 height 14
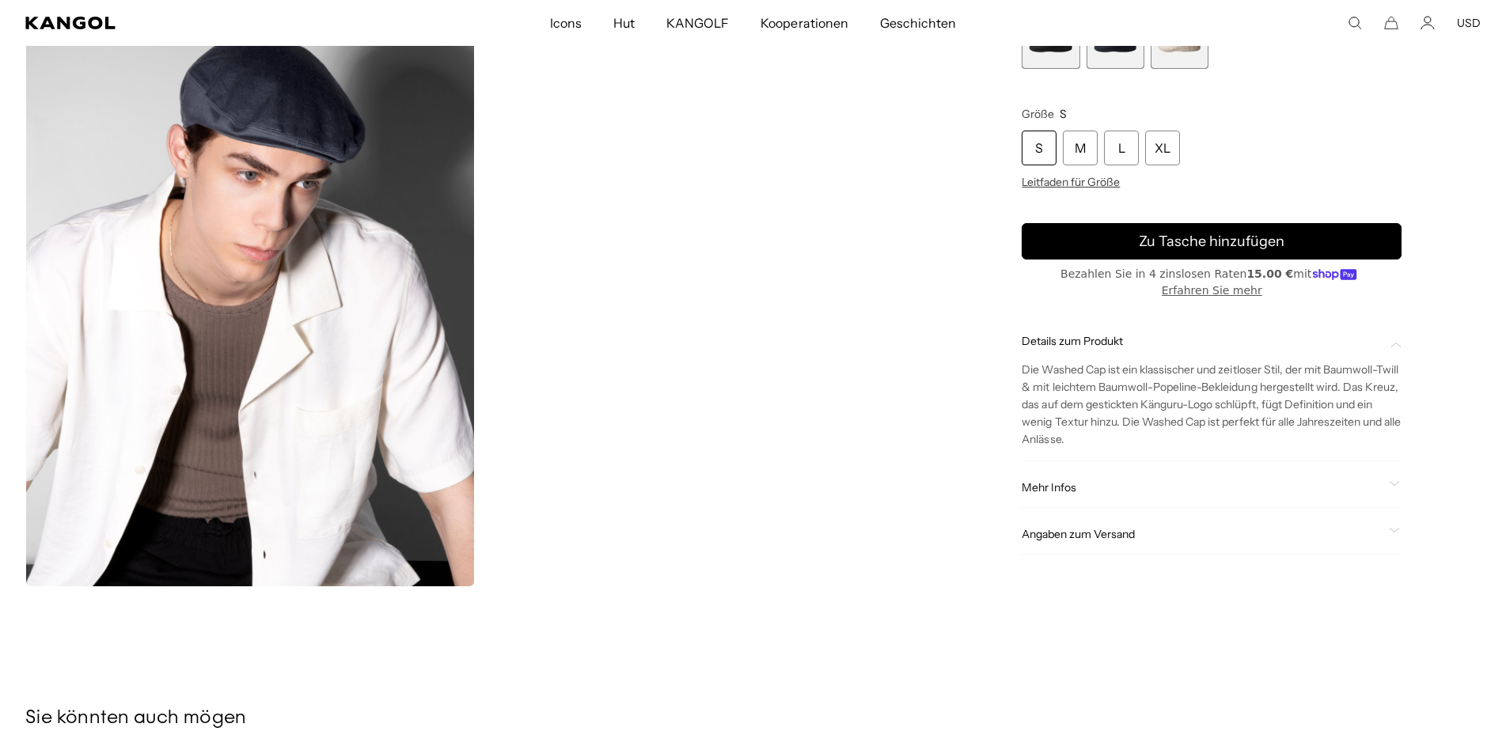
scroll to position [0, 326]
click at [1056, 487] on span "Mehr Infos" at bounding box center [1202, 487] width 361 height 14
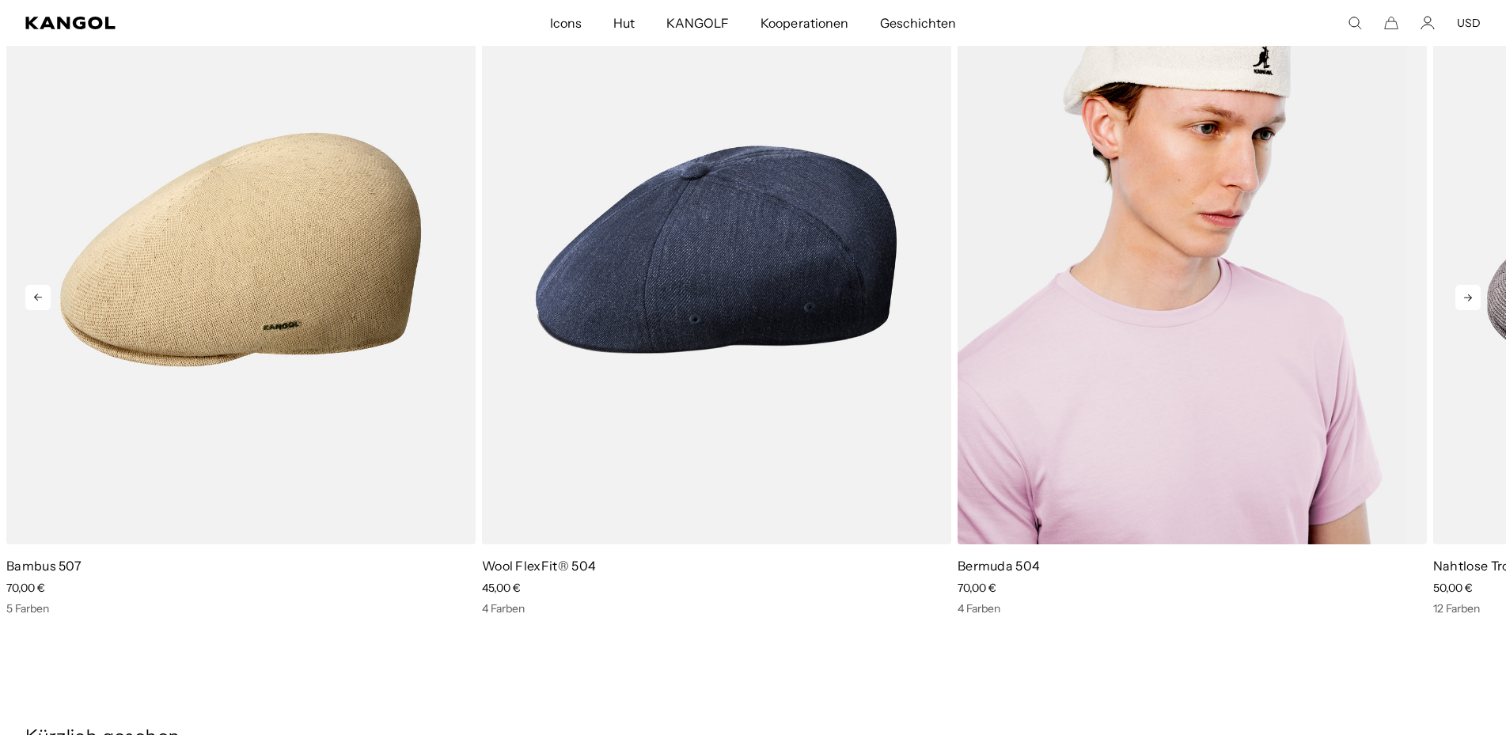
scroll to position [0, 0]
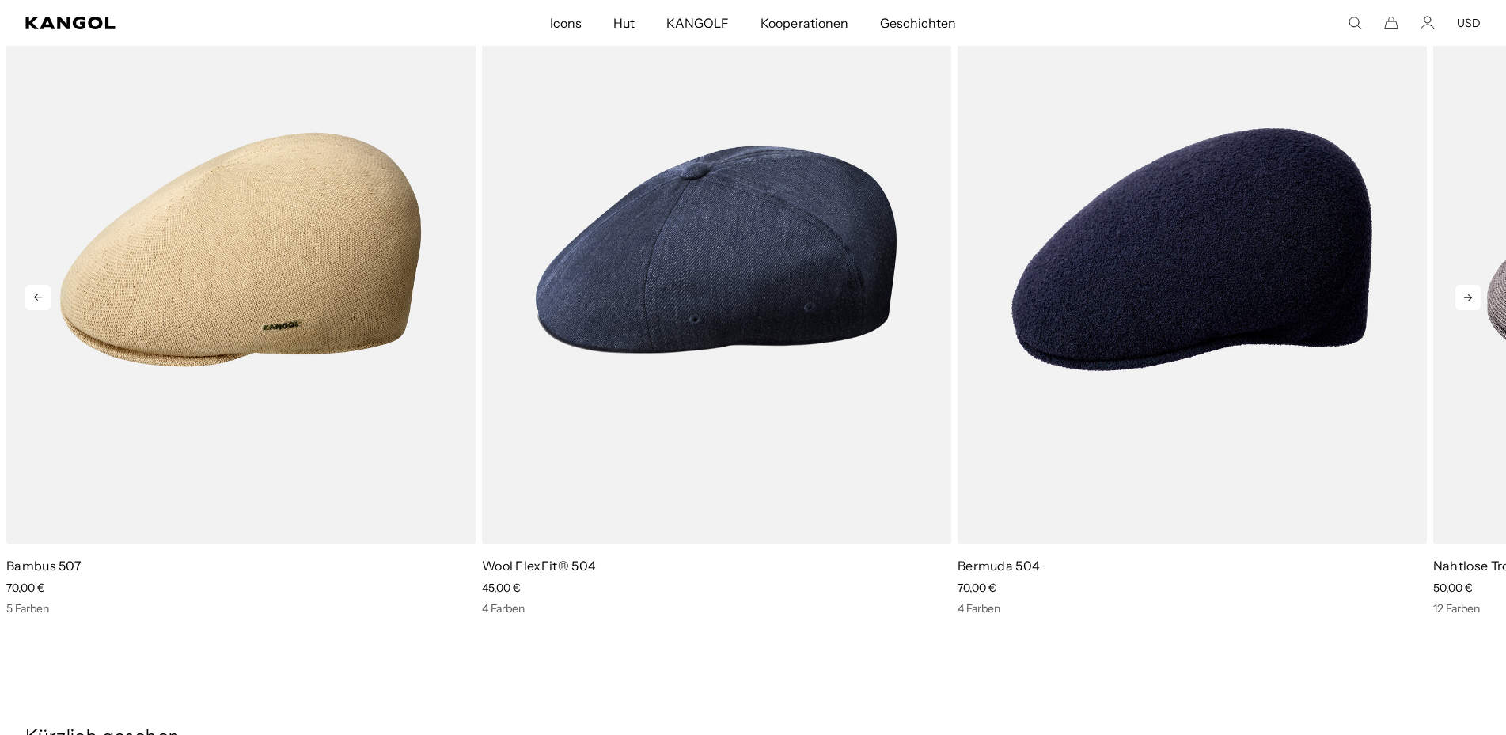
click at [1466, 292] on icon at bounding box center [1467, 297] width 25 height 25
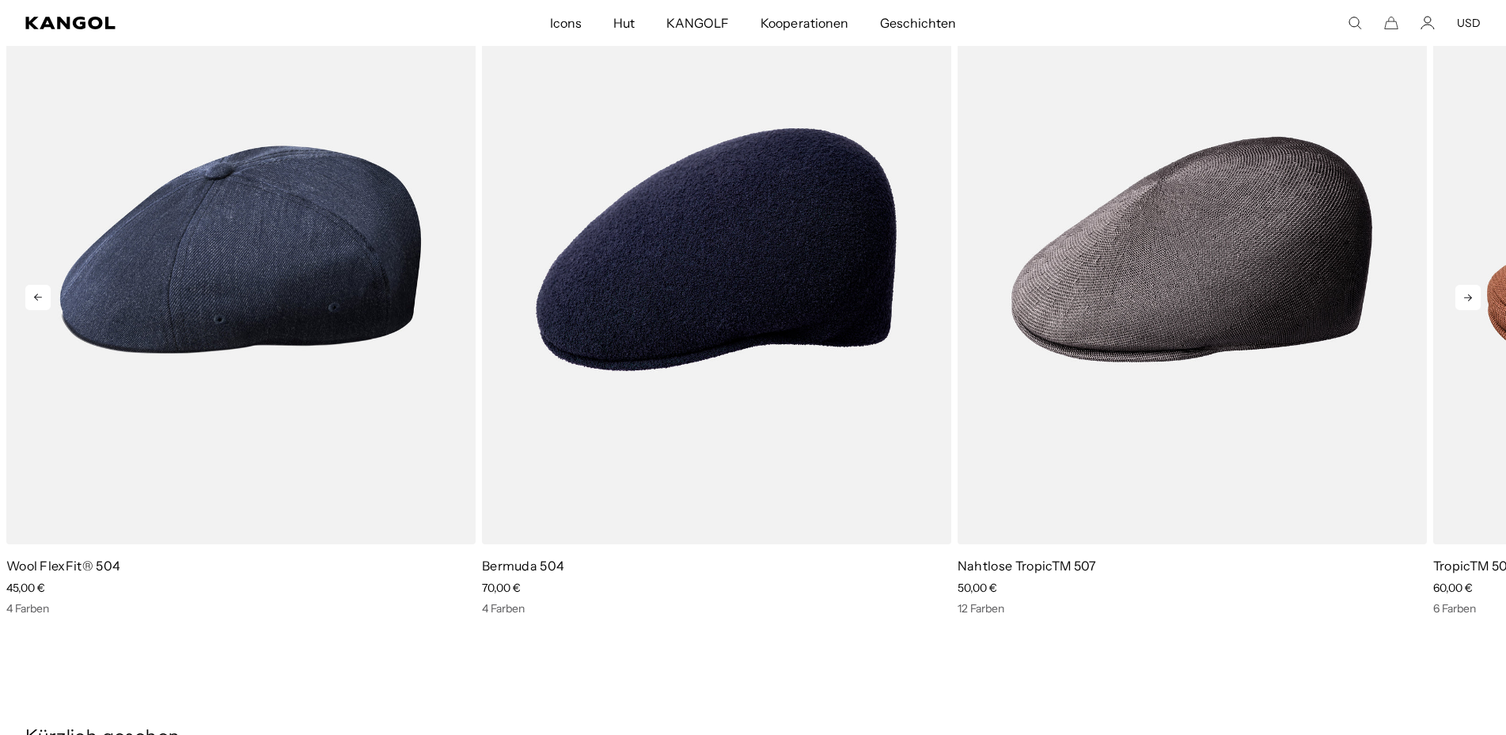
click at [1466, 292] on icon at bounding box center [1467, 297] width 25 height 25
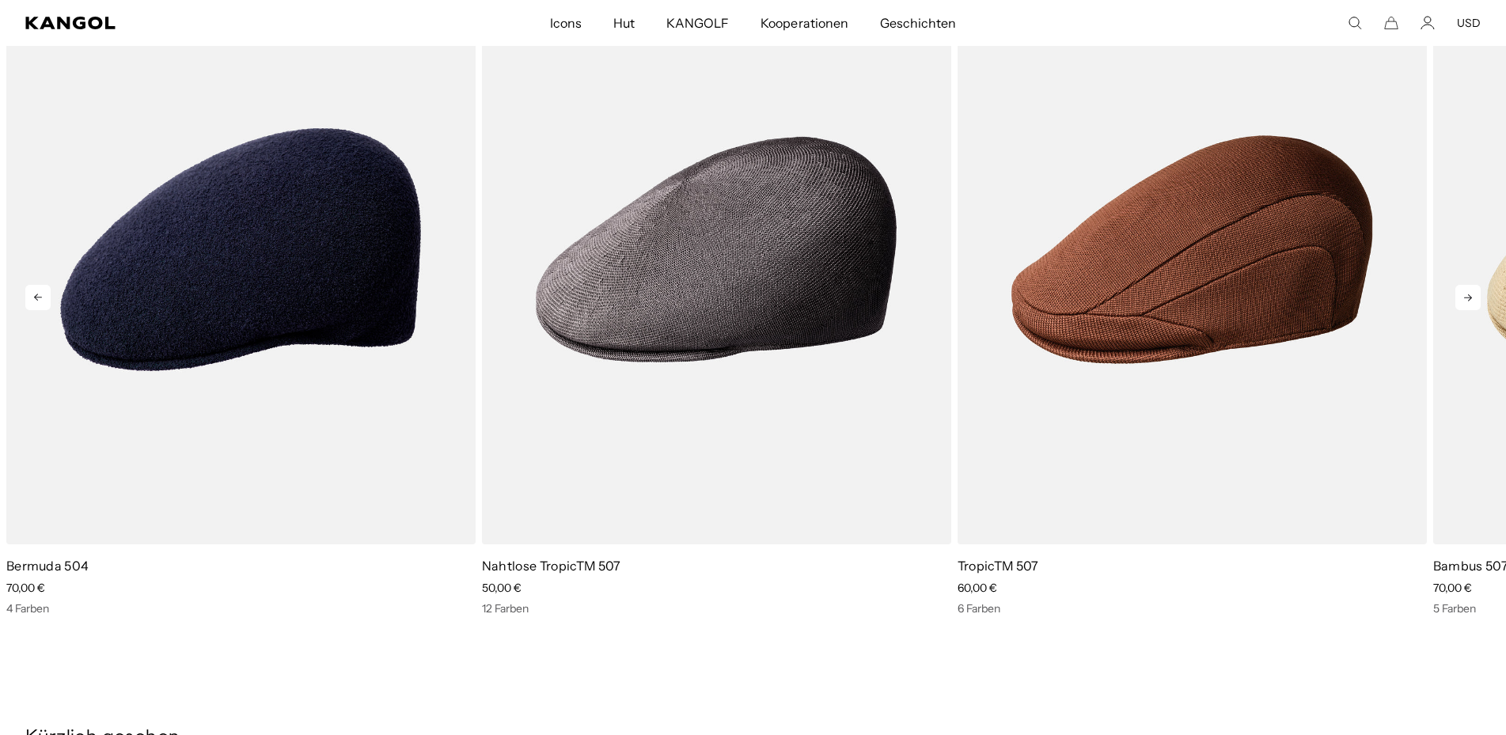
scroll to position [0, 326]
click at [1466, 291] on icon at bounding box center [1467, 297] width 25 height 25
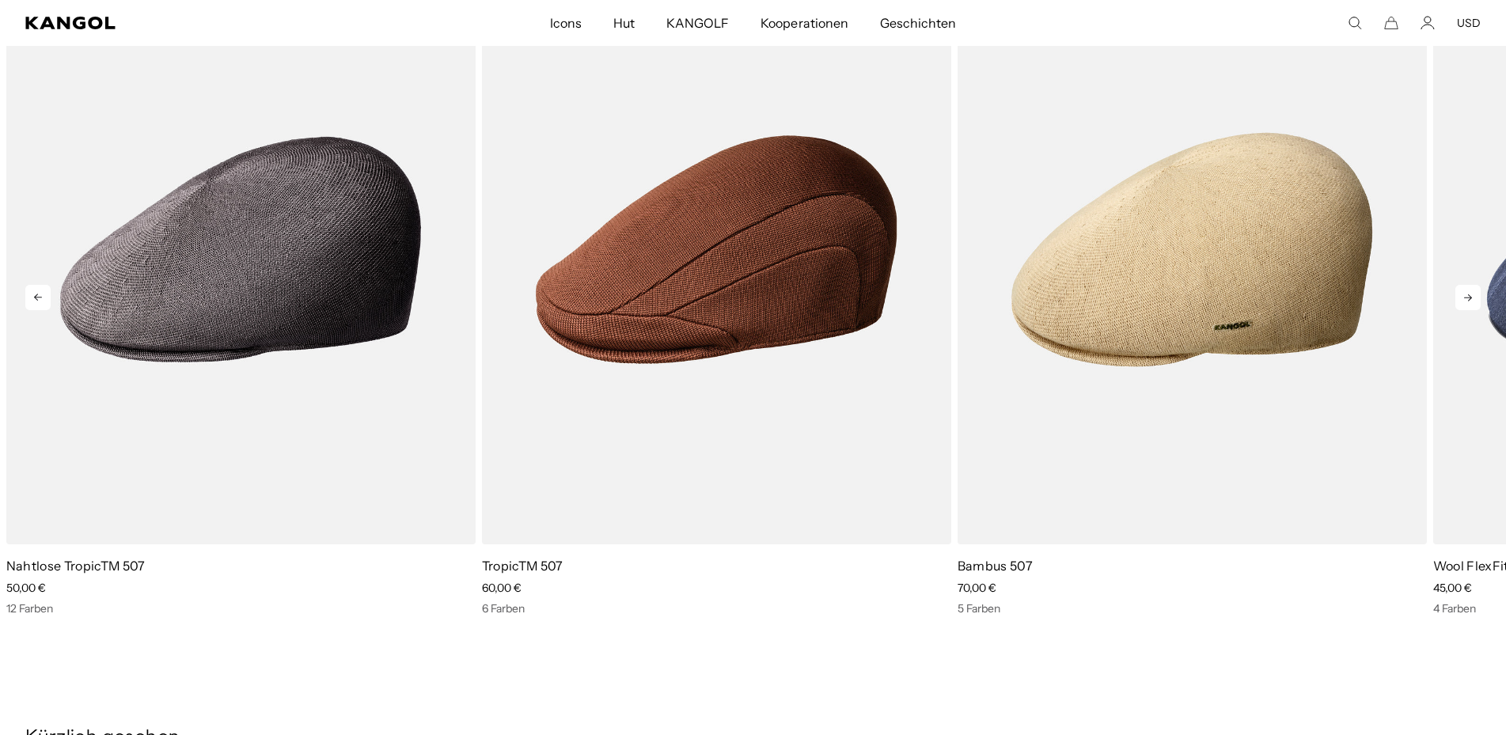
click at [1466, 291] on icon at bounding box center [1467, 297] width 25 height 25
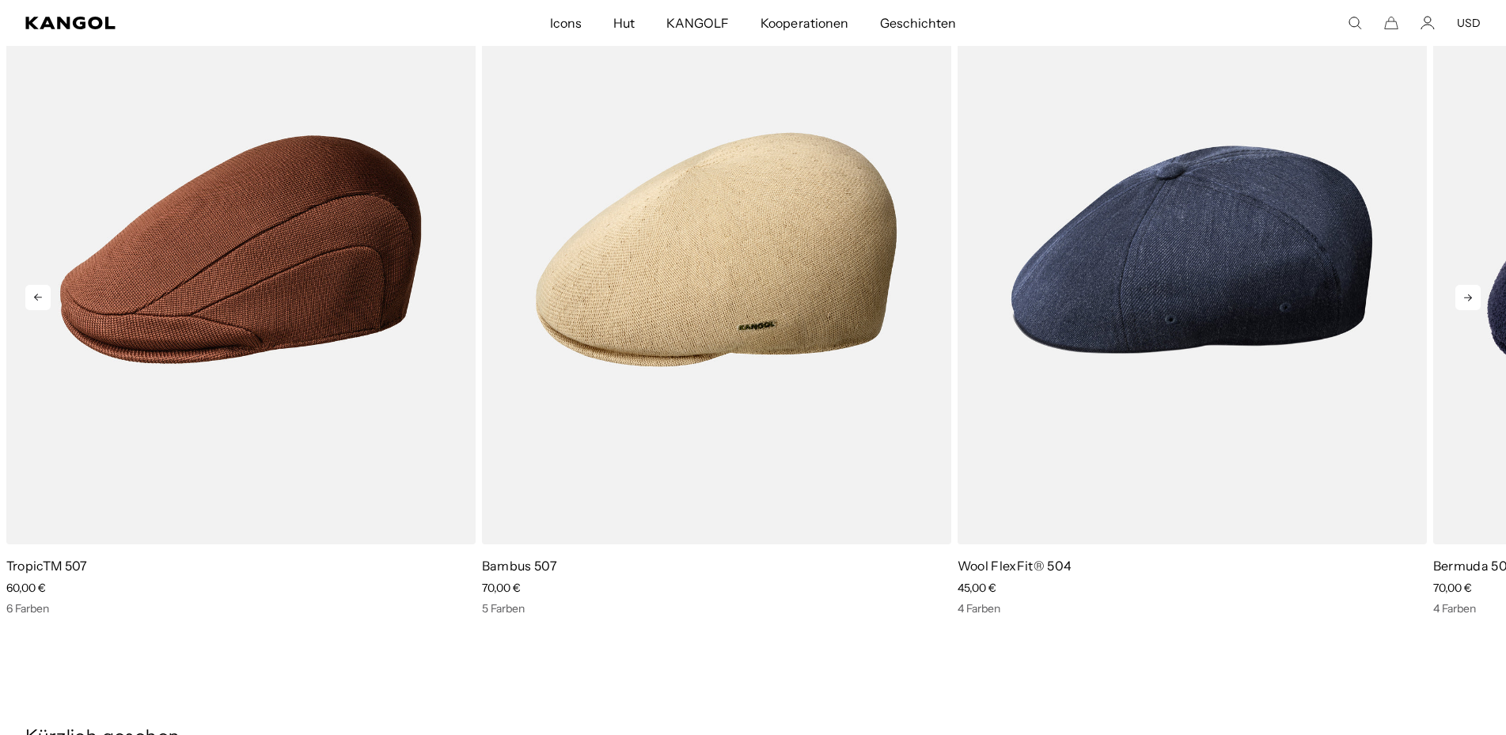
scroll to position [0, 0]
click at [1471, 297] on icon at bounding box center [1467, 297] width 25 height 25
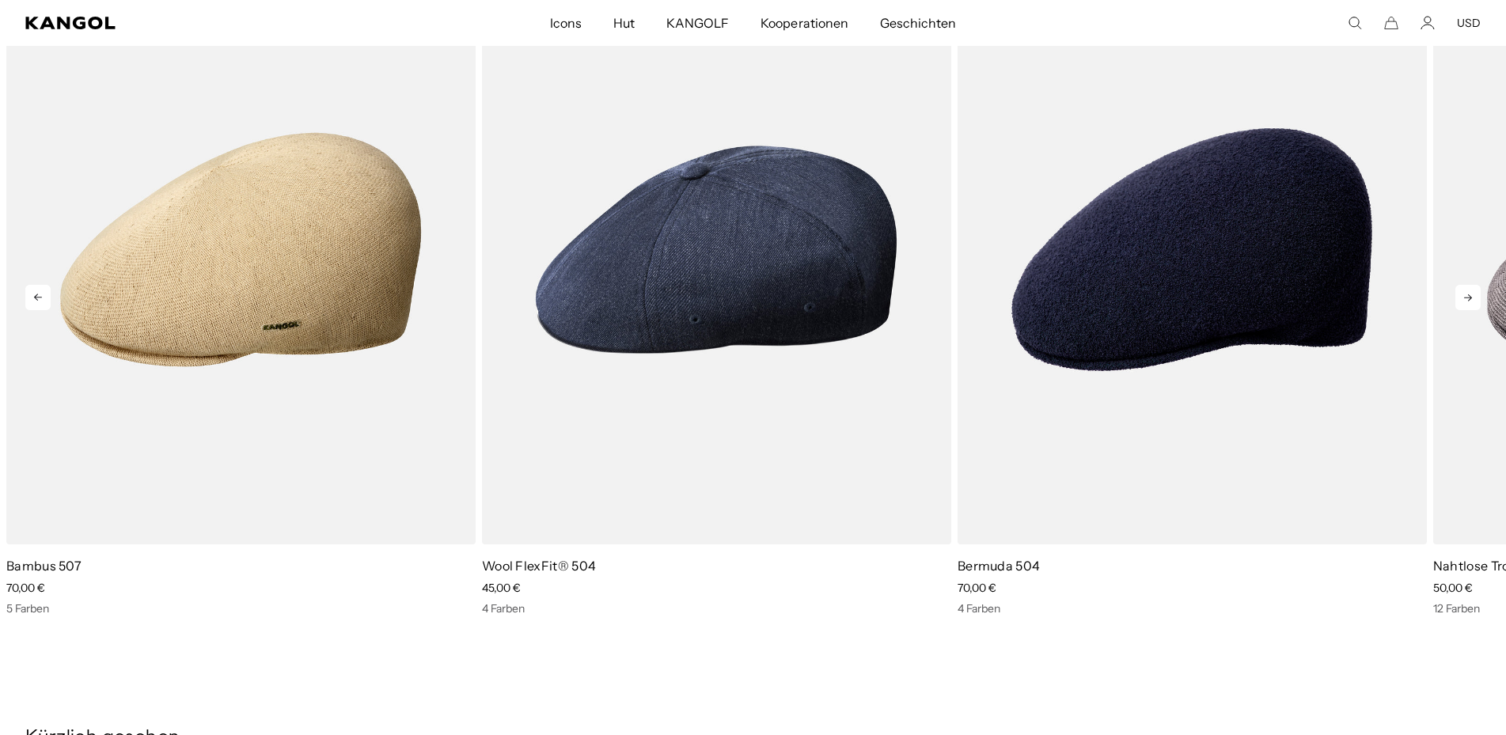
scroll to position [0, 326]
click at [1471, 297] on icon at bounding box center [1467, 297] width 25 height 25
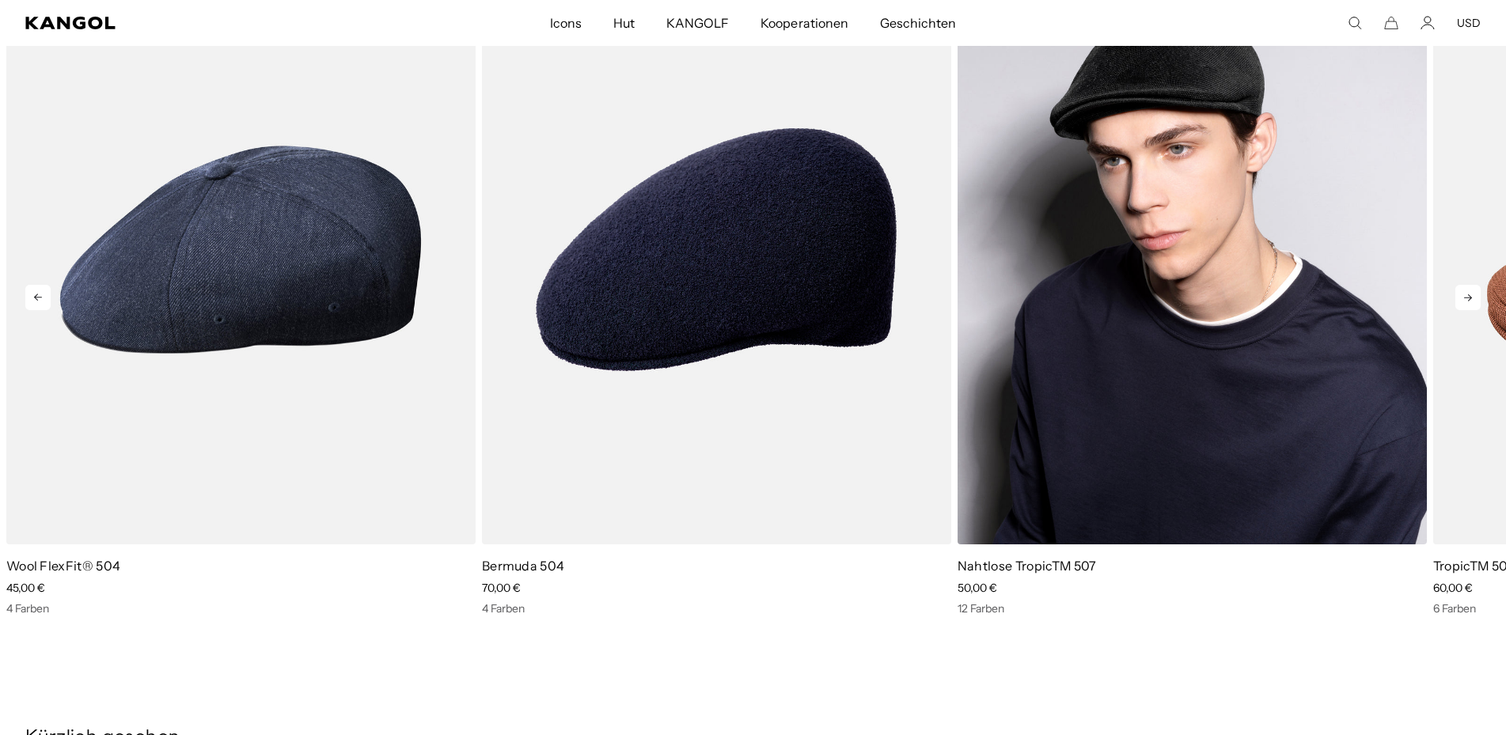
scroll to position [0, 0]
click at [1123, 256] on img "4 von 5" at bounding box center [1191, 249] width 469 height 589
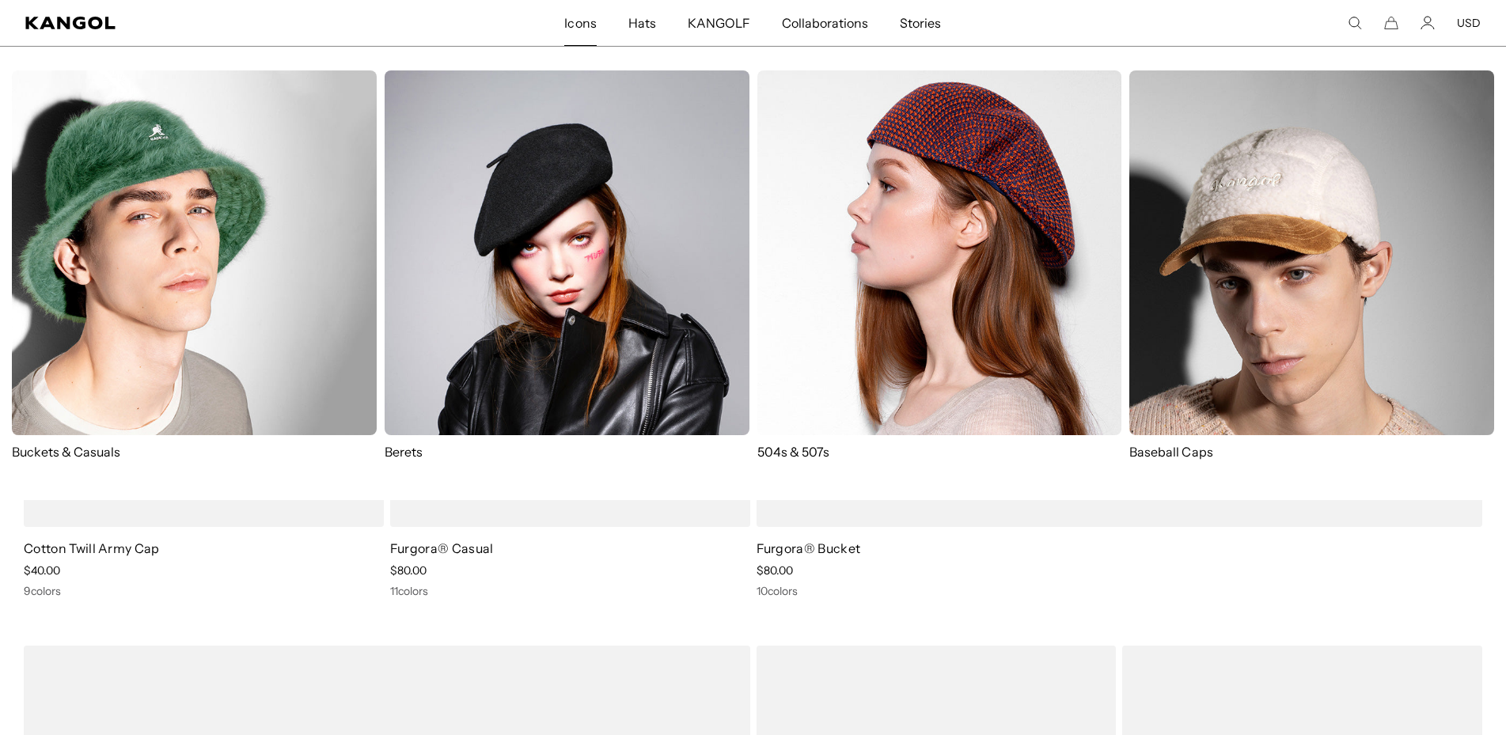
click at [591, 23] on span "Icons" at bounding box center [580, 23] width 32 height 46
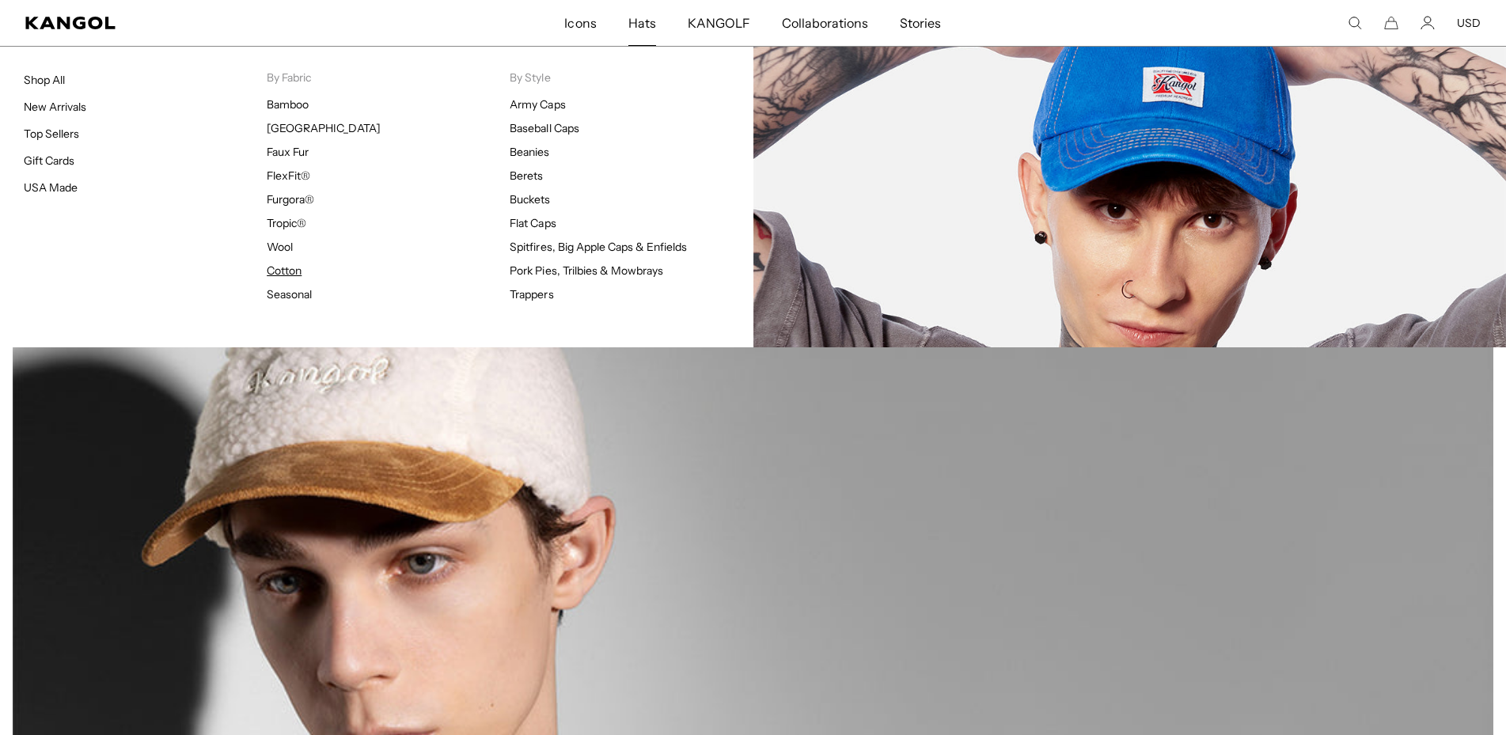
click at [278, 269] on link "Cotton" at bounding box center [284, 271] width 35 height 14
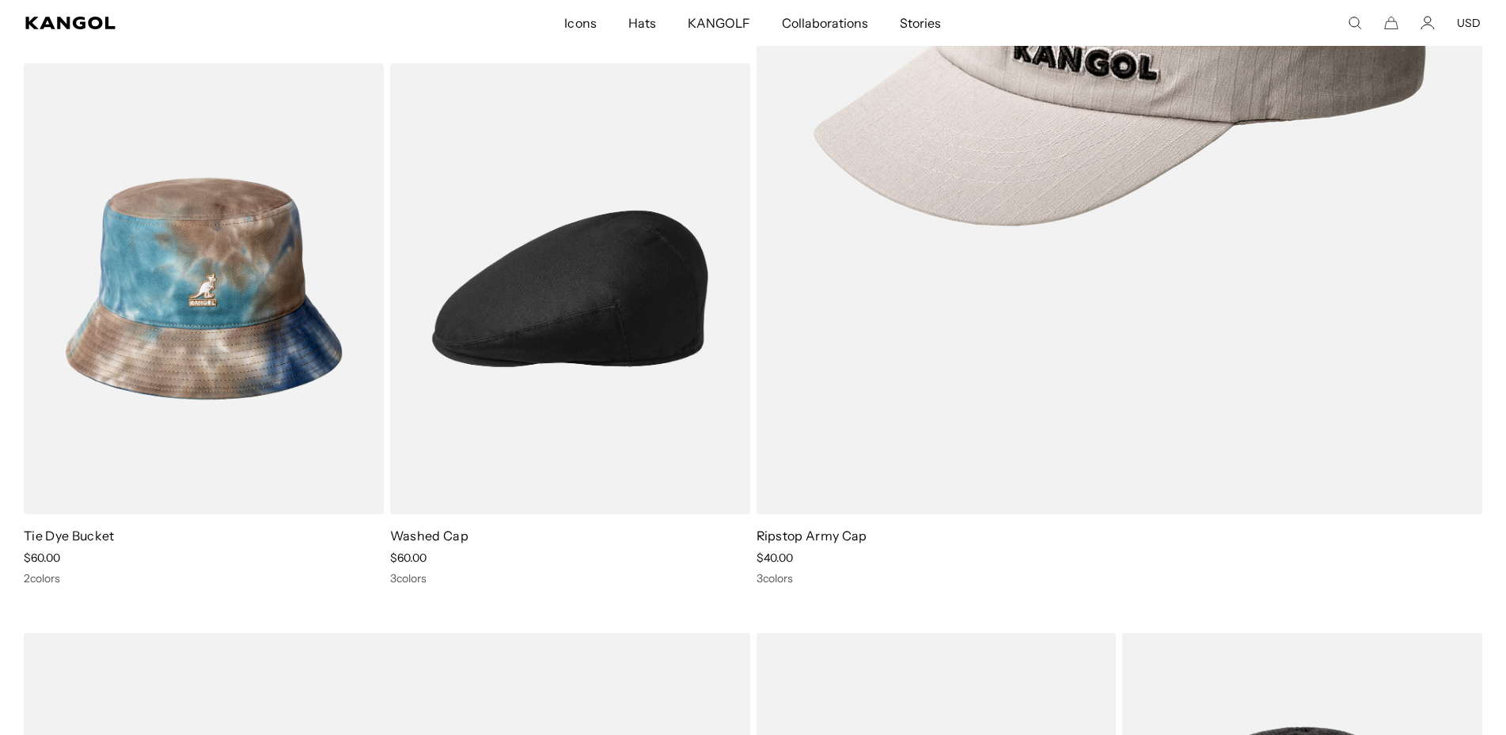
scroll to position [2906, 0]
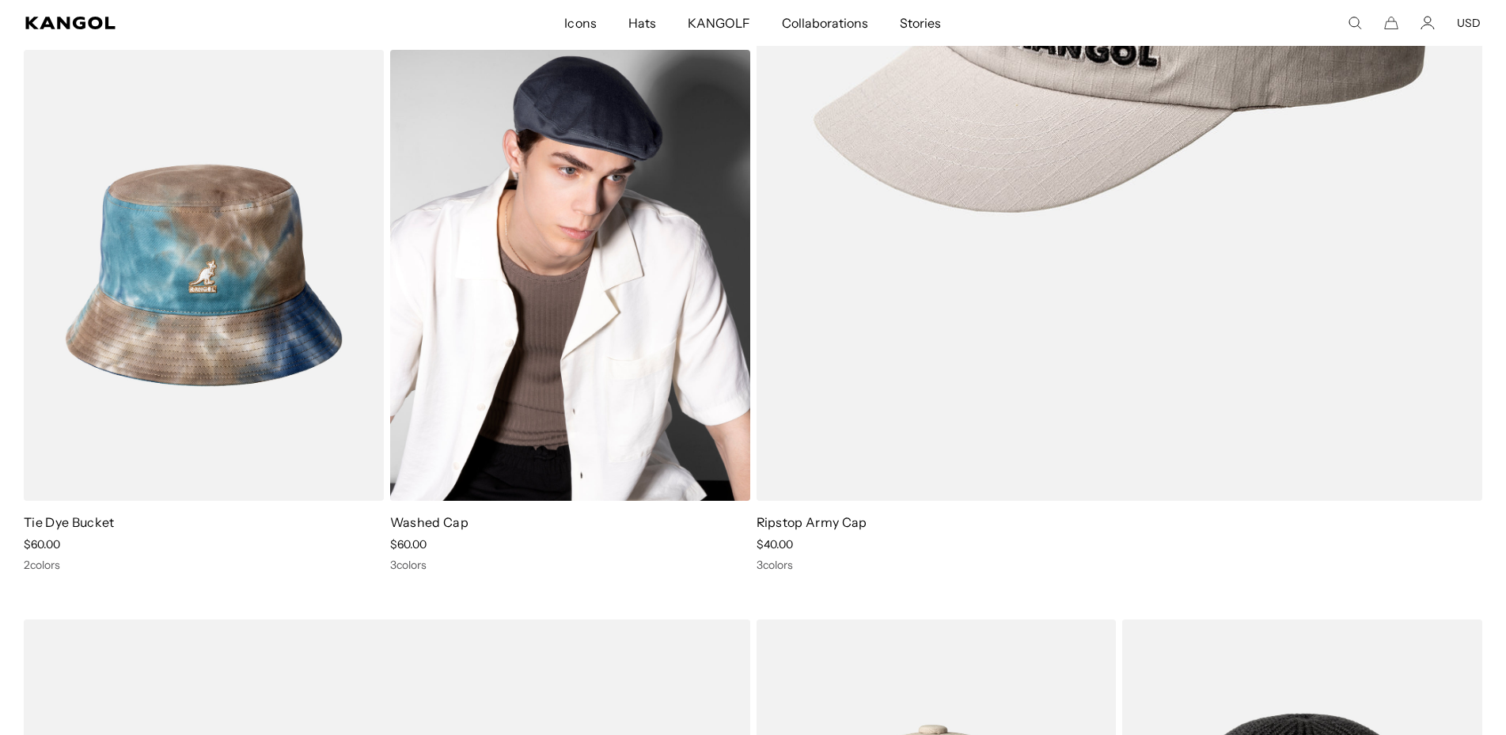
click at [617, 247] on img at bounding box center [570, 276] width 360 height 452
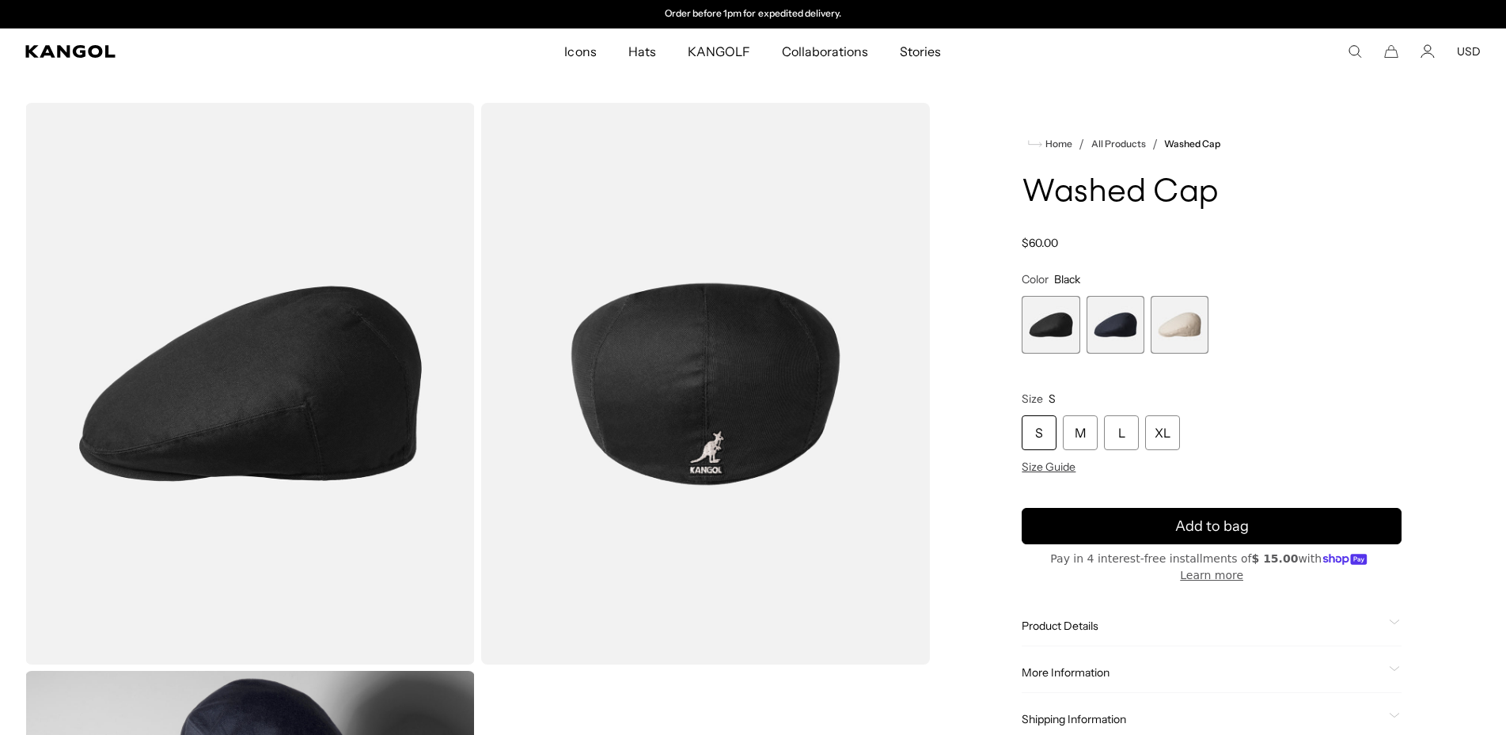
click at [707, 336] on img "Gallery Viewer" at bounding box center [705, 384] width 449 height 562
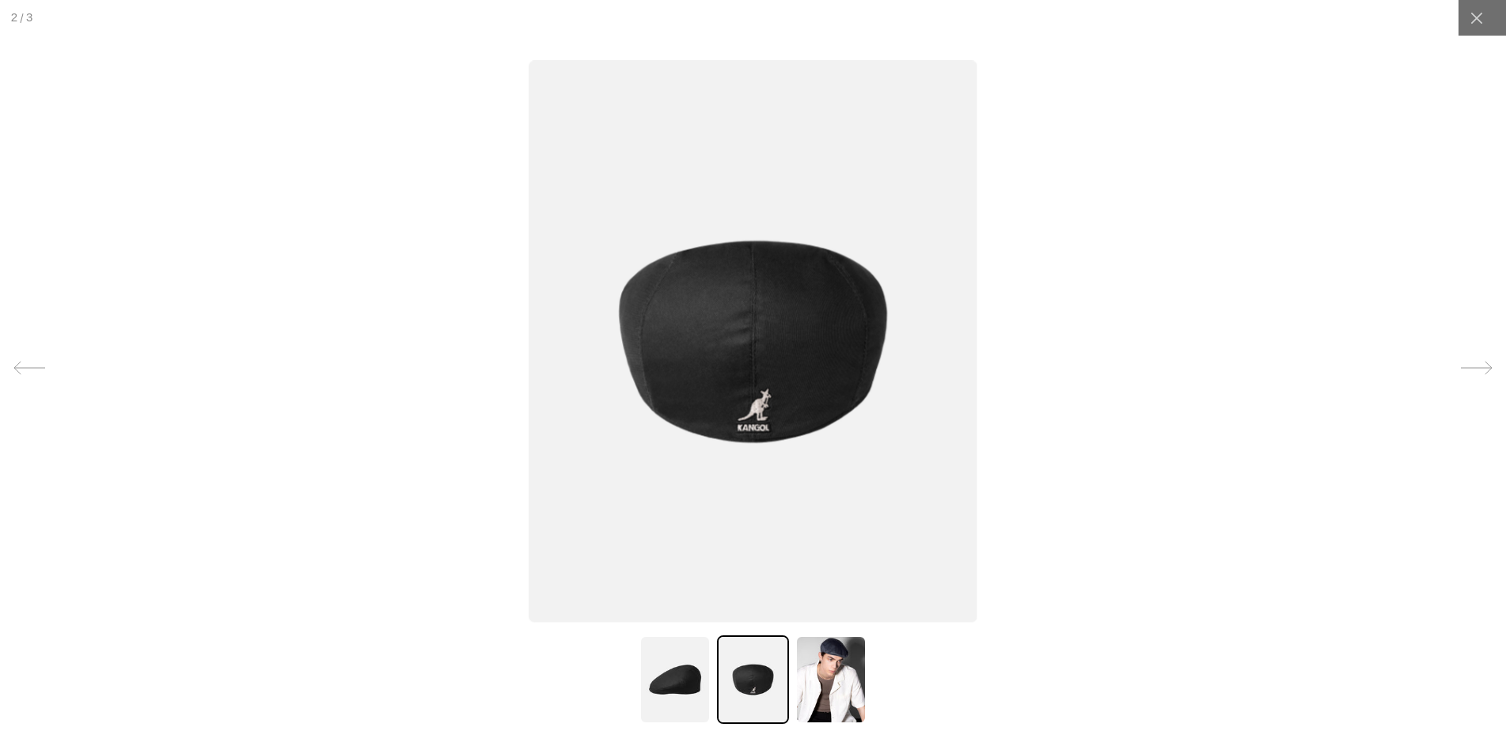
click at [707, 336] on img at bounding box center [753, 342] width 449 height 562
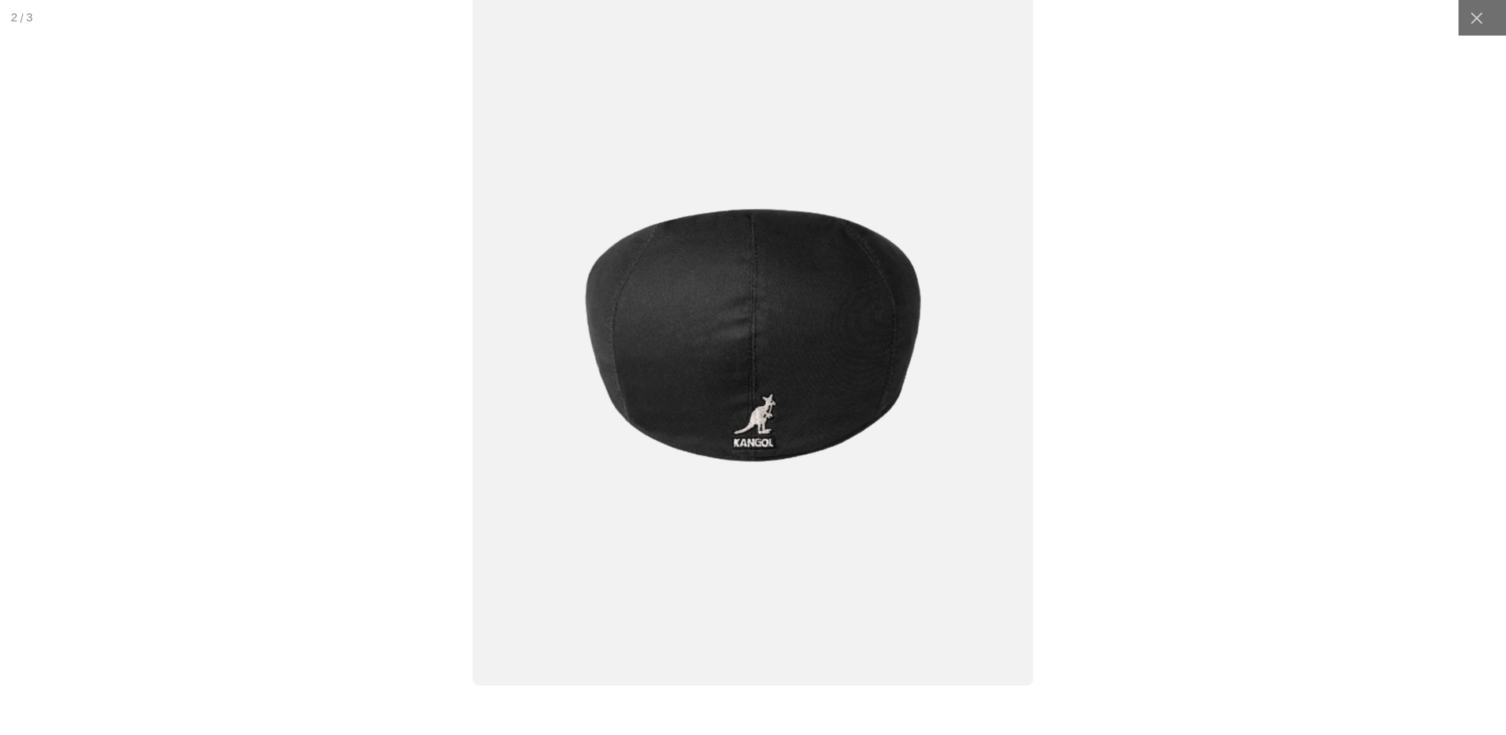
scroll to position [0, 326]
click at [1487, 24] on div at bounding box center [1476, 18] width 36 height 36
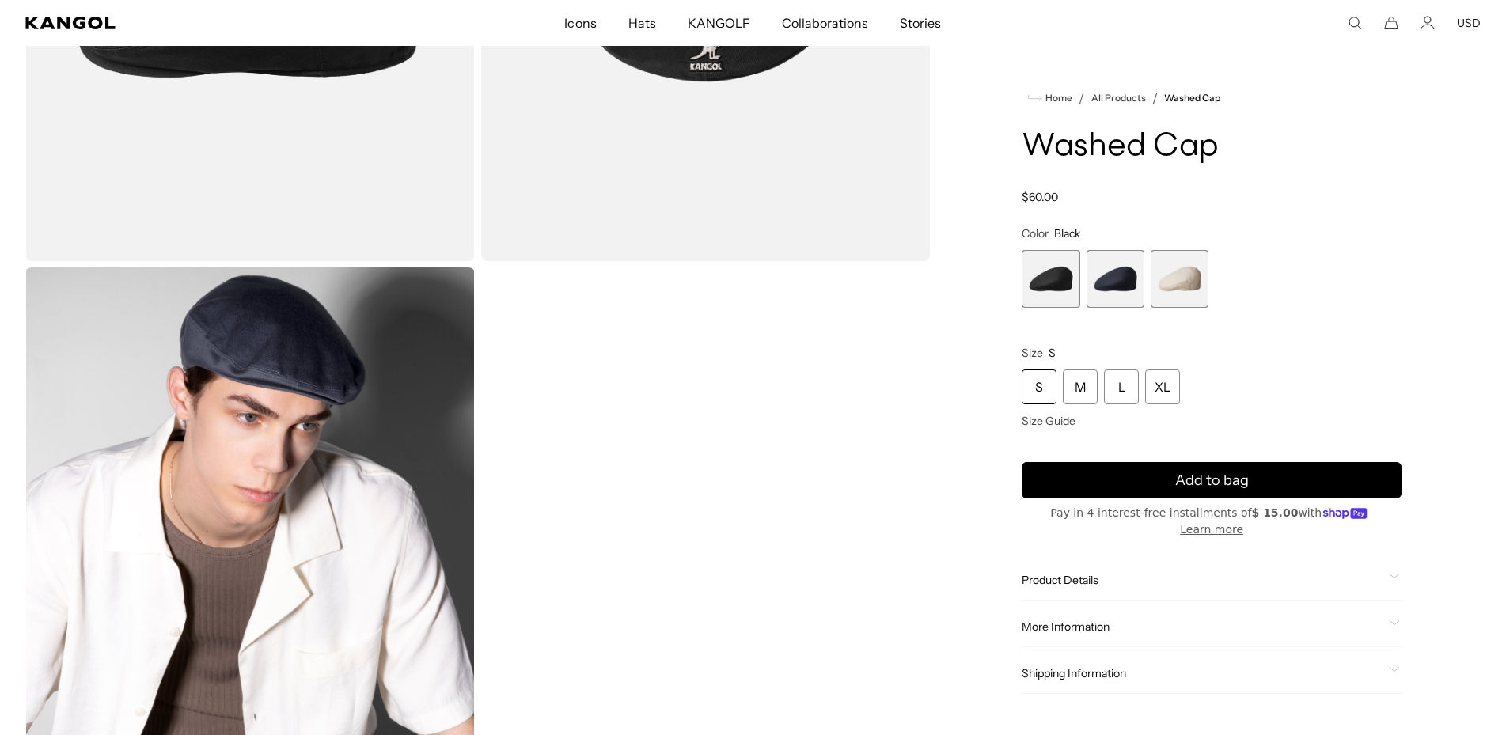
click at [349, 390] on img "Gallery Viewer" at bounding box center [249, 548] width 449 height 562
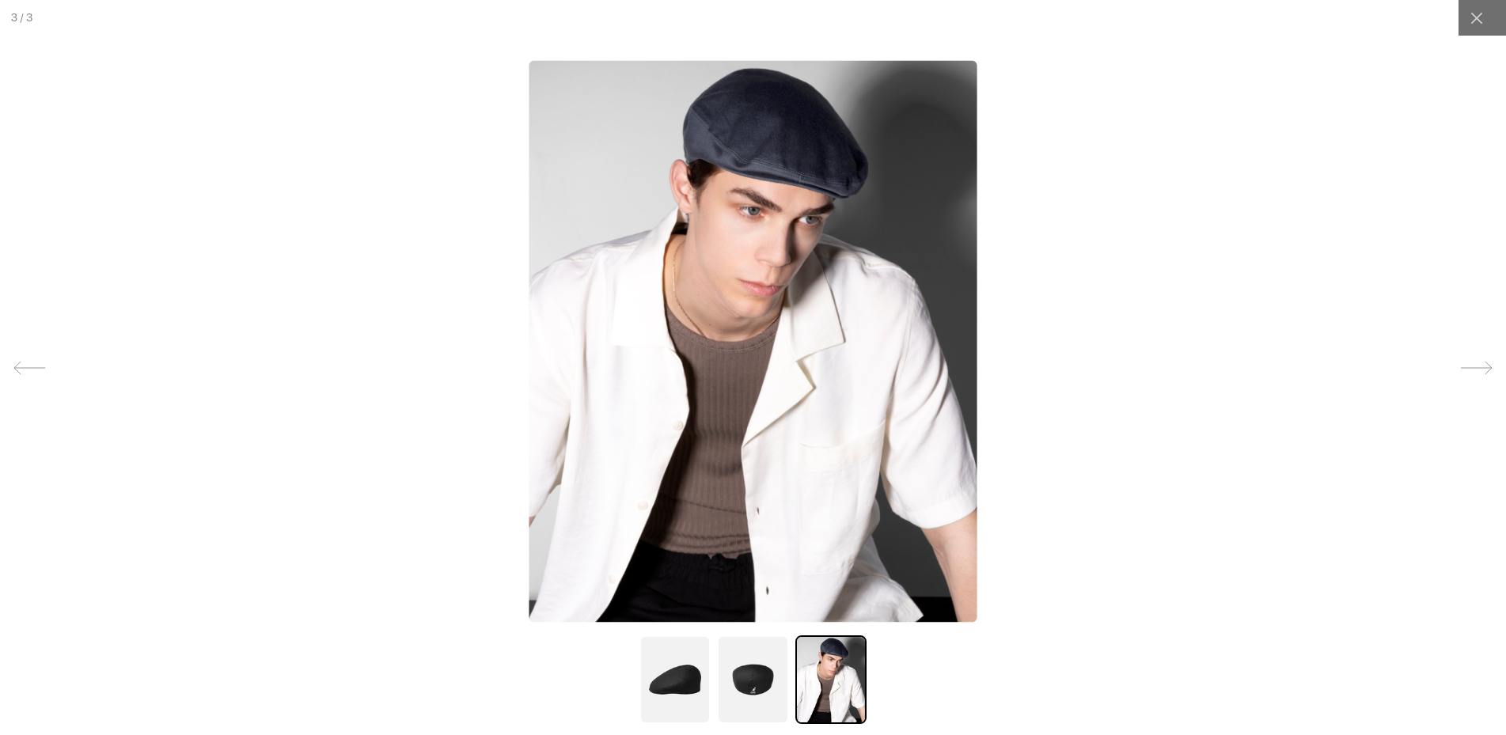
click at [783, 311] on img at bounding box center [753, 342] width 449 height 562
